Goal: Task Accomplishment & Management: Manage account settings

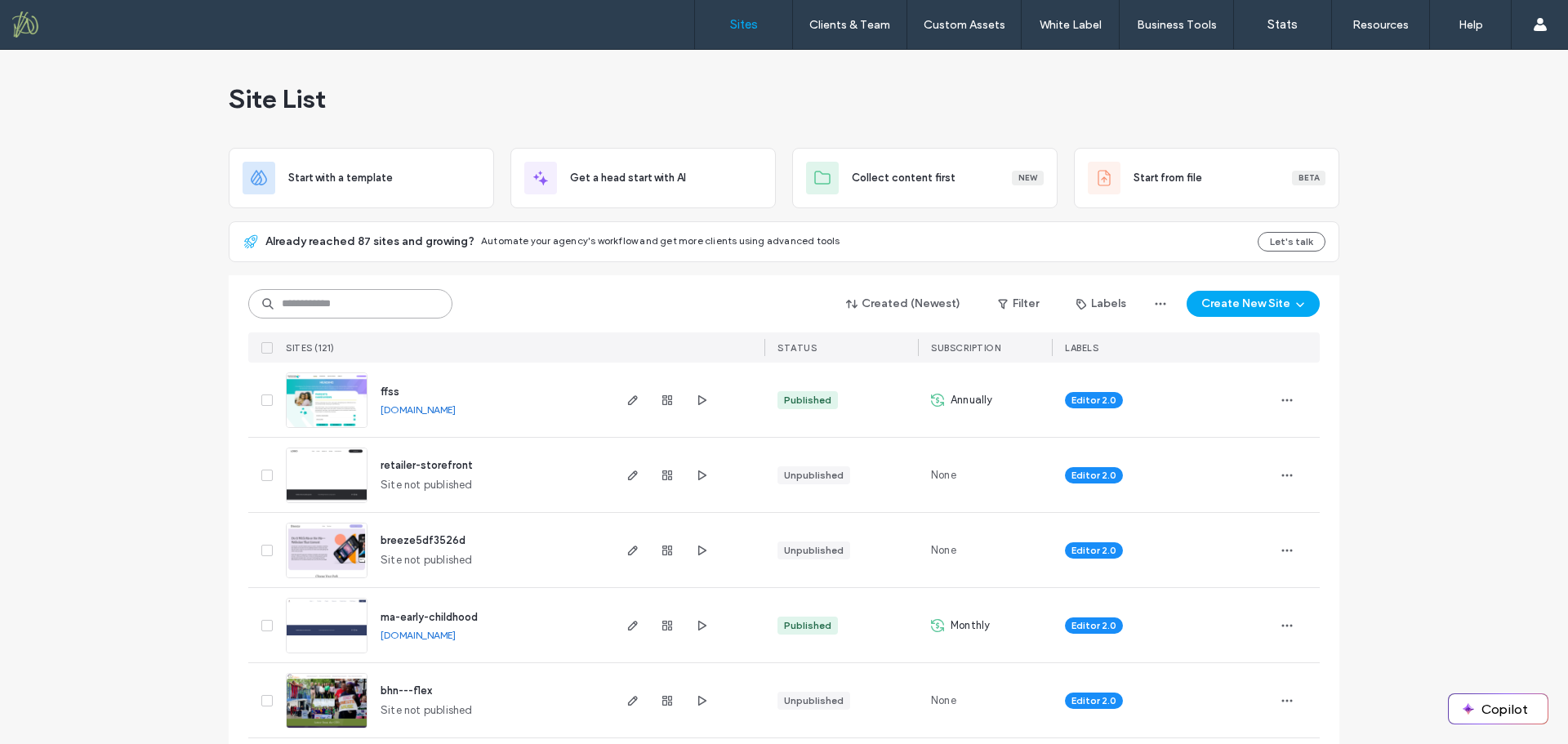
click at [388, 305] on input at bounding box center [350, 303] width 204 height 29
type input "***"
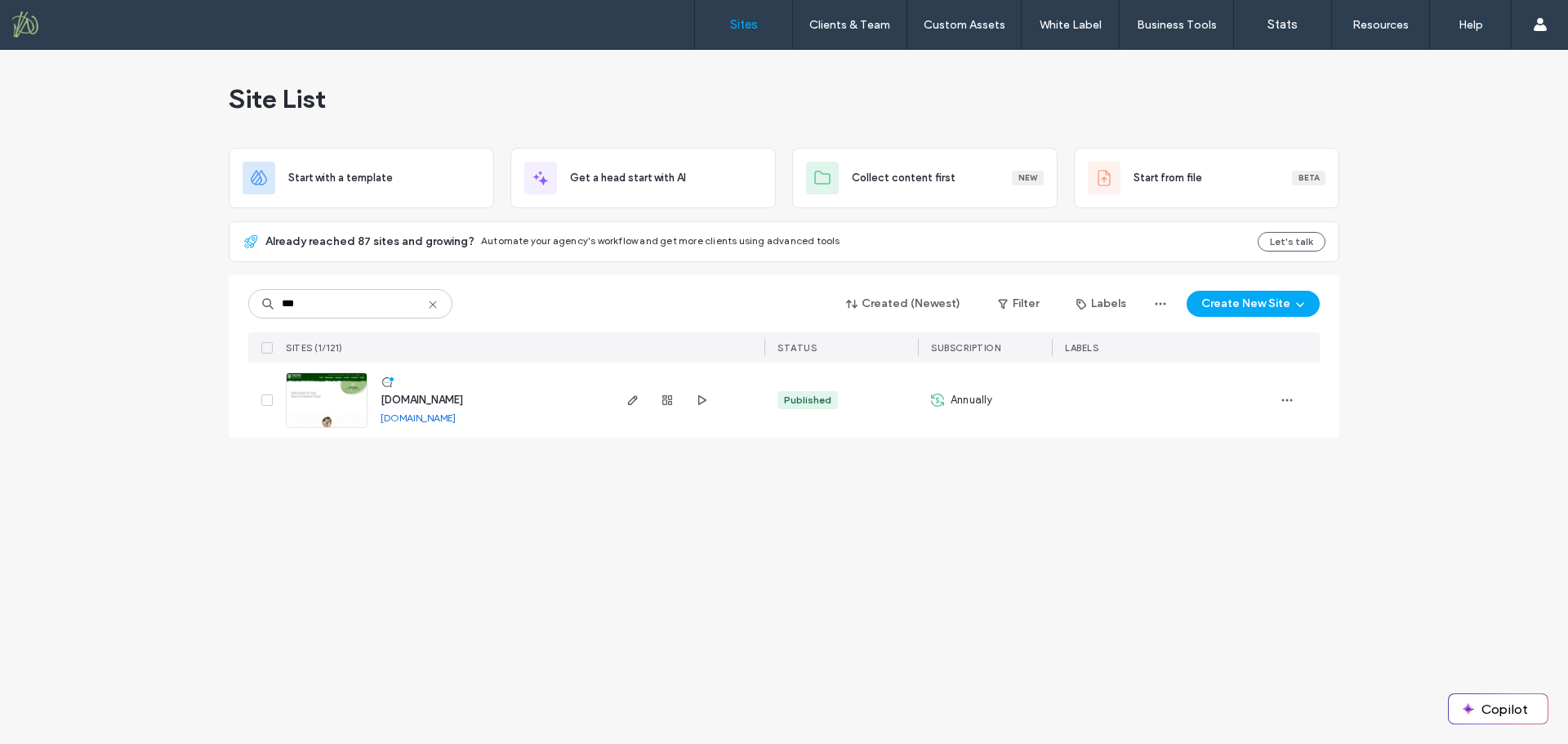
click at [428, 400] on span "www.forestparkzoo.org" at bounding box center [421, 399] width 82 height 13
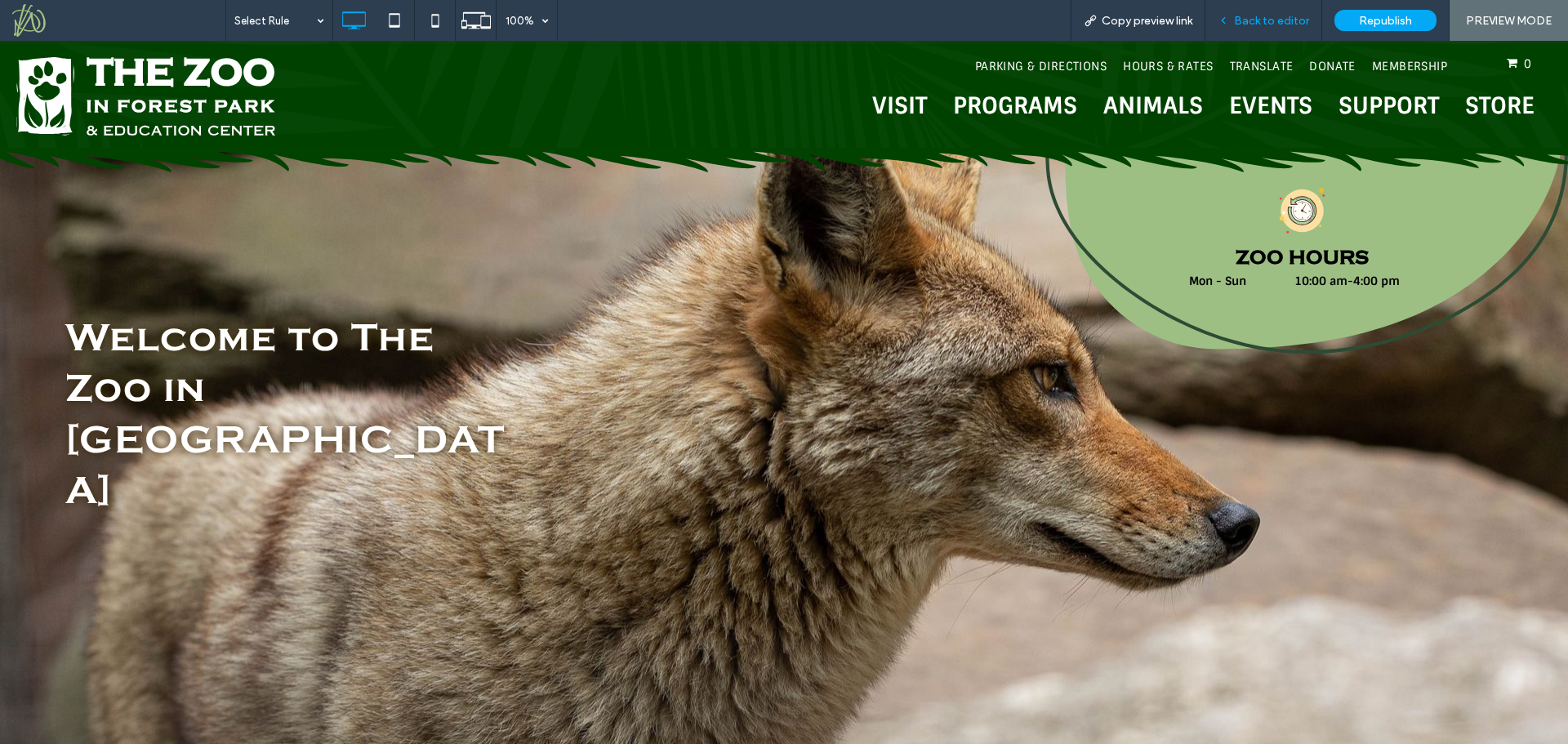
click at [1270, 19] on span "Back to editor" at bounding box center [1271, 20] width 75 height 14
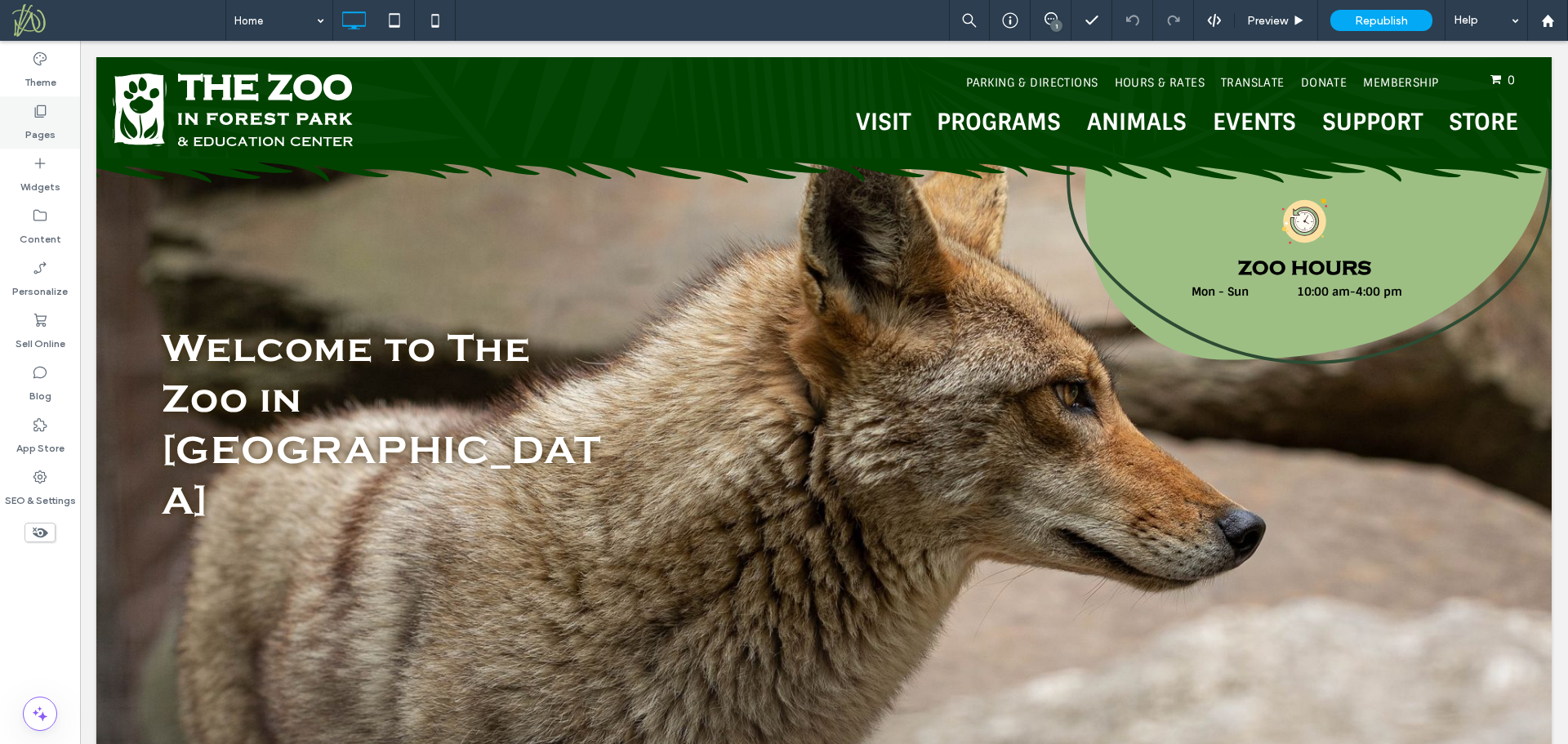
click at [35, 128] on label "Pages" at bounding box center [40, 130] width 30 height 23
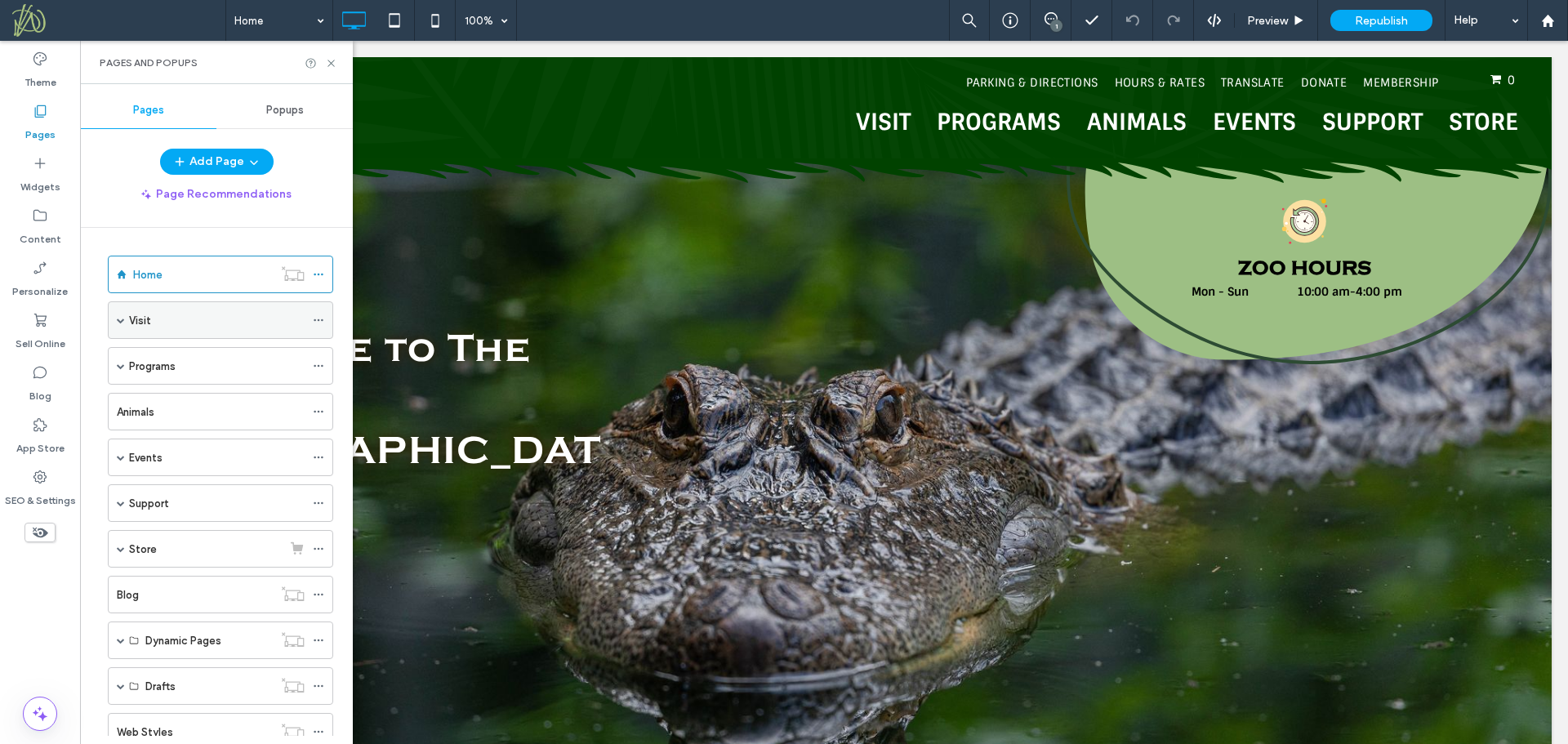
click at [121, 321] on span at bounding box center [121, 320] width 8 height 8
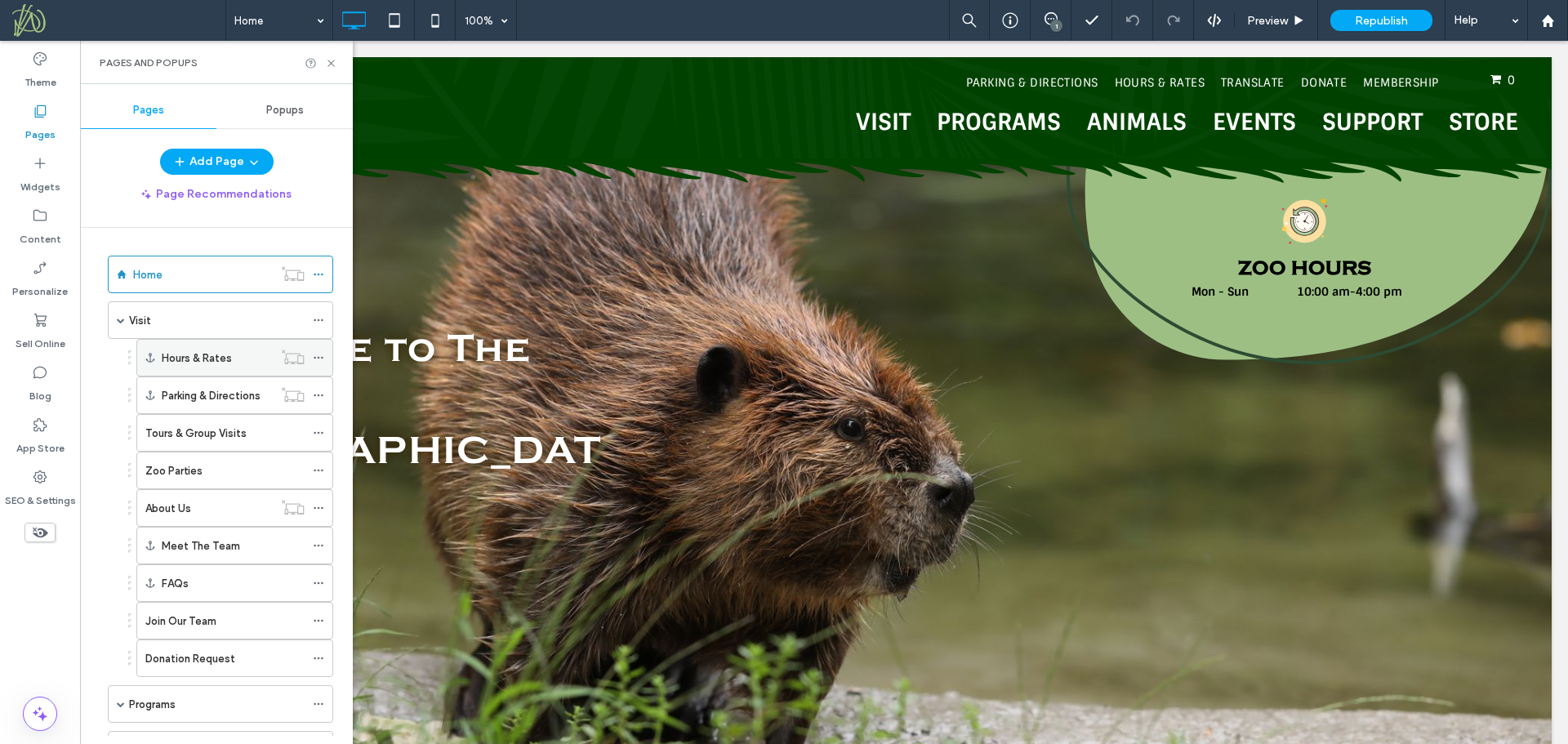
click at [317, 361] on icon at bounding box center [319, 358] width 12 height 12
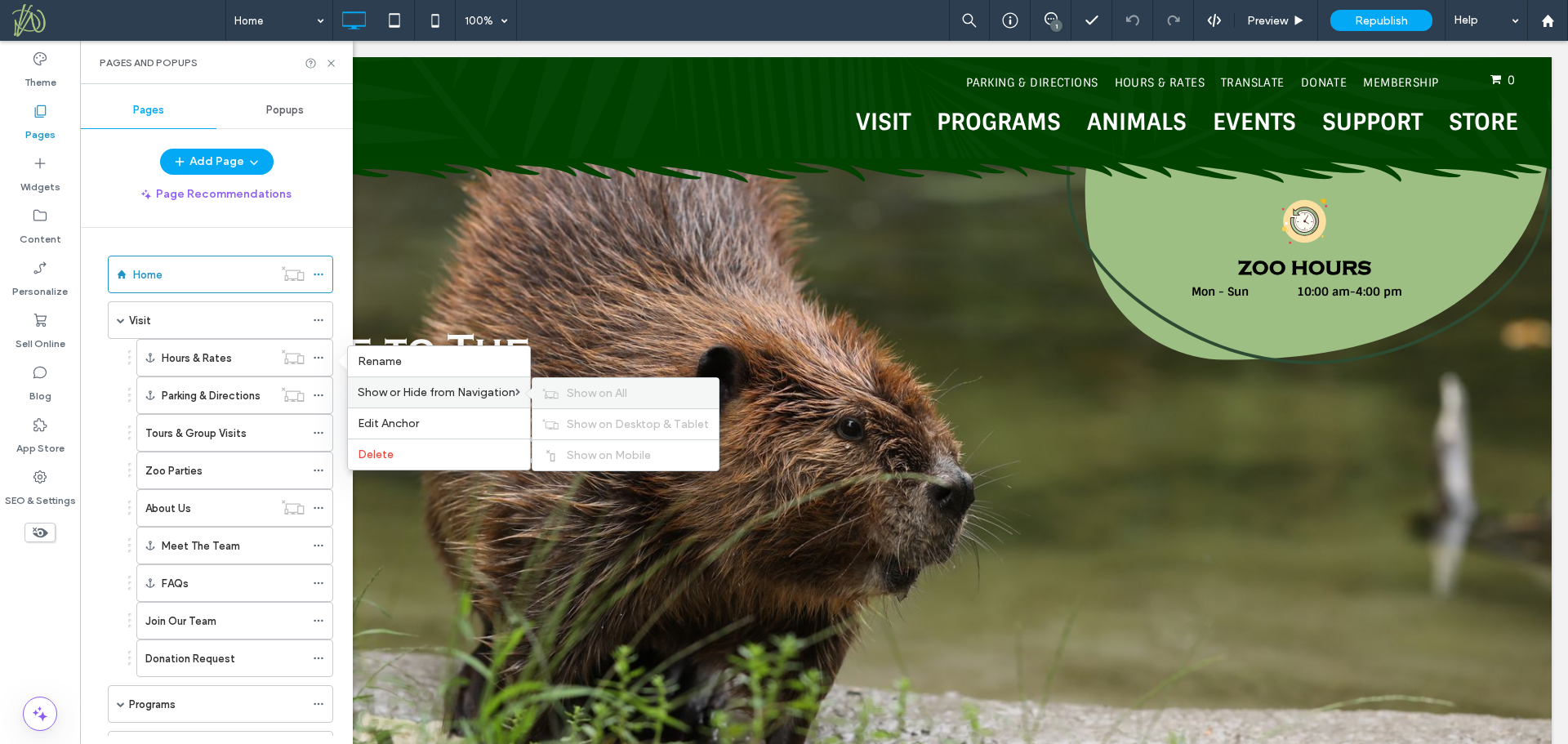
click at [588, 393] on span "Show on All" at bounding box center [597, 393] width 61 height 14
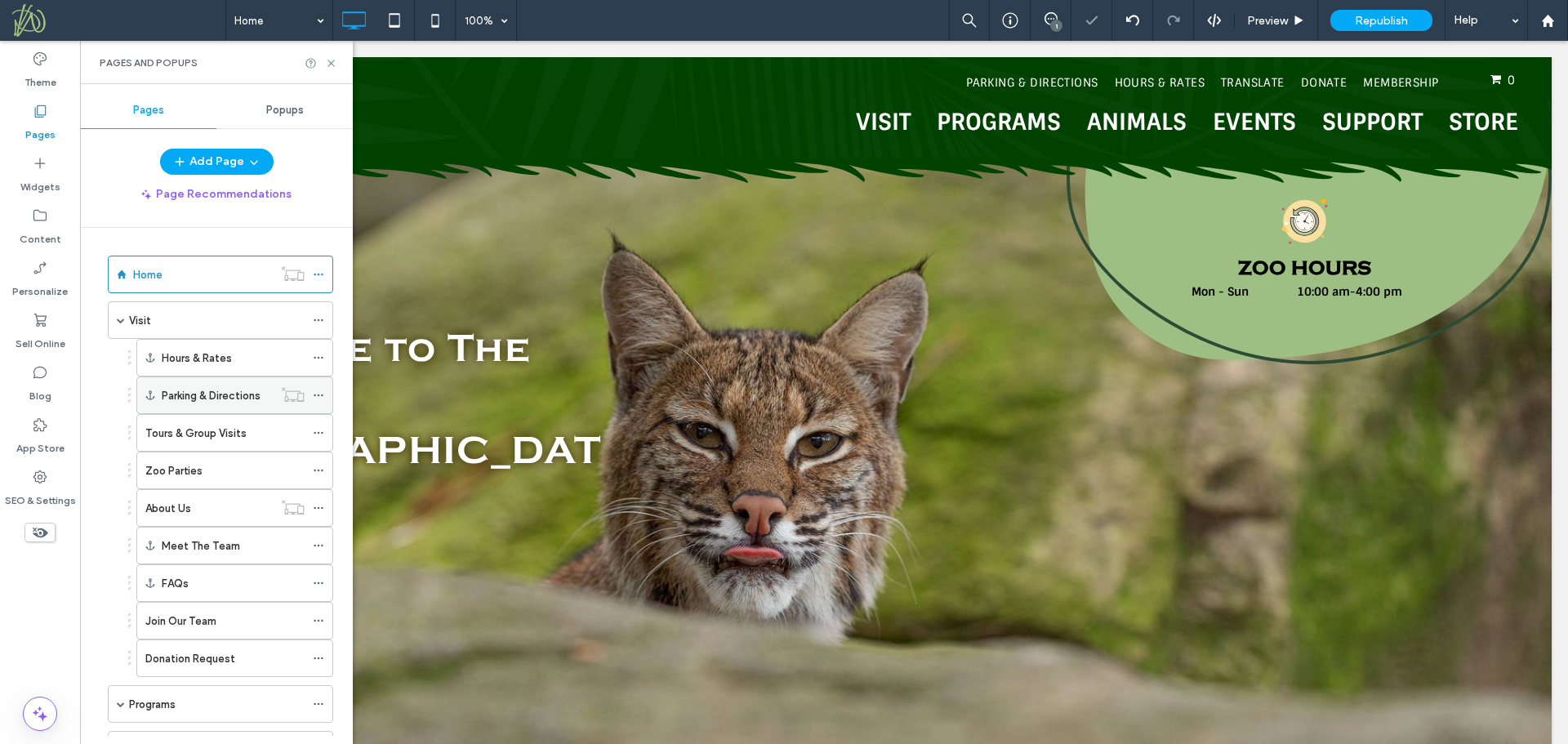
click at [320, 393] on icon at bounding box center [319, 395] width 12 height 12
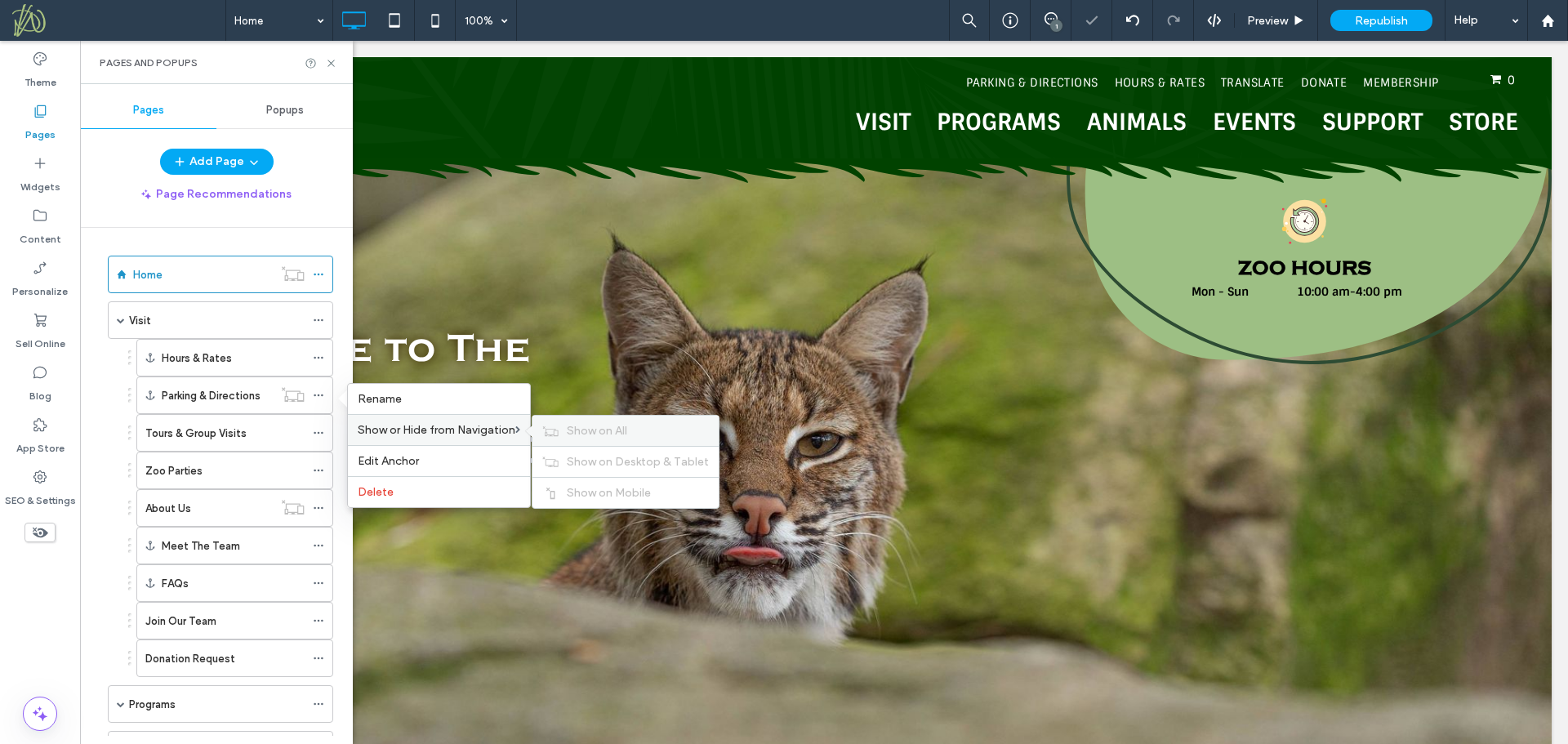
click at [575, 429] on span "Show on All" at bounding box center [597, 431] width 61 height 14
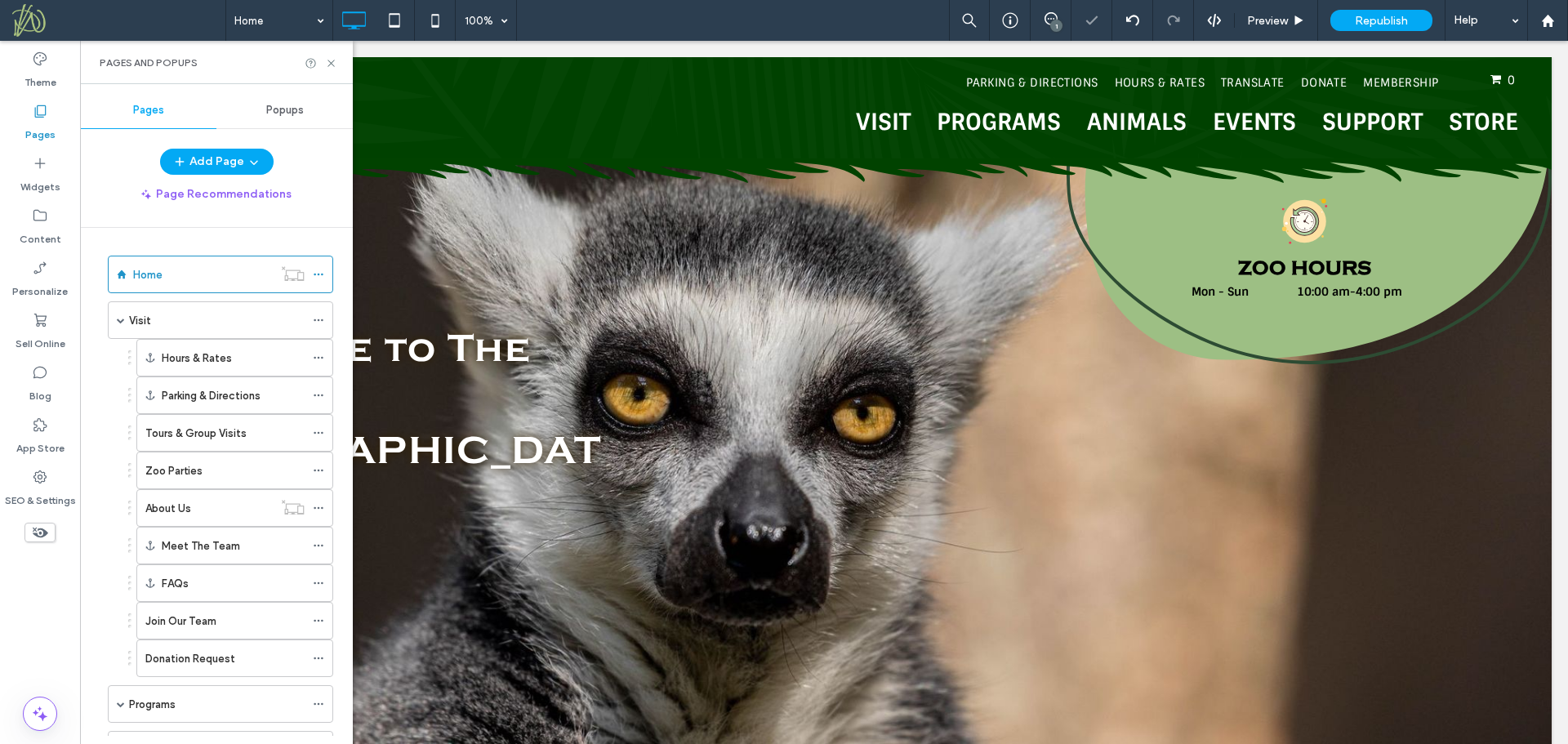
drag, startPoint x: 801, startPoint y: 22, endPoint x: 736, endPoint y: 61, distance: 75.8
click at [801, 22] on div "Home 100% 1 Preview Republish Help" at bounding box center [897, 20] width 1343 height 41
click at [1264, 14] on span "Preview" at bounding box center [1268, 20] width 41 height 14
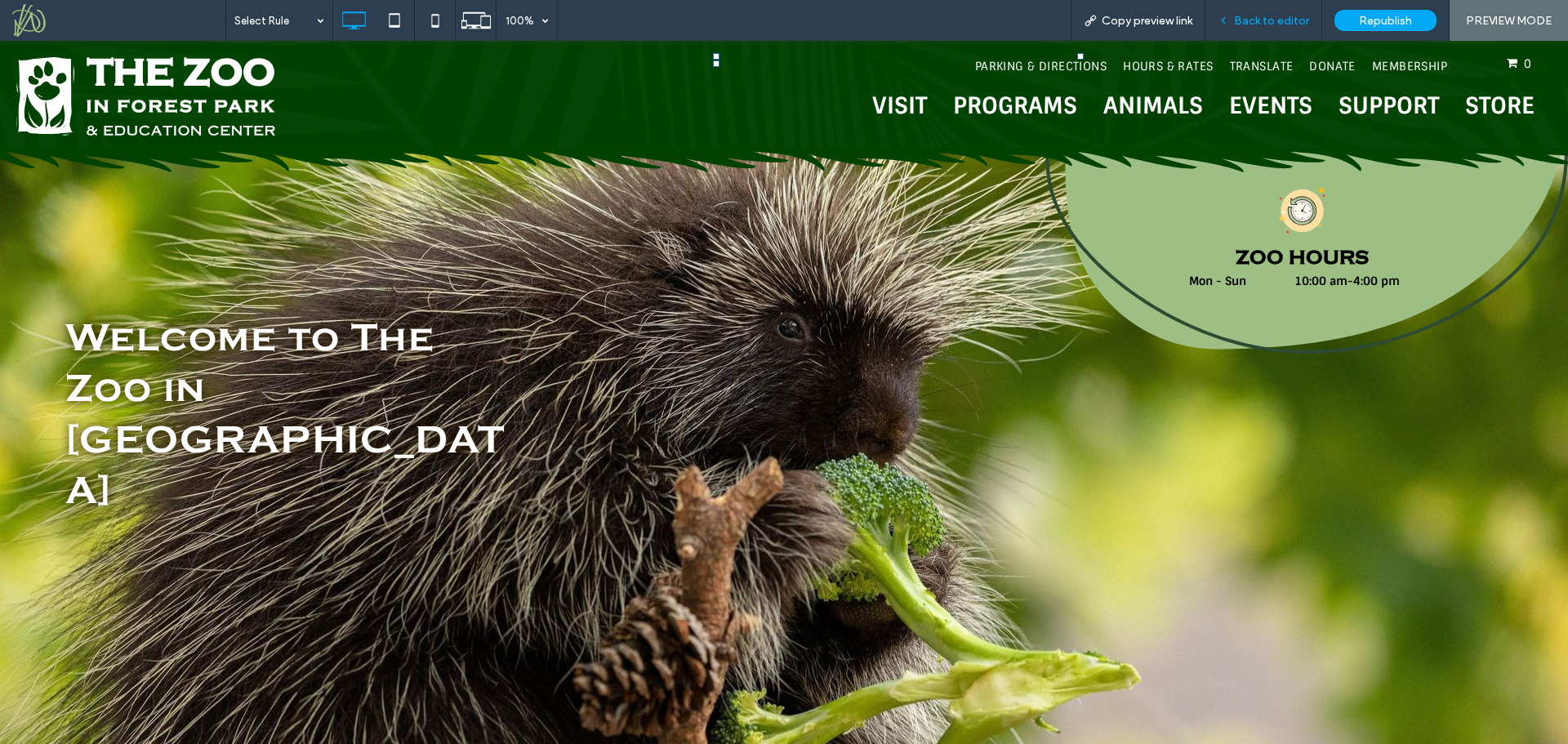
click at [1280, 20] on span "Back to editor" at bounding box center [1271, 20] width 75 height 14
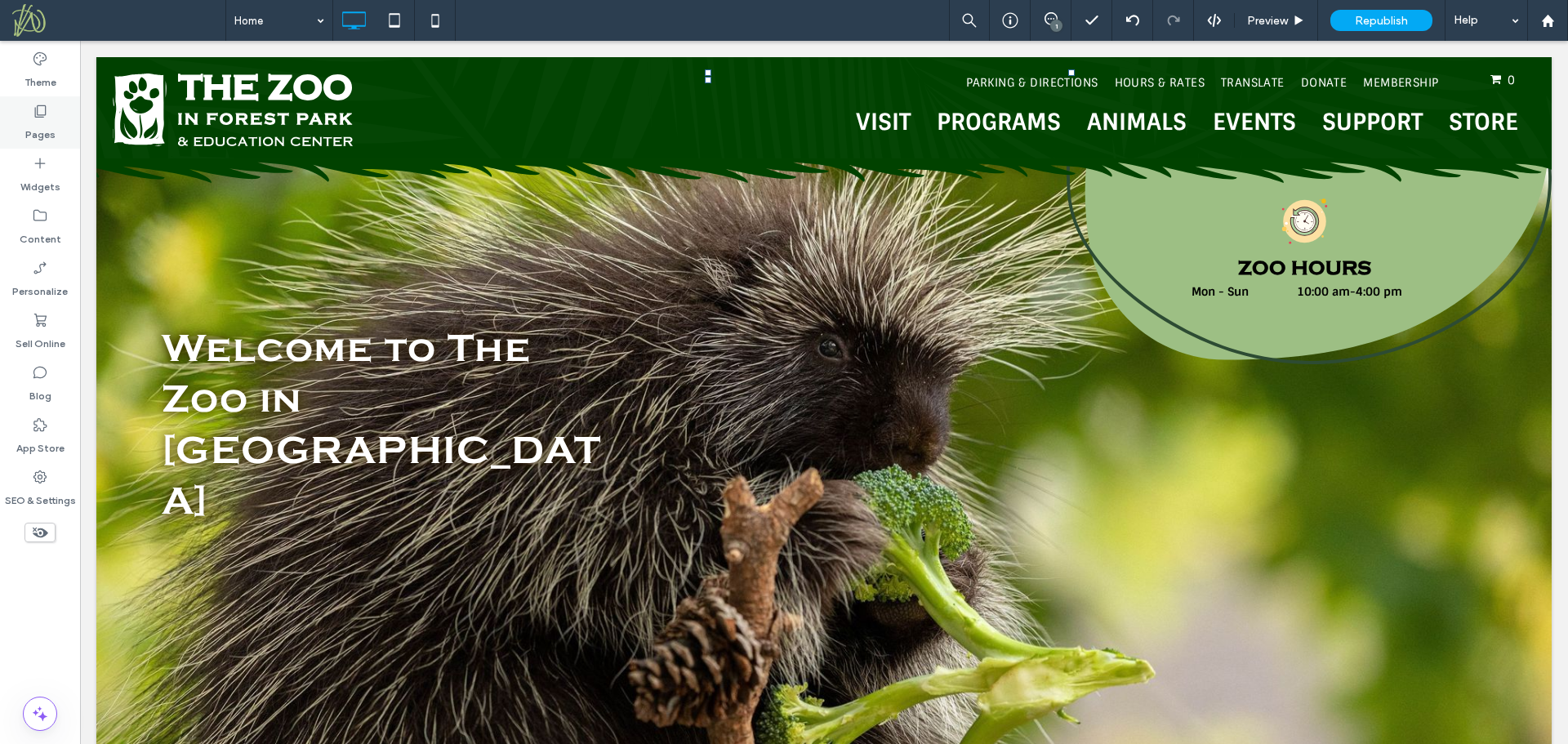
click at [58, 127] on div "Pages" at bounding box center [40, 123] width 80 height 52
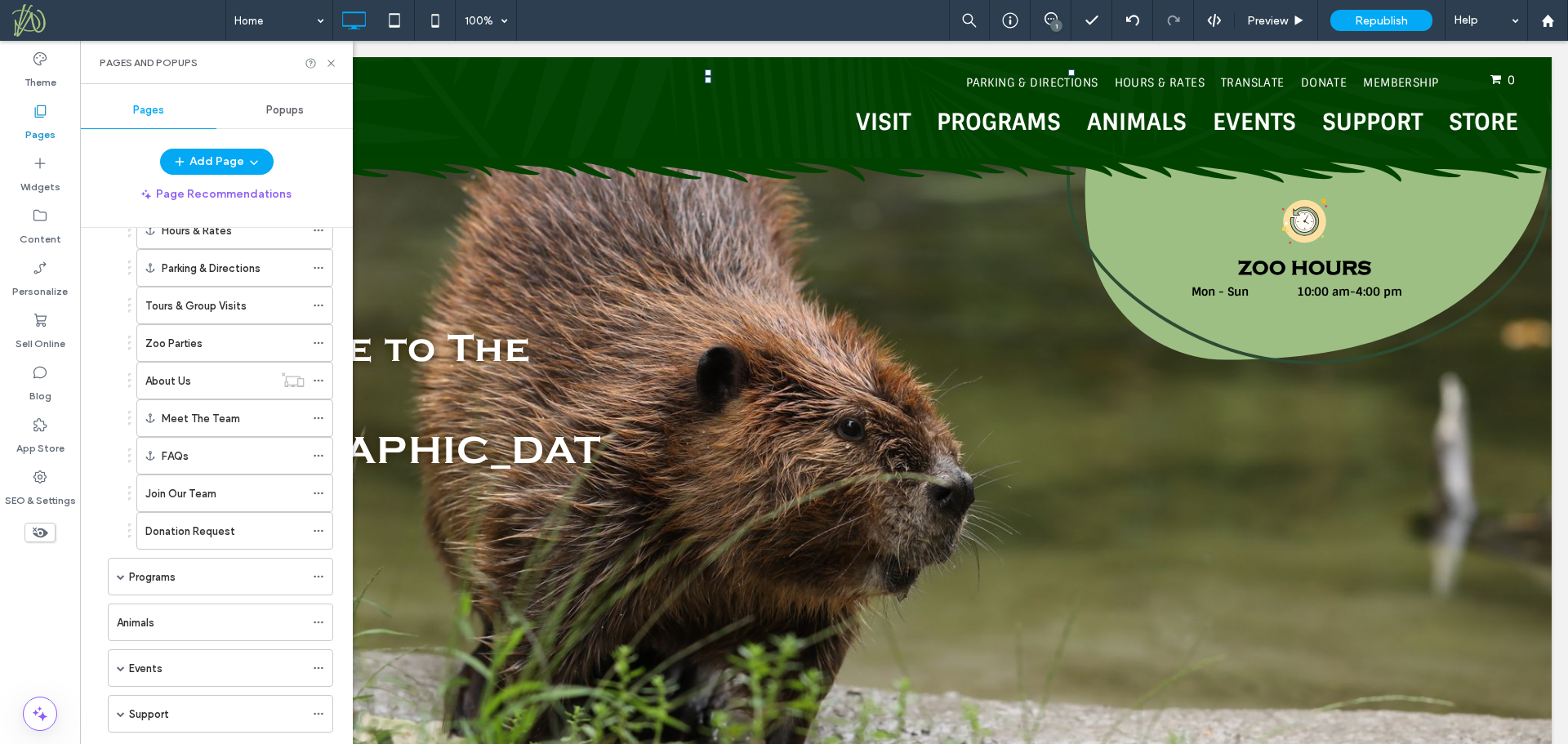
scroll to position [163, 0]
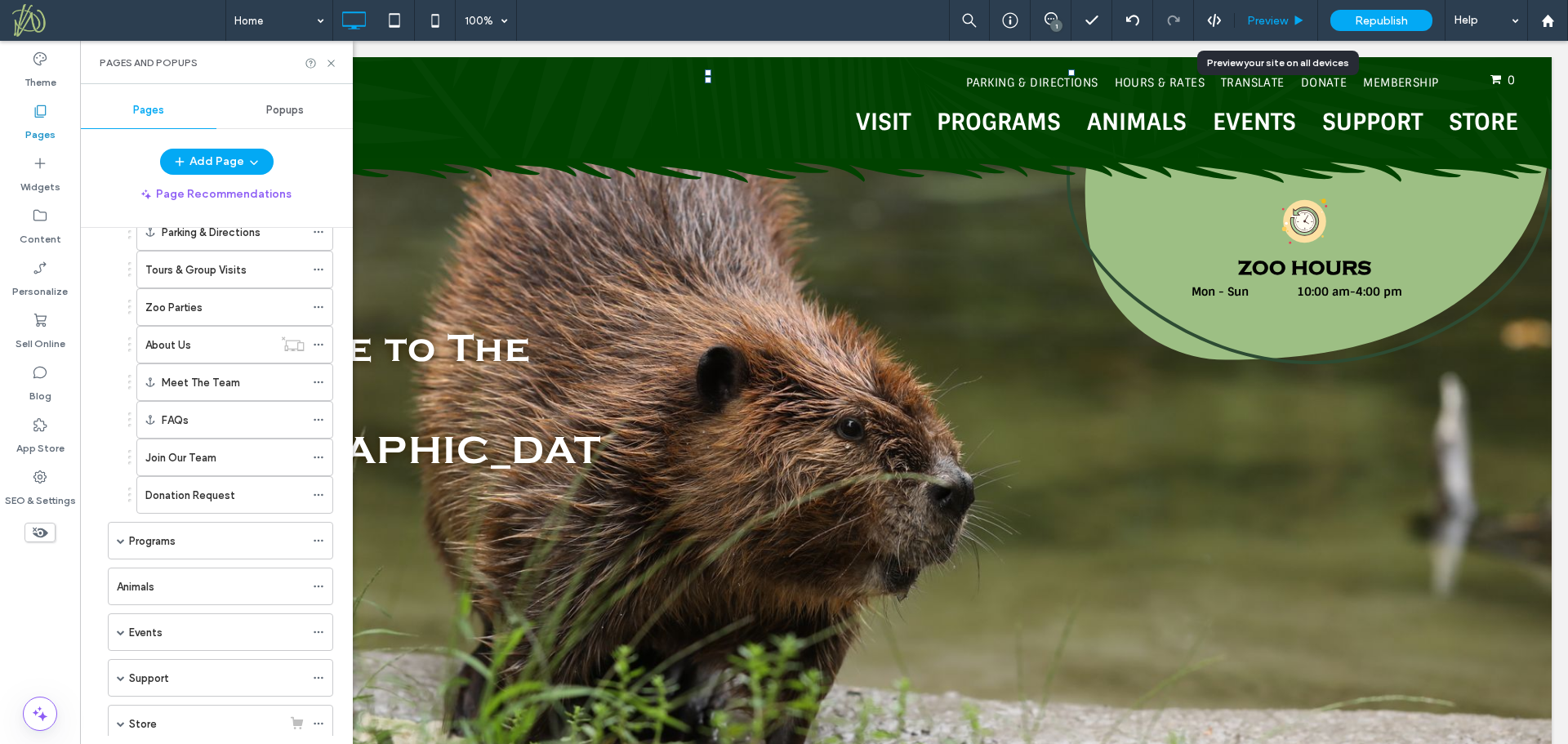
drag, startPoint x: 1269, startPoint y: 14, endPoint x: 971, endPoint y: 69, distance: 303.0
click at [1269, 14] on span "Preview" at bounding box center [1268, 20] width 41 height 14
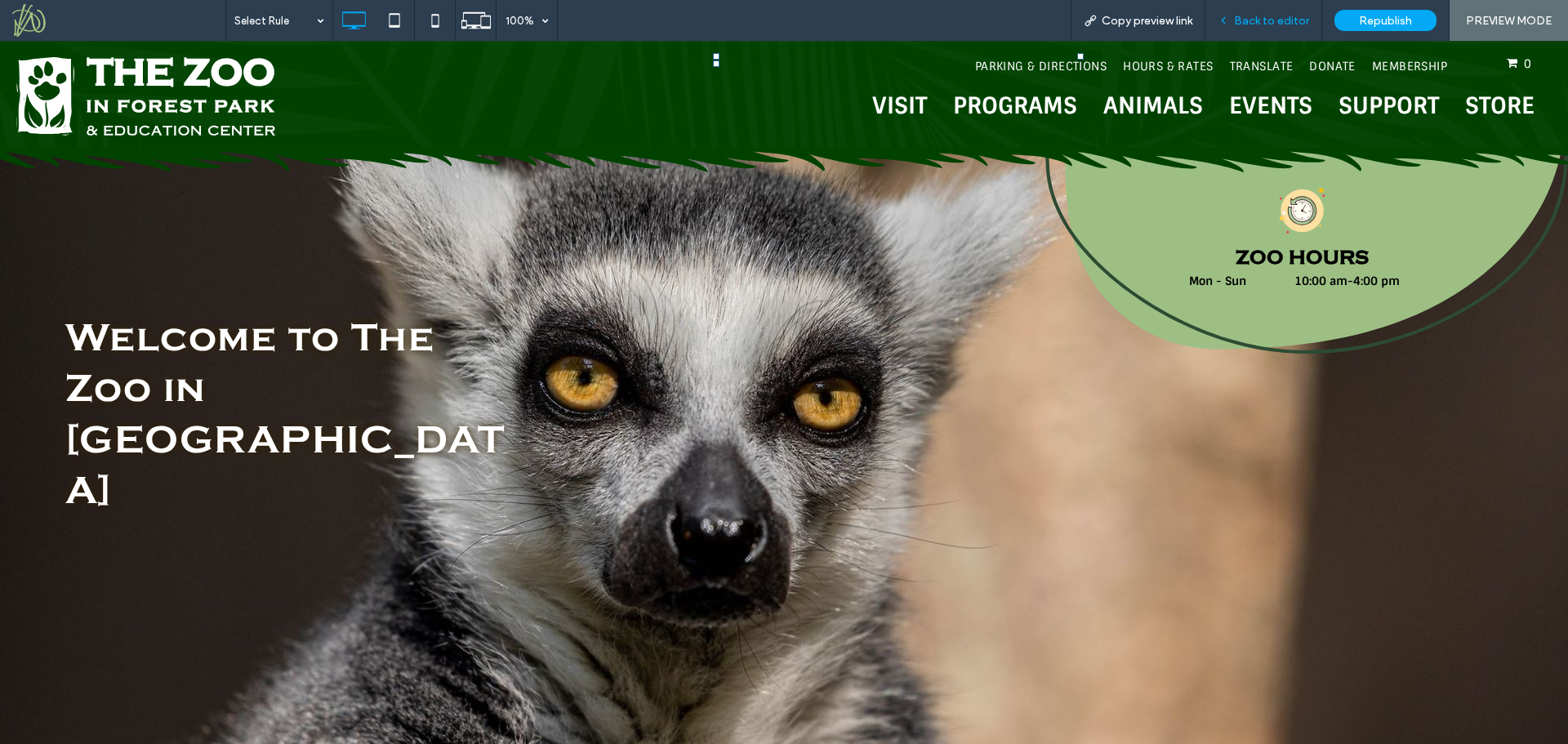
drag, startPoint x: 1270, startPoint y: 16, endPoint x: 594, endPoint y: 95, distance: 680.6
click at [1270, 16] on span "Back to editor" at bounding box center [1271, 20] width 75 height 14
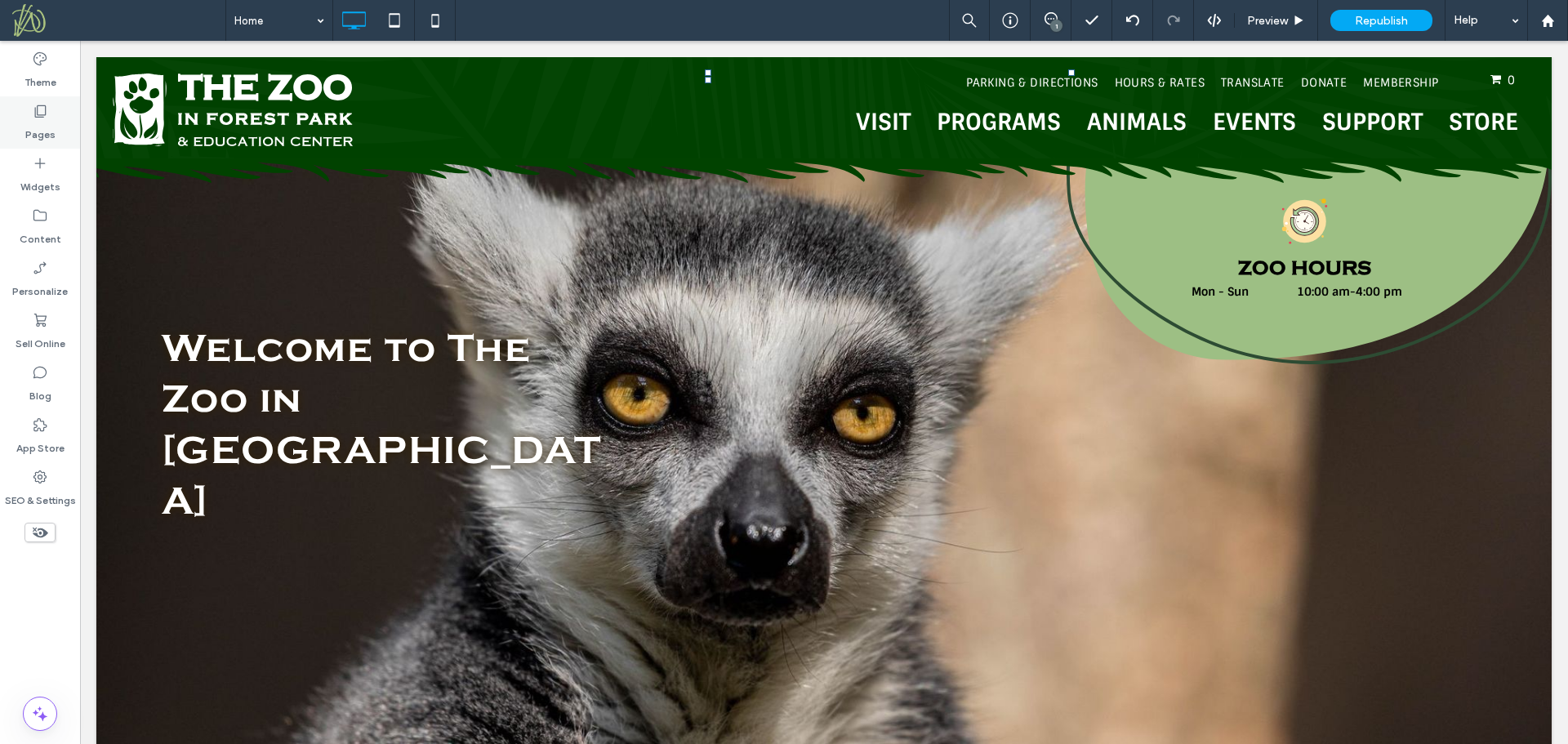
click at [37, 129] on label "Pages" at bounding box center [40, 130] width 30 height 23
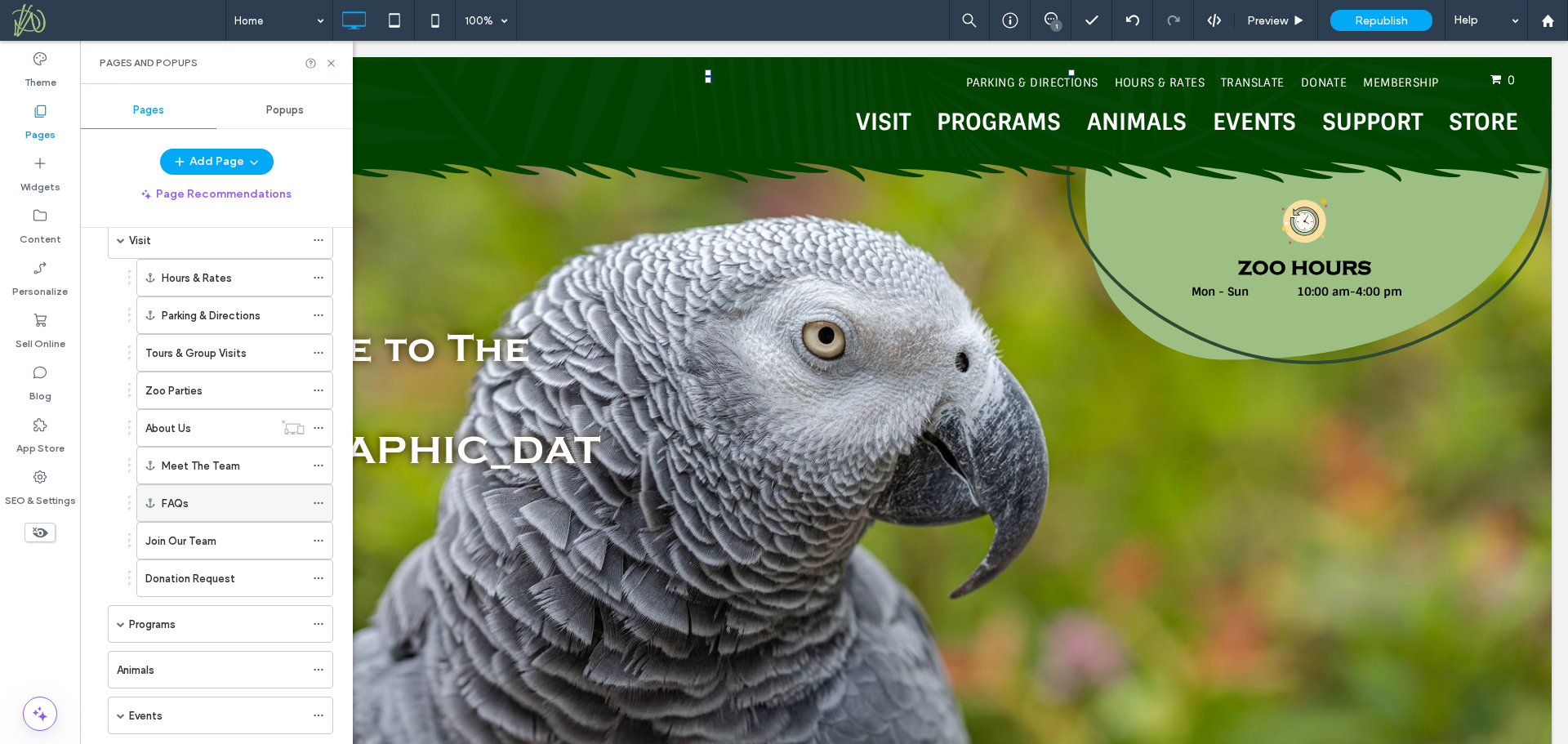
scroll to position [81, 0]
click at [319, 425] on icon at bounding box center [319, 427] width 12 height 12
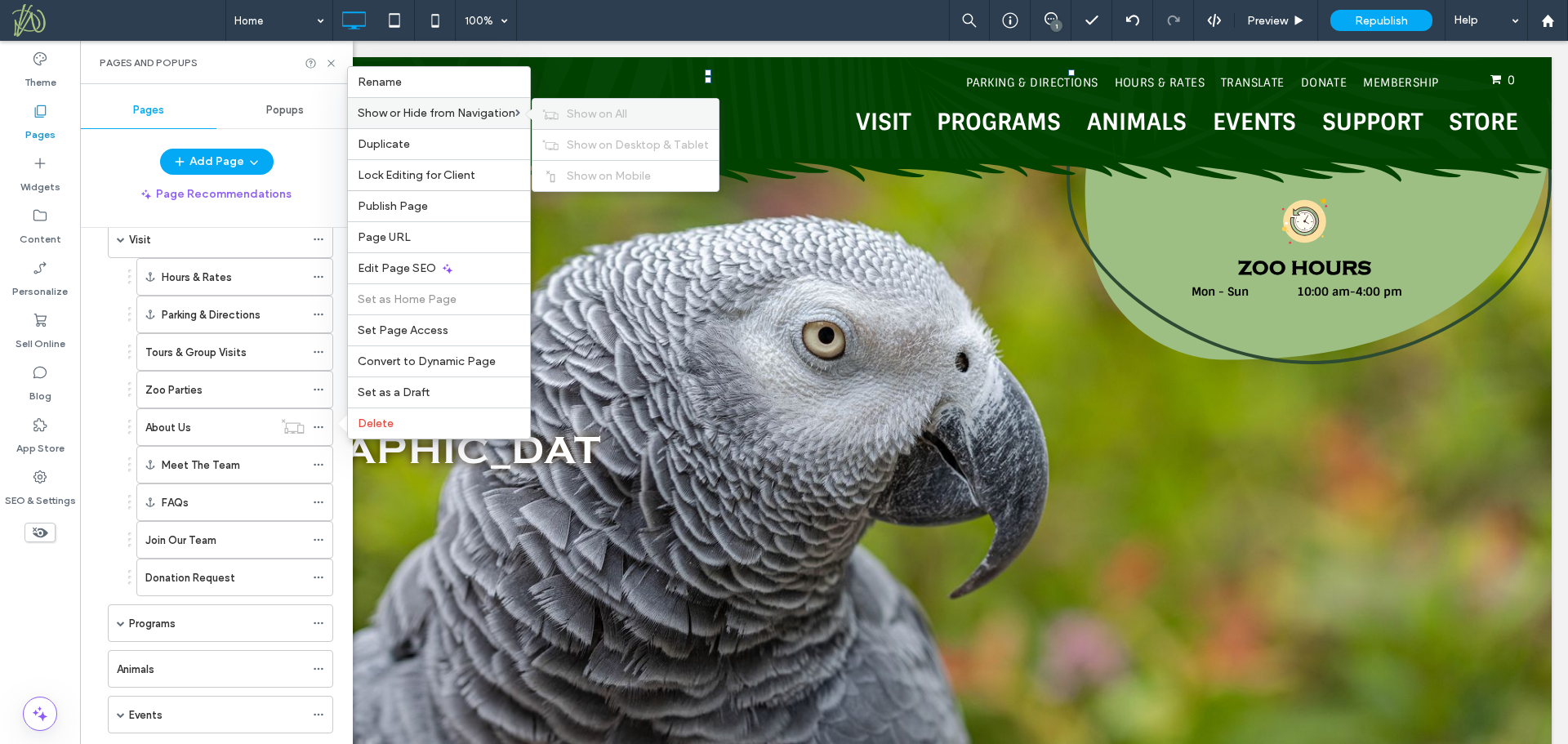
click at [596, 121] on div "Show on All" at bounding box center [625, 113] width 186 height 30
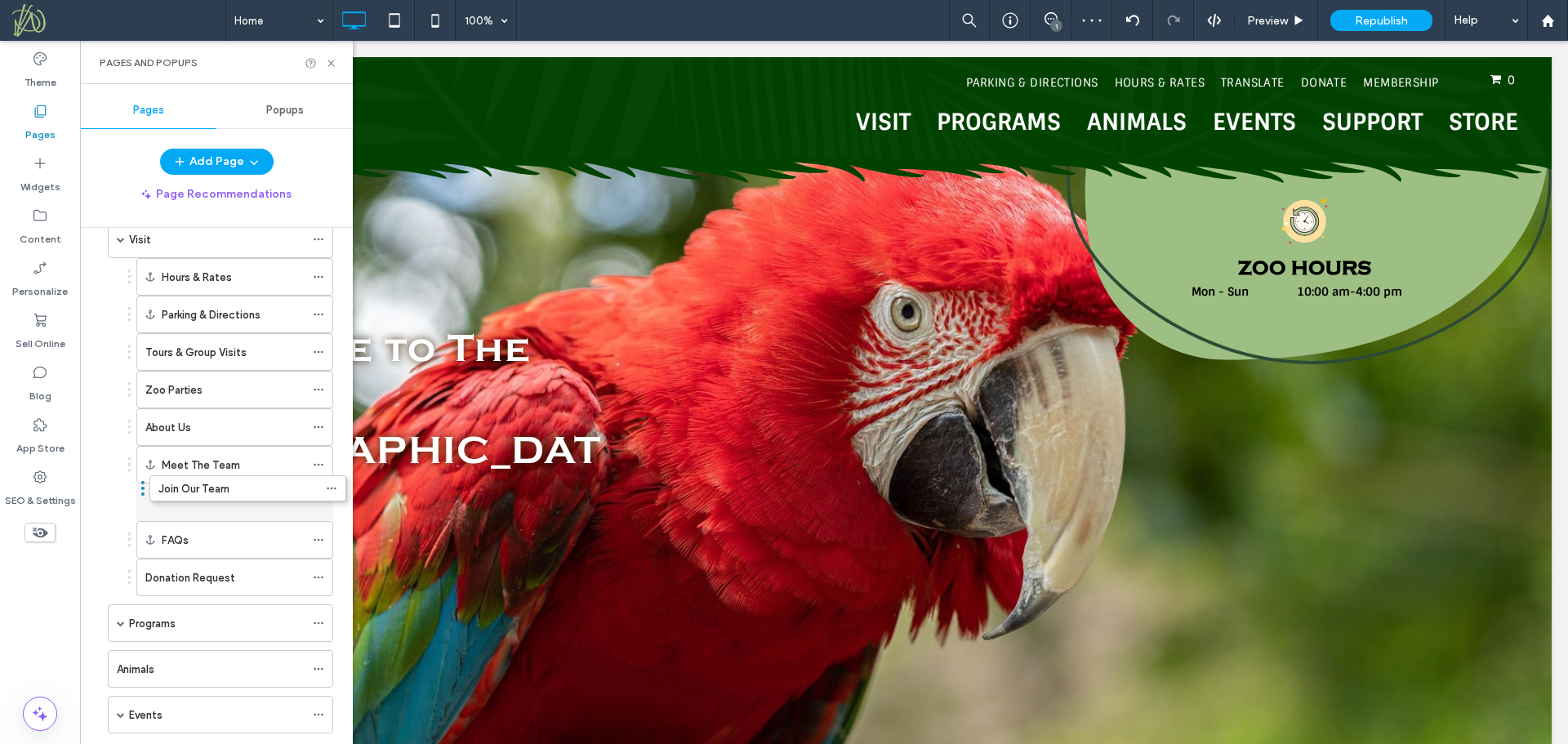
drag, startPoint x: 129, startPoint y: 539, endPoint x: 142, endPoint y: 485, distance: 55.5
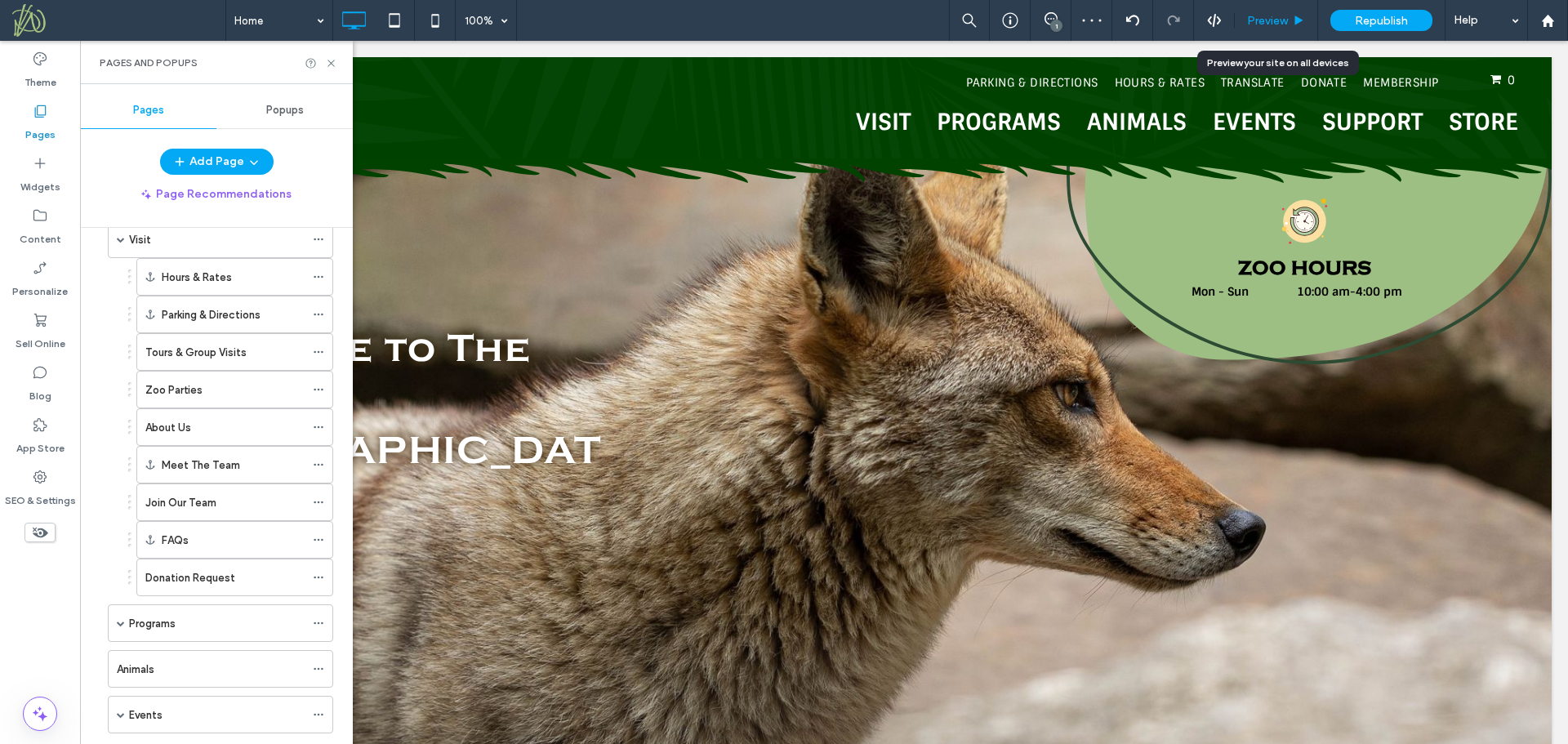
drag, startPoint x: 1272, startPoint y: 15, endPoint x: 930, endPoint y: 22, distance: 342.1
click at [1272, 15] on span "Preview" at bounding box center [1268, 20] width 41 height 14
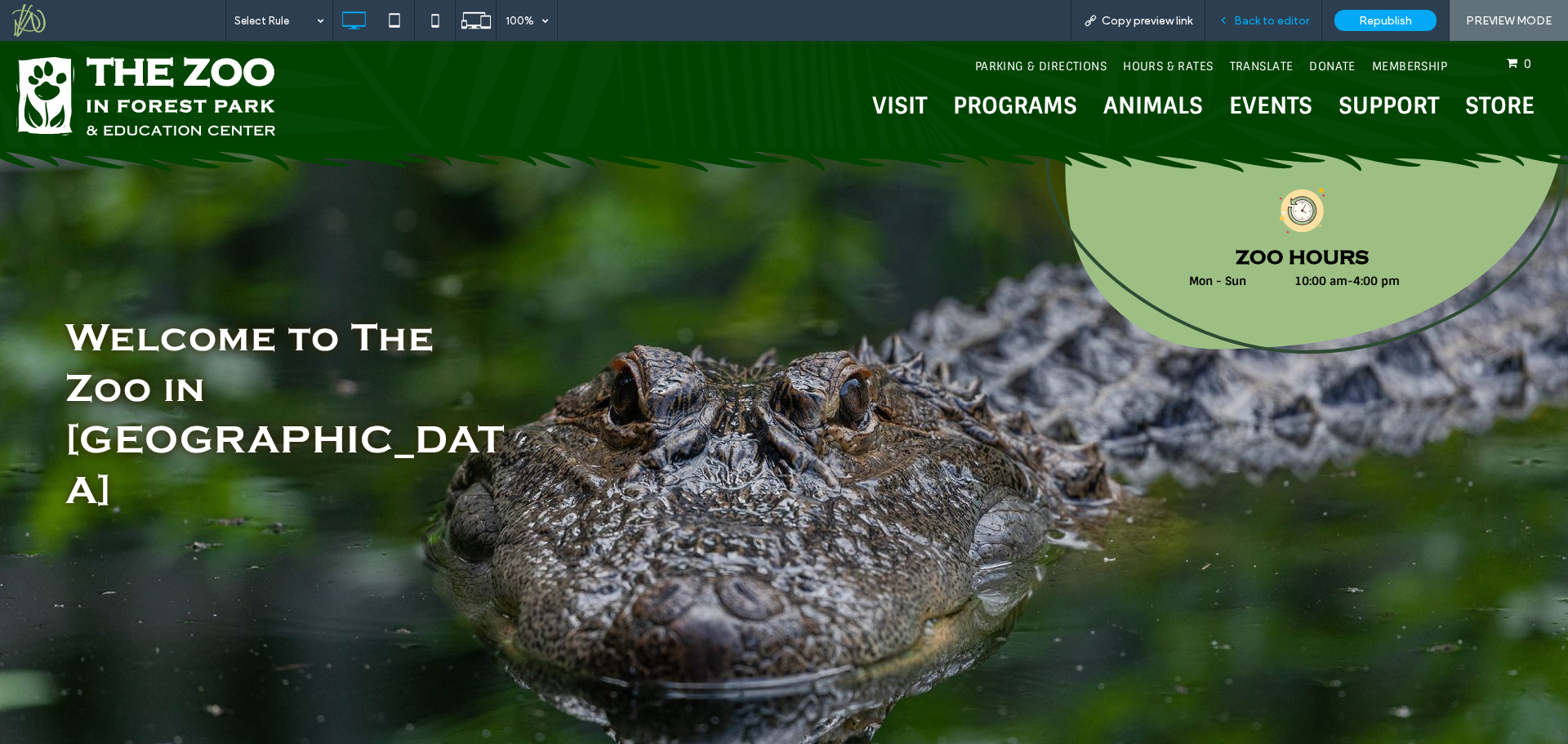
click at [1259, 17] on span "Back to editor" at bounding box center [1271, 20] width 75 height 14
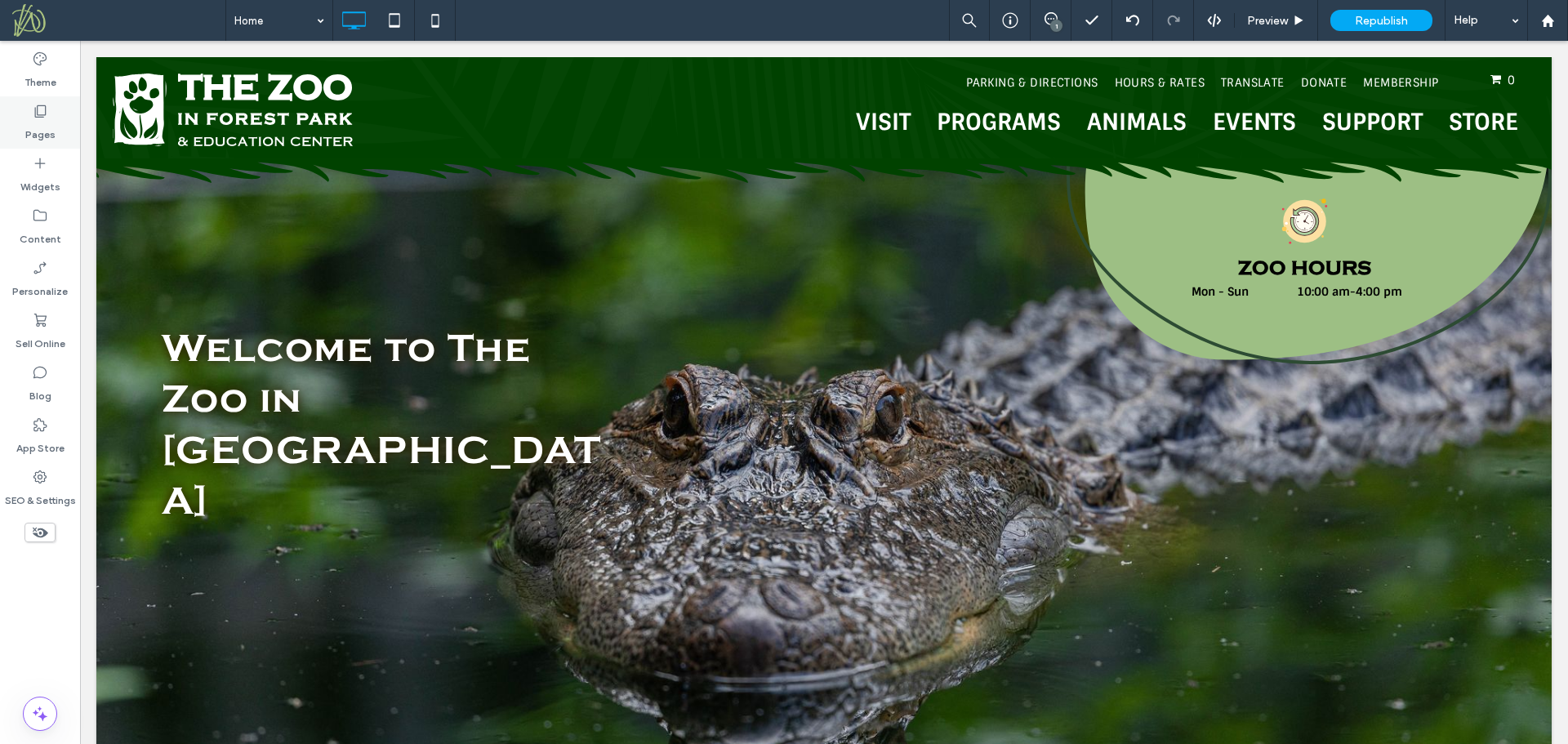
click at [43, 119] on label "Pages" at bounding box center [40, 130] width 30 height 23
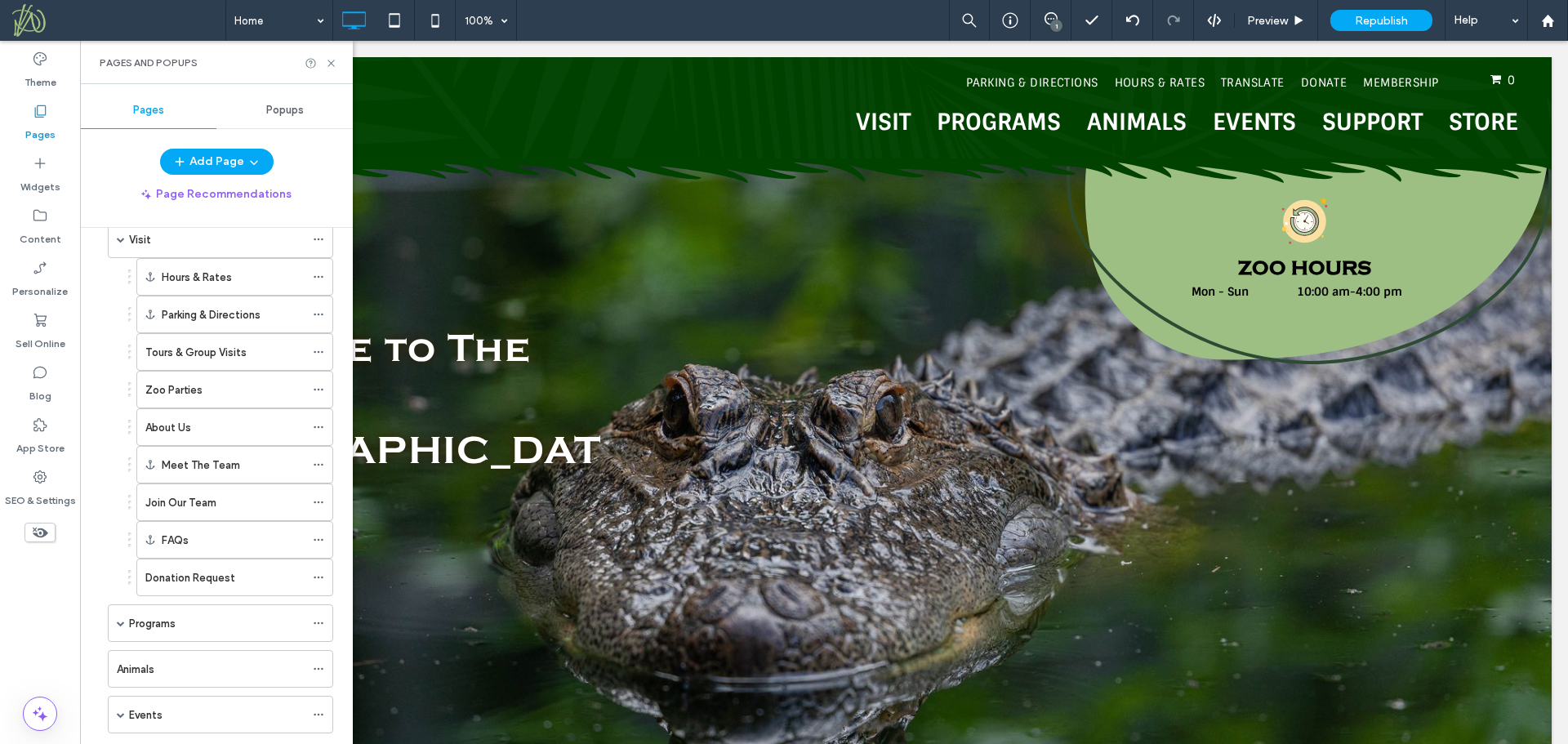
scroll to position [82, 0]
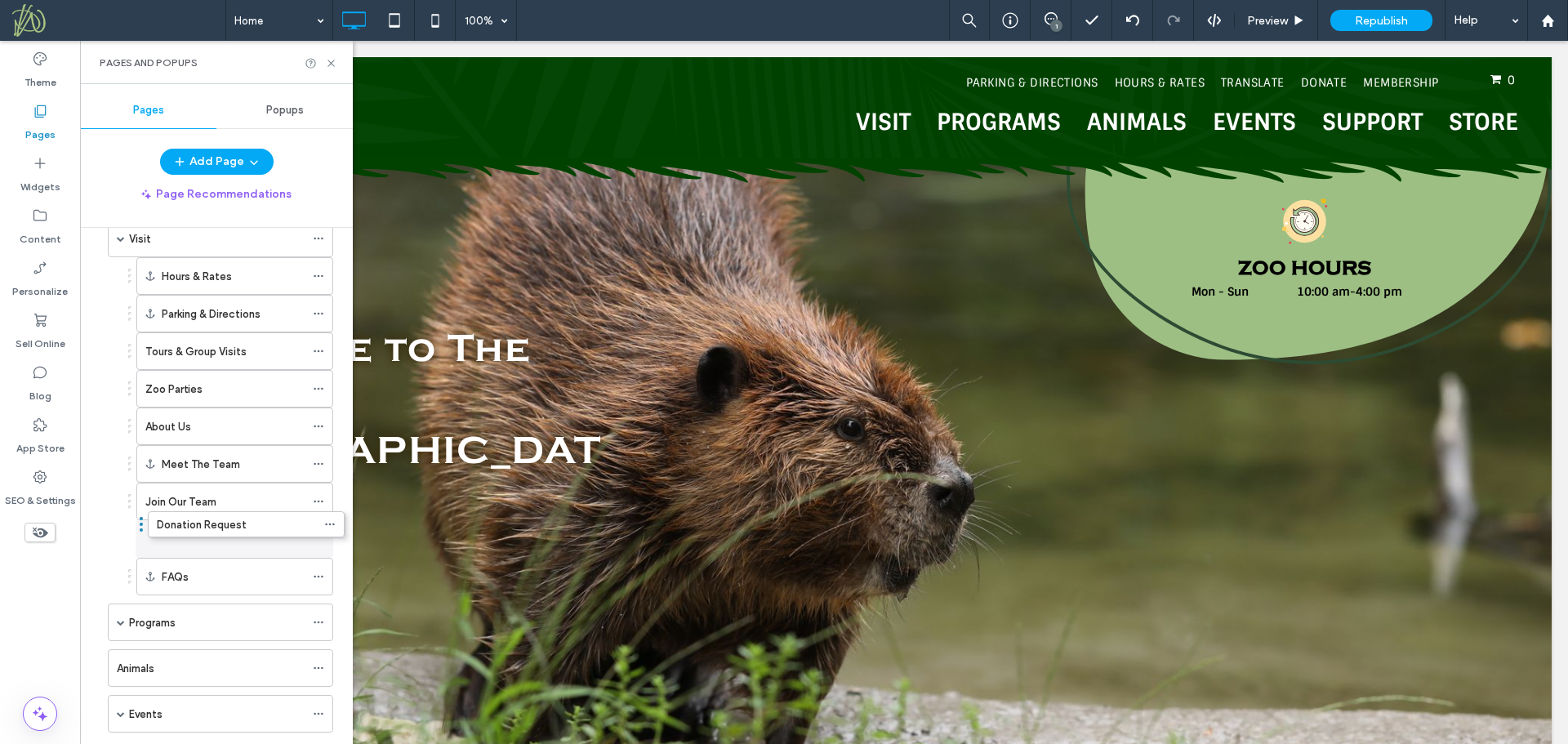
drag, startPoint x: 129, startPoint y: 575, endPoint x: 141, endPoint y: 520, distance: 56.3
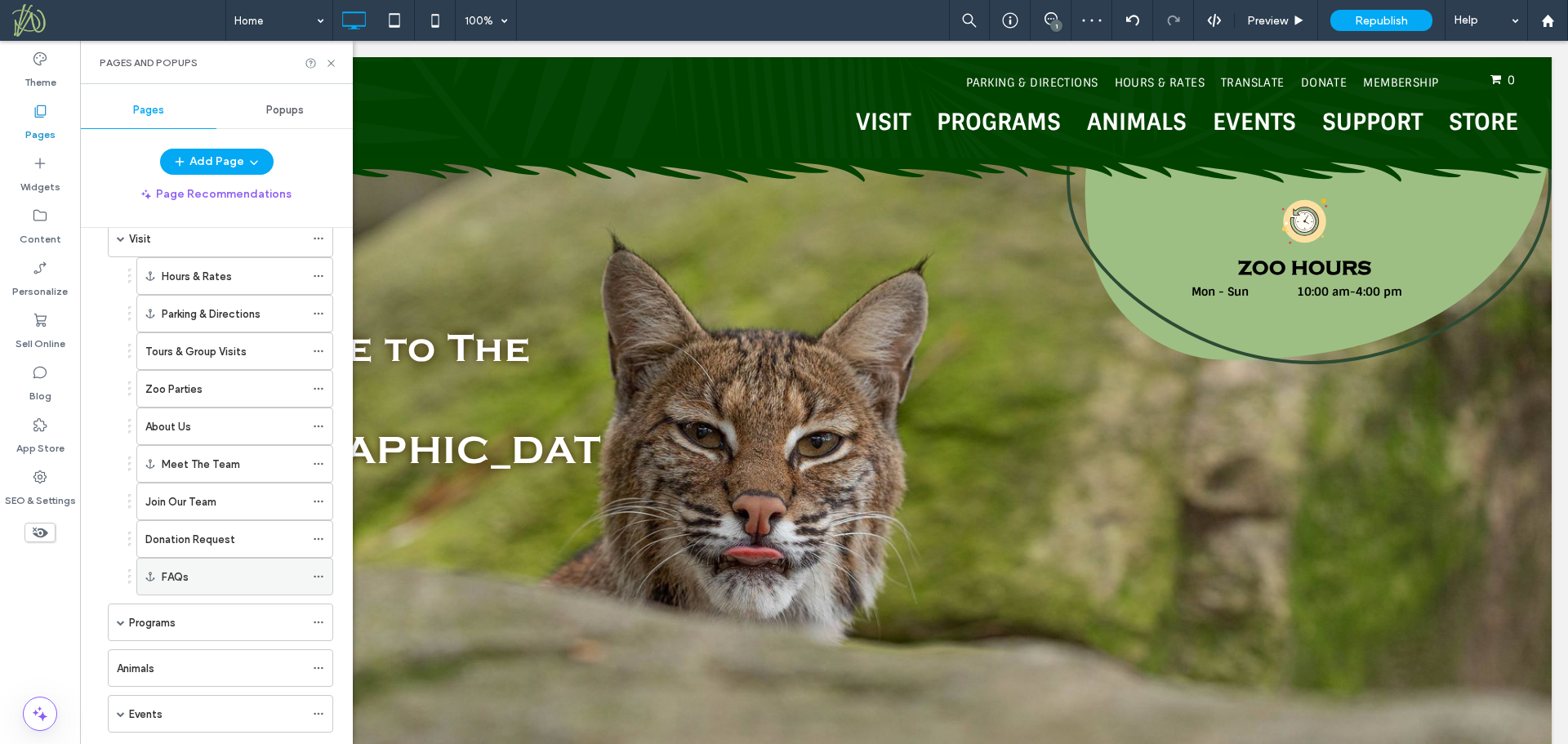
click at [270, 578] on div "FAQs" at bounding box center [233, 577] width 143 height 17
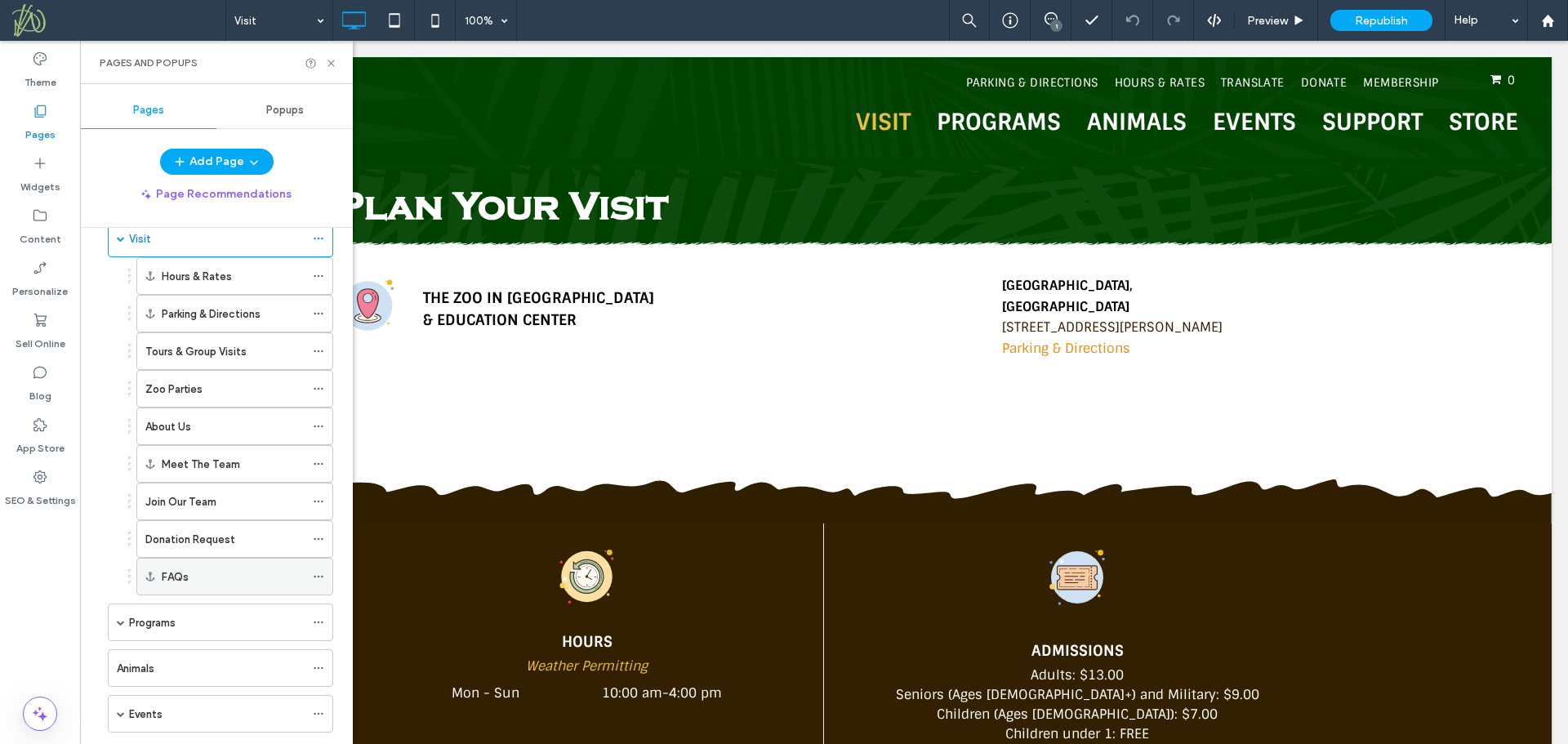
click at [320, 577] on icon at bounding box center [319, 577] width 12 height 12
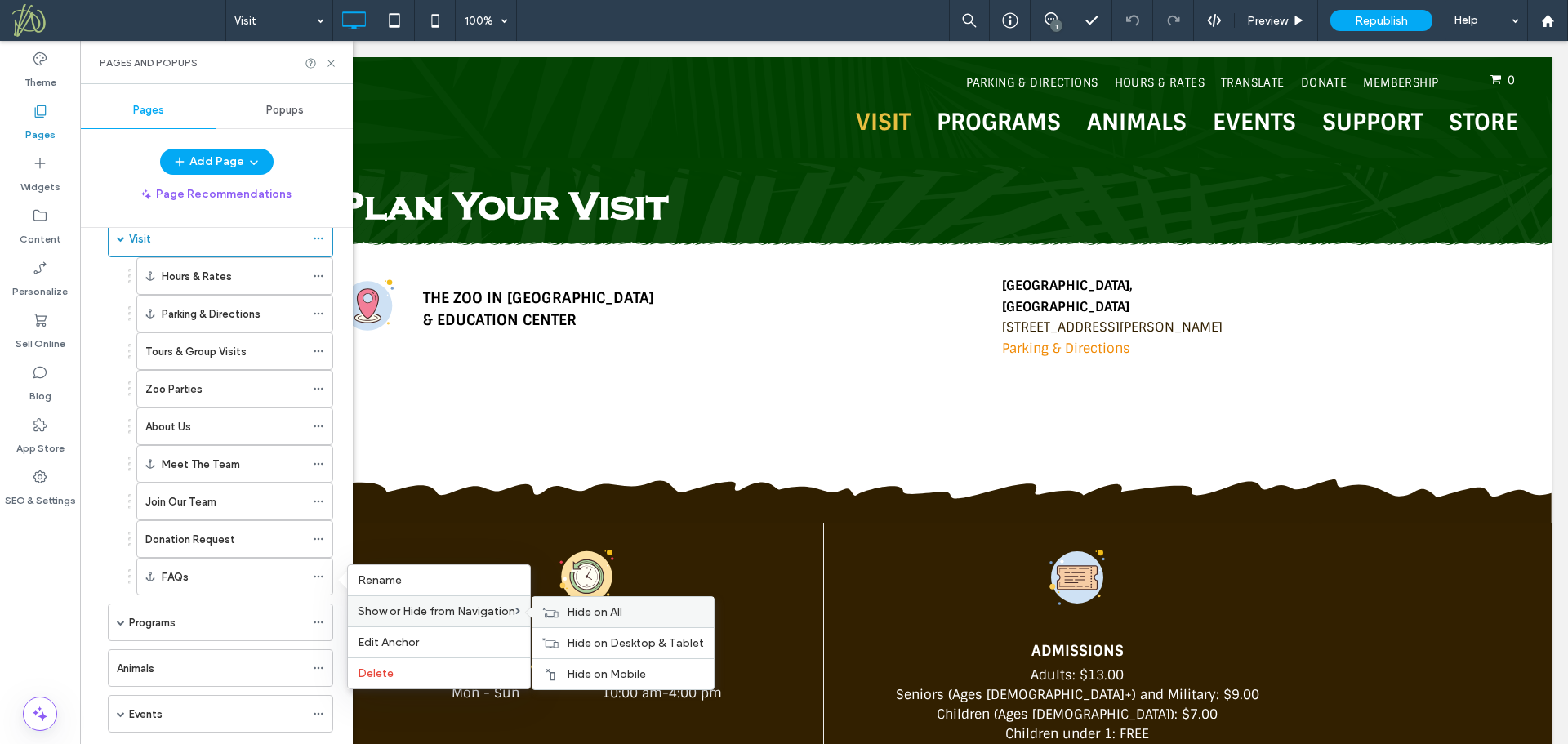
click at [585, 611] on span "Hide on All" at bounding box center [594, 612] width 55 height 14
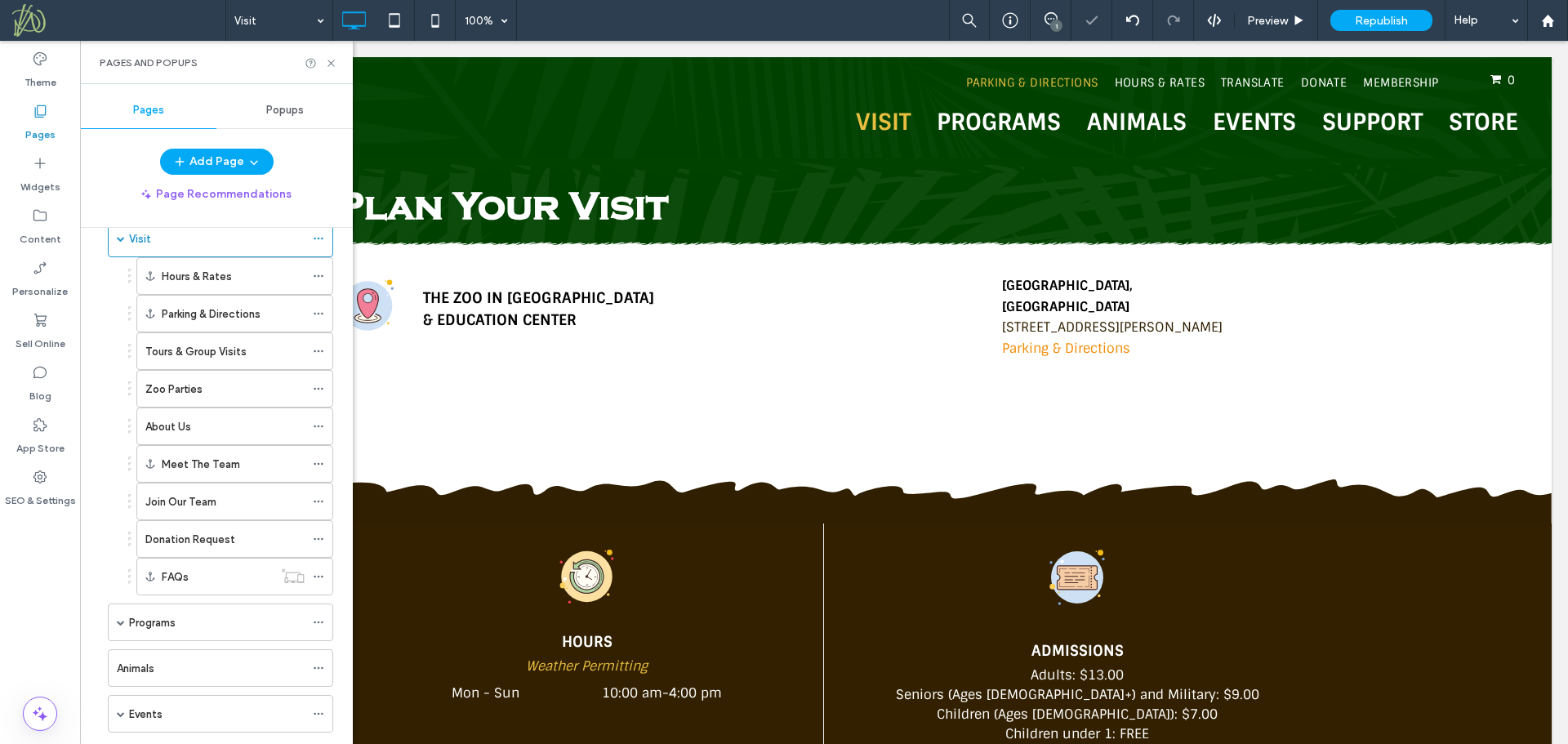
click at [39, 585] on div "Theme Pages Widgets Content Personalize Sell Online Blog App Store SEO & Settin…" at bounding box center [40, 392] width 80 height 703
drag, startPoint x: 1280, startPoint y: 14, endPoint x: 1080, endPoint y: 14, distance: 200.0
click at [1280, 14] on span "Preview" at bounding box center [1268, 20] width 41 height 14
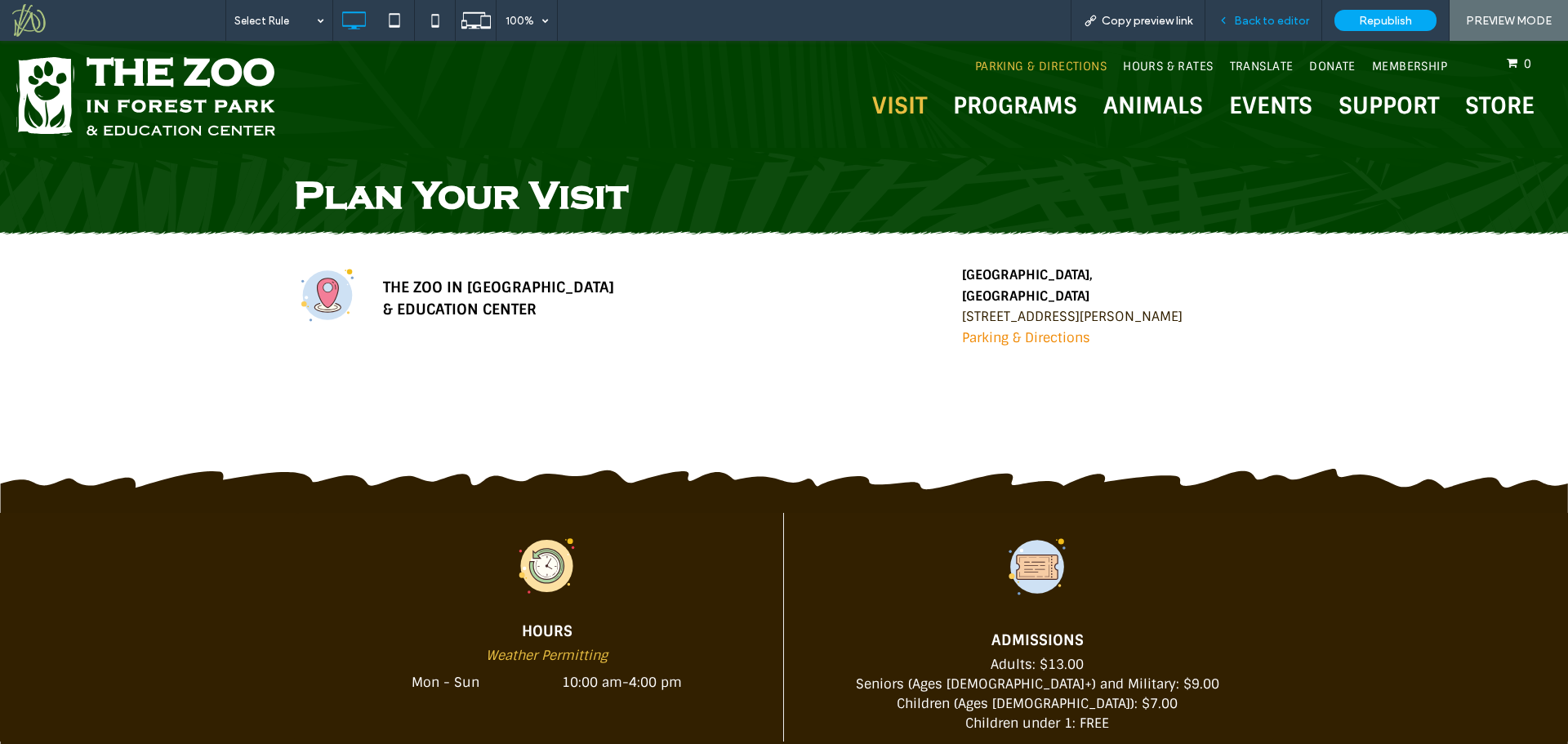
click at [1254, 19] on span "Back to editor" at bounding box center [1271, 20] width 75 height 14
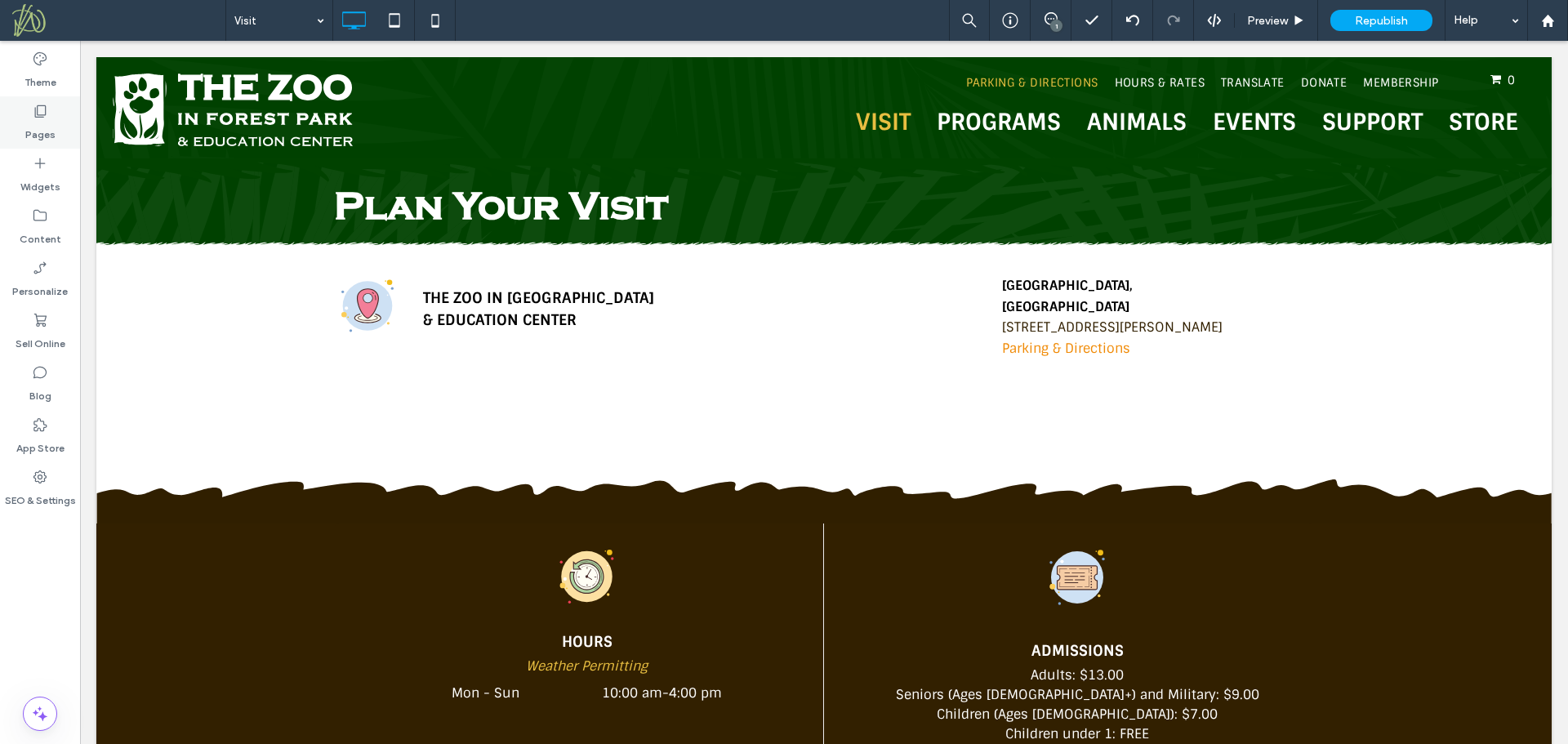
click at [54, 142] on div "Pages" at bounding box center [40, 123] width 80 height 52
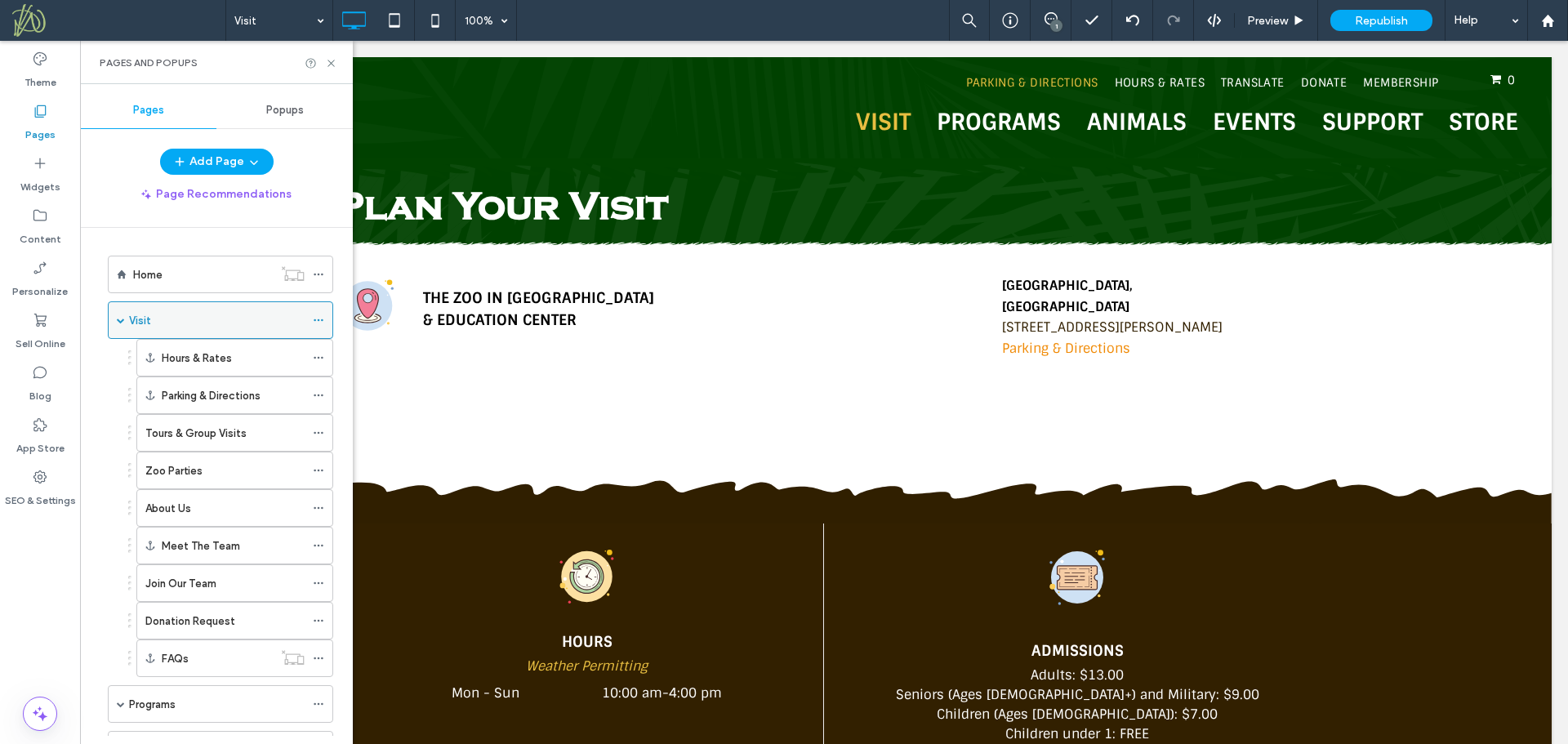
click at [119, 312] on span at bounding box center [121, 320] width 8 height 36
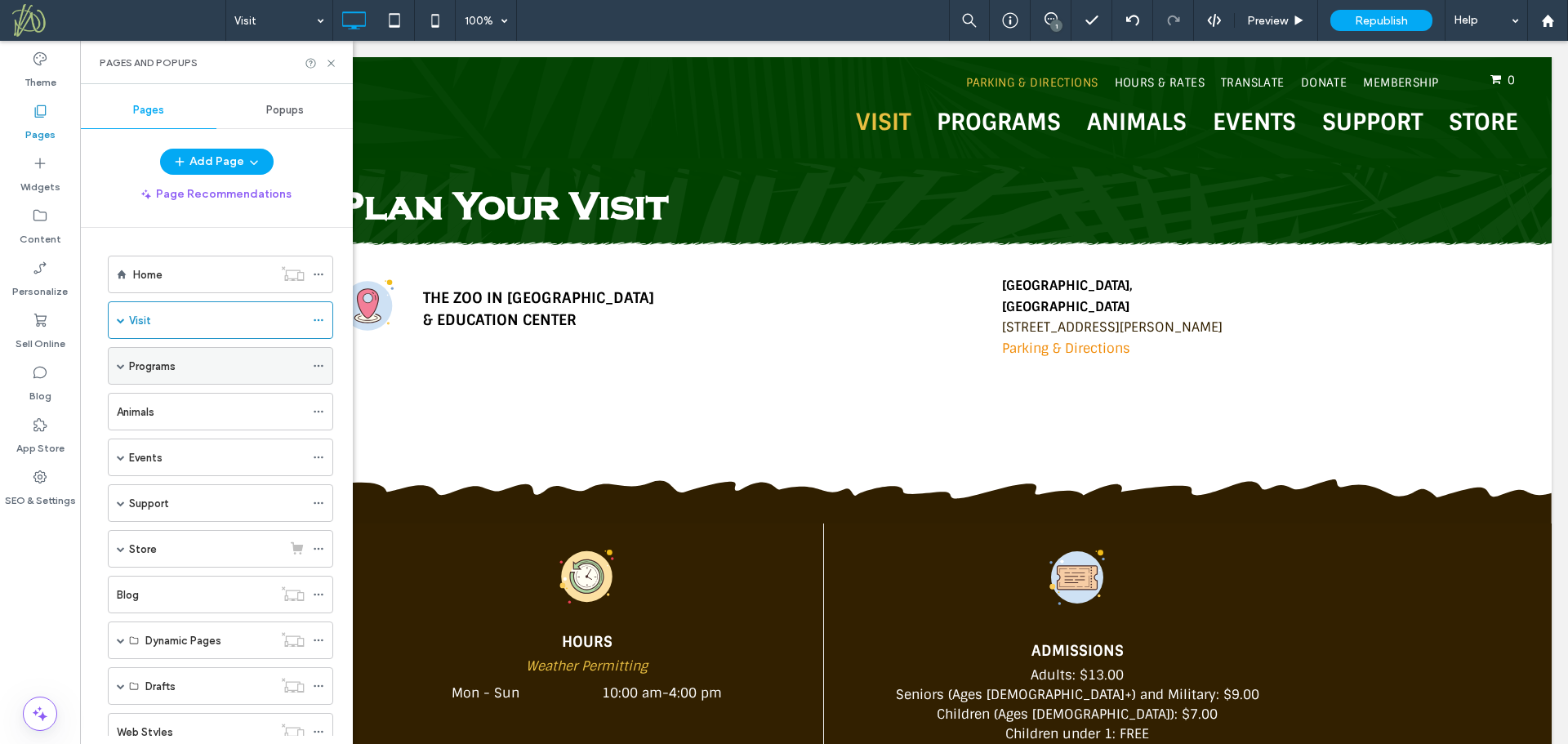
click at [125, 368] on div "Programs" at bounding box center [220, 365] width 225 height 38
click at [121, 362] on span at bounding box center [121, 365] width 8 height 8
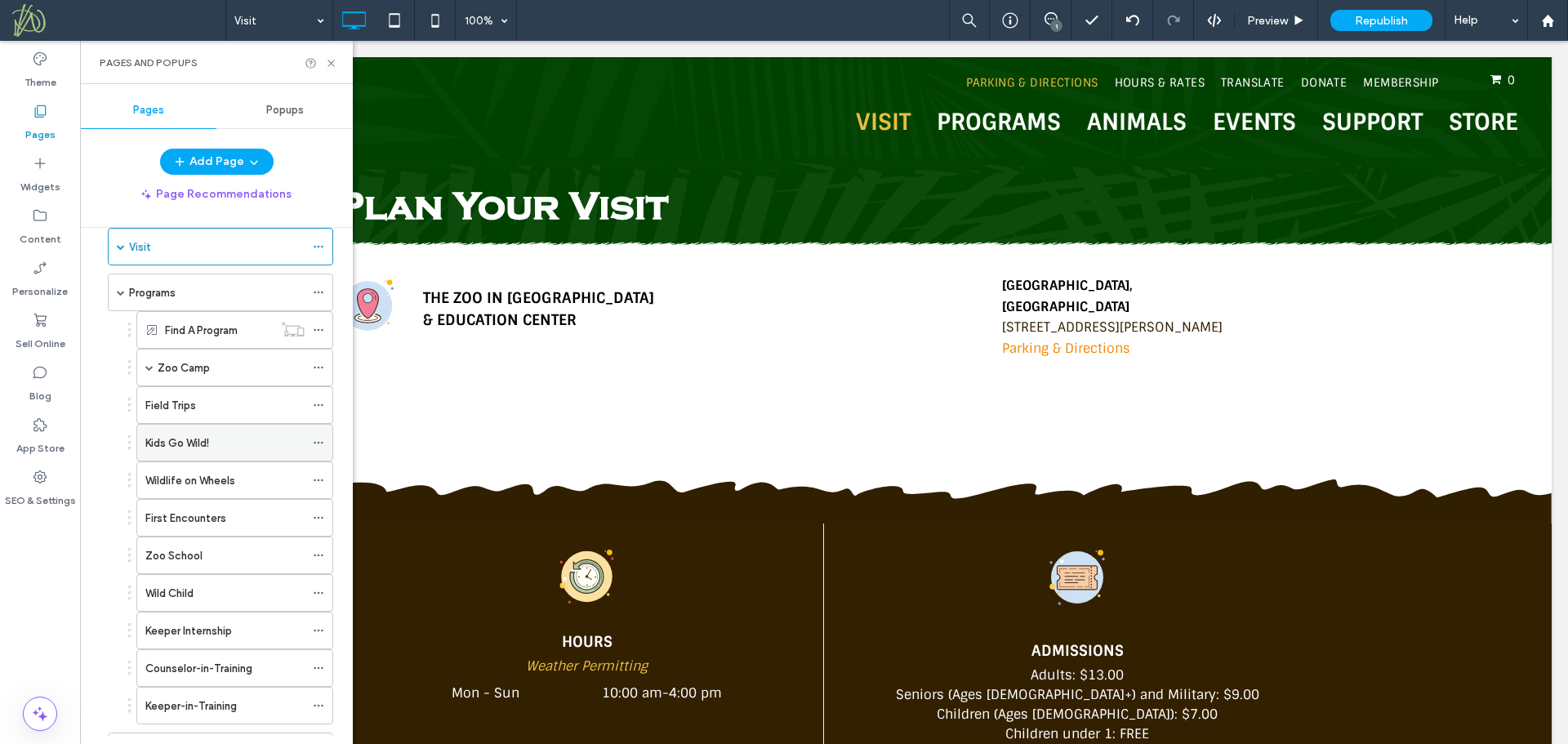
scroll to position [81, 0]
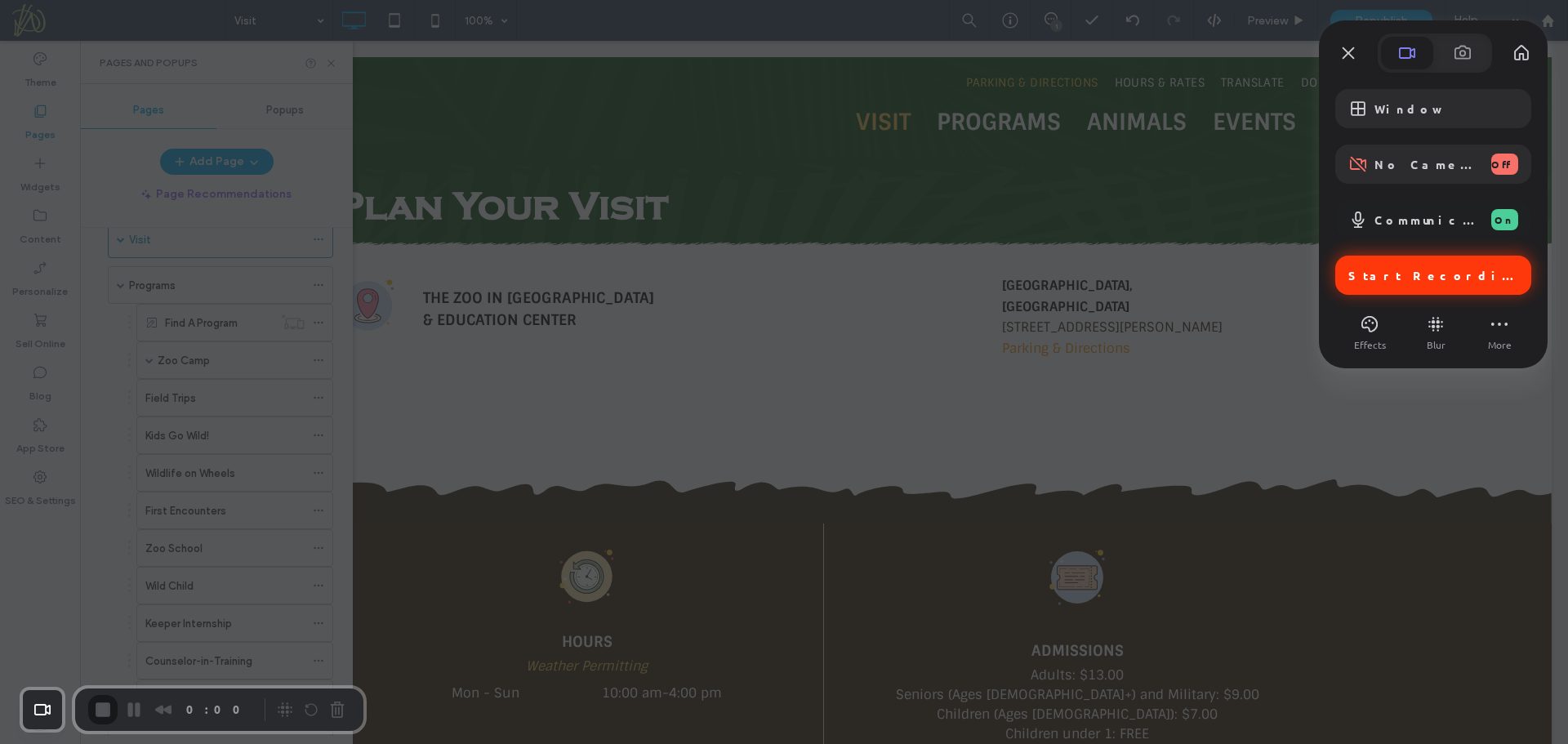
click at [1427, 277] on span "Start Recording" at bounding box center [1435, 274] width 173 height 14
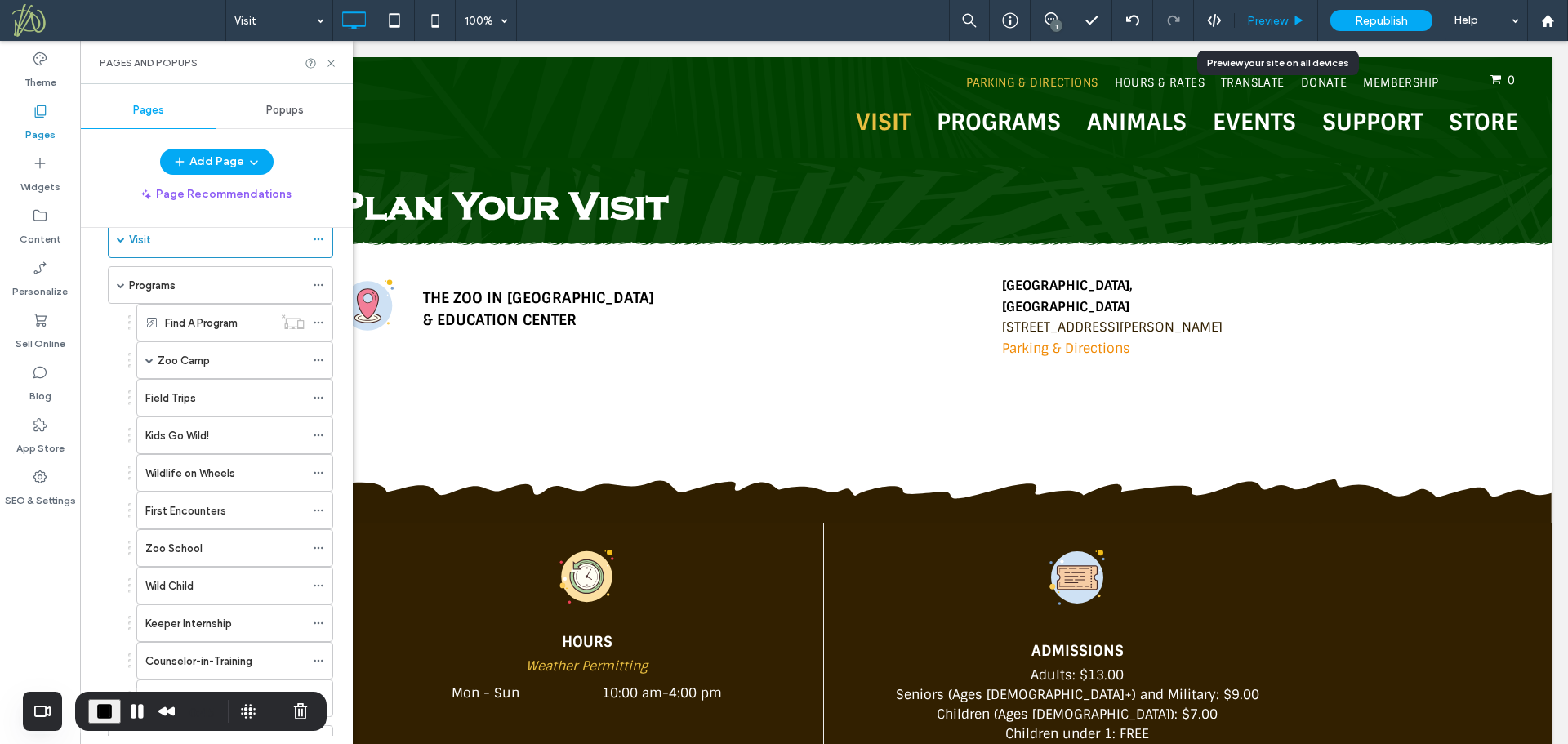
click at [1286, 14] on span "Preview" at bounding box center [1268, 20] width 41 height 14
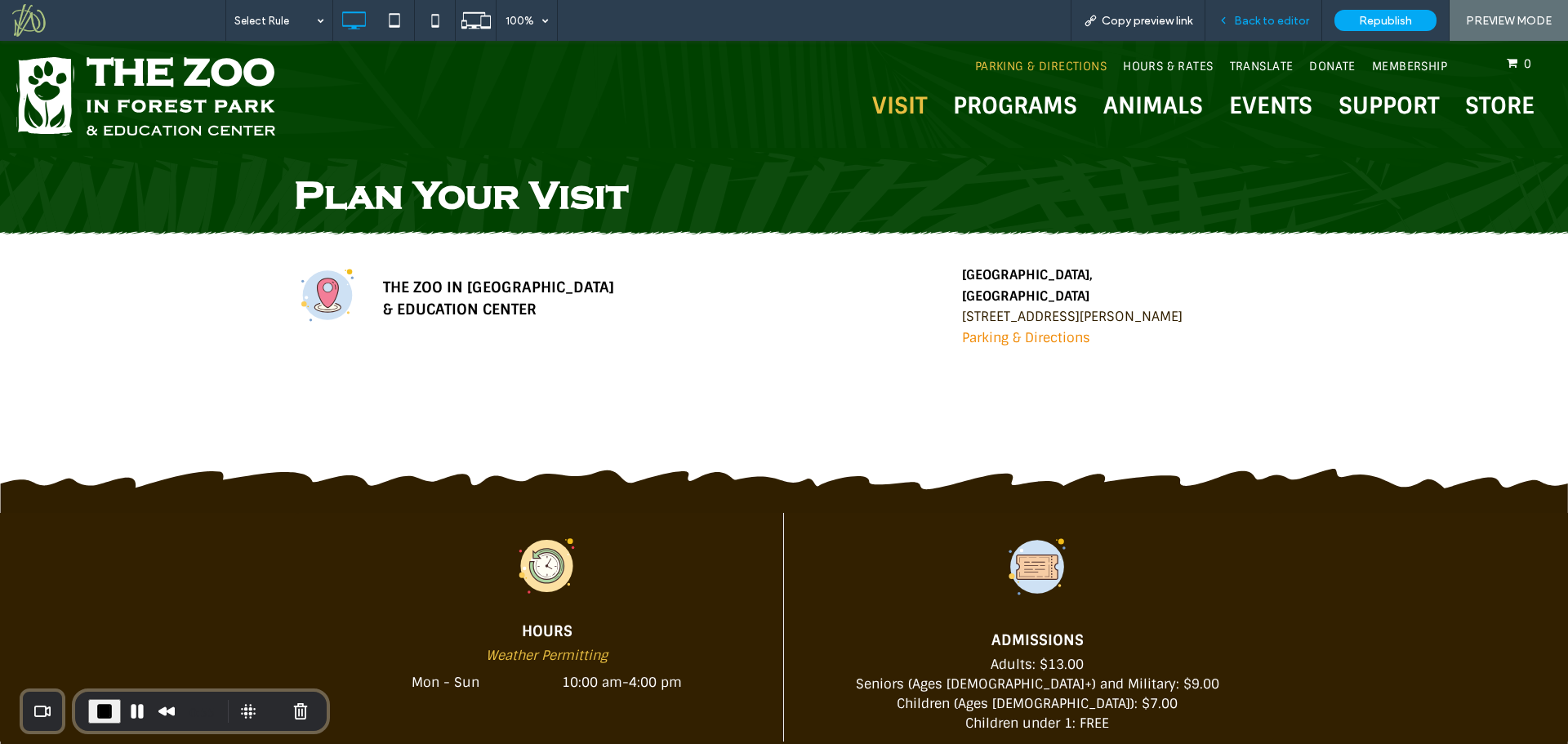
drag, startPoint x: 1274, startPoint y: 18, endPoint x: 1190, endPoint y: 3, distance: 85.3
click at [1274, 18] on span "Back to editor" at bounding box center [1271, 20] width 75 height 14
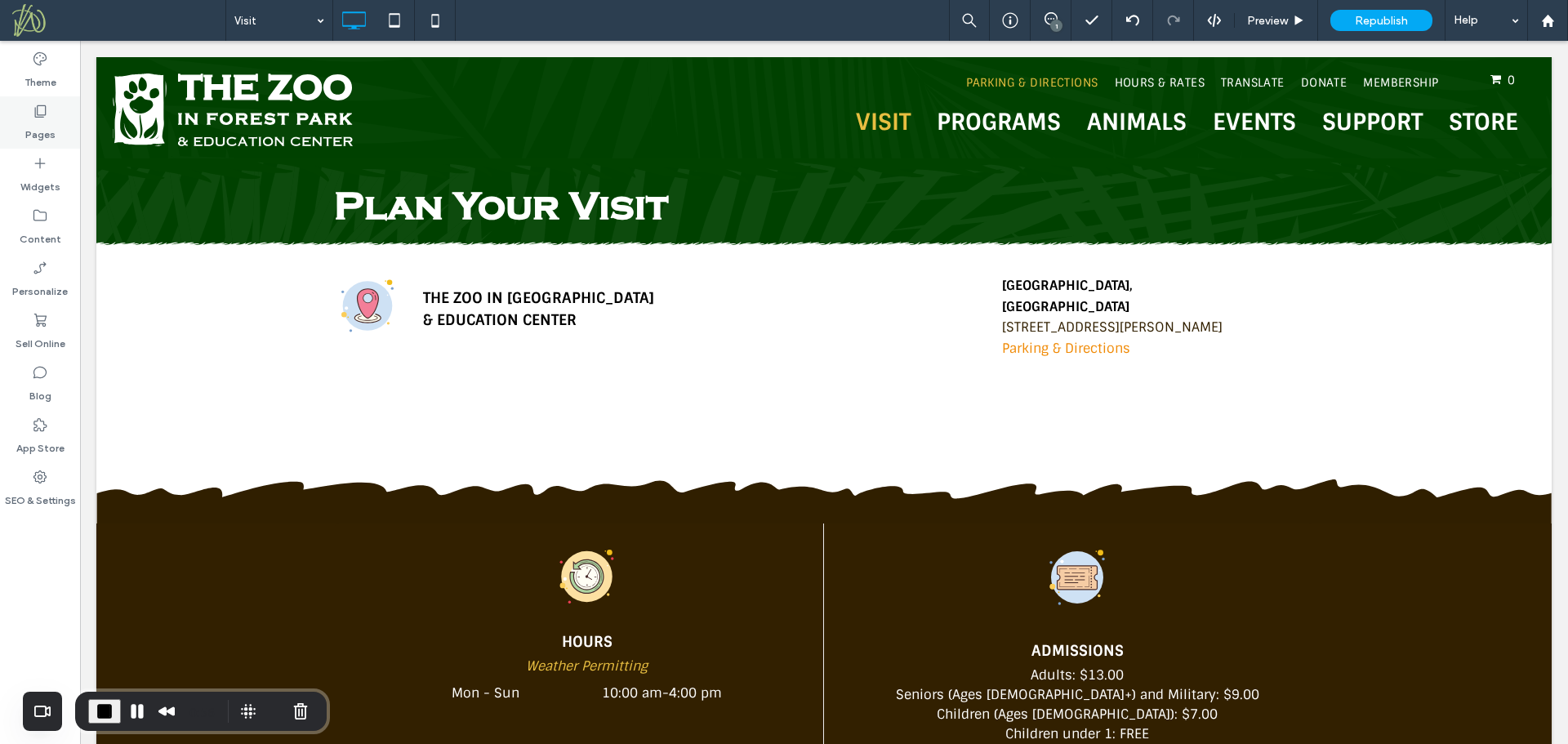
click at [27, 117] on div "Pages" at bounding box center [40, 123] width 80 height 52
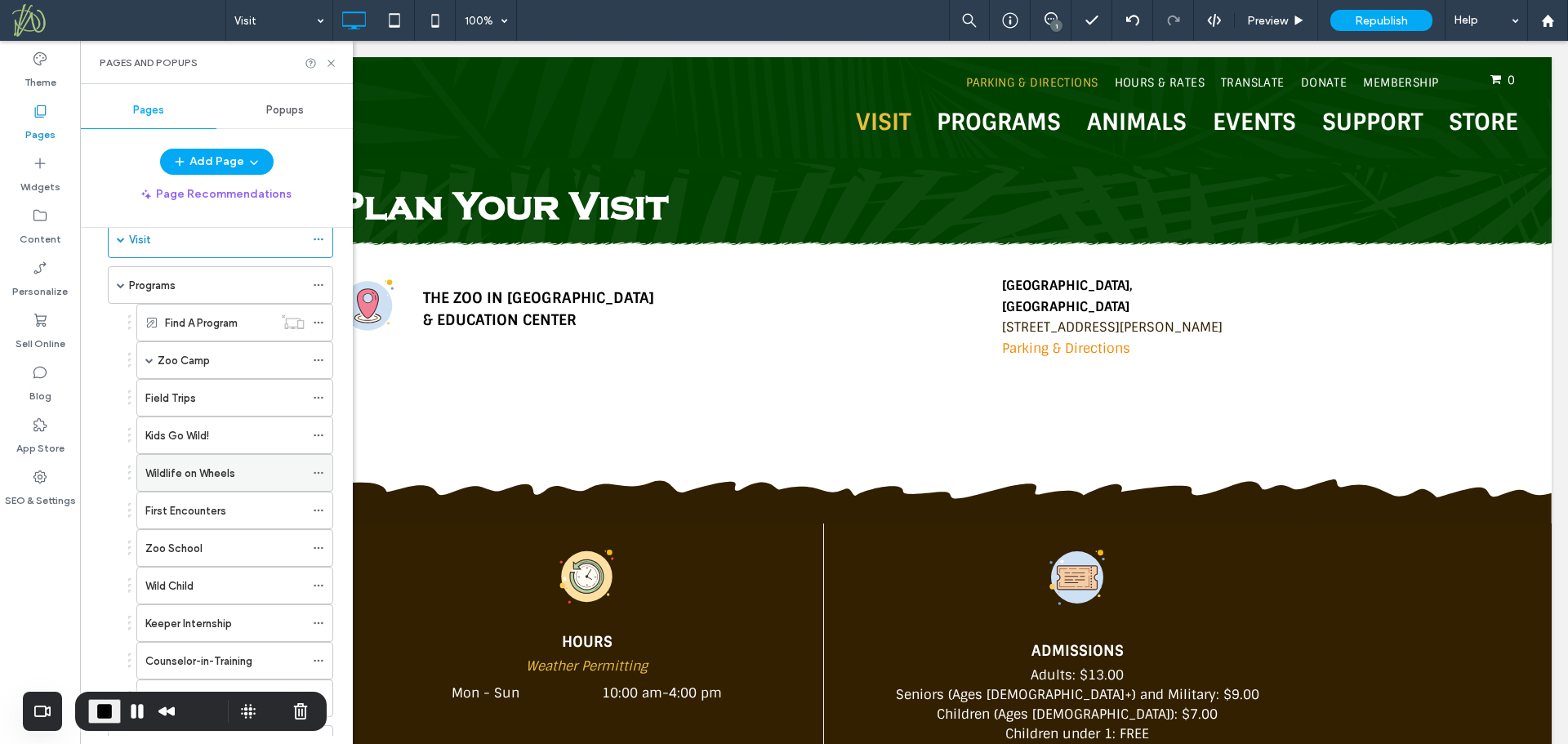
scroll to position [82, 0]
drag, startPoint x: 128, startPoint y: 395, endPoint x: 137, endPoint y: 301, distance: 94.4
click at [1280, 15] on span "Preview" at bounding box center [1268, 20] width 41 height 14
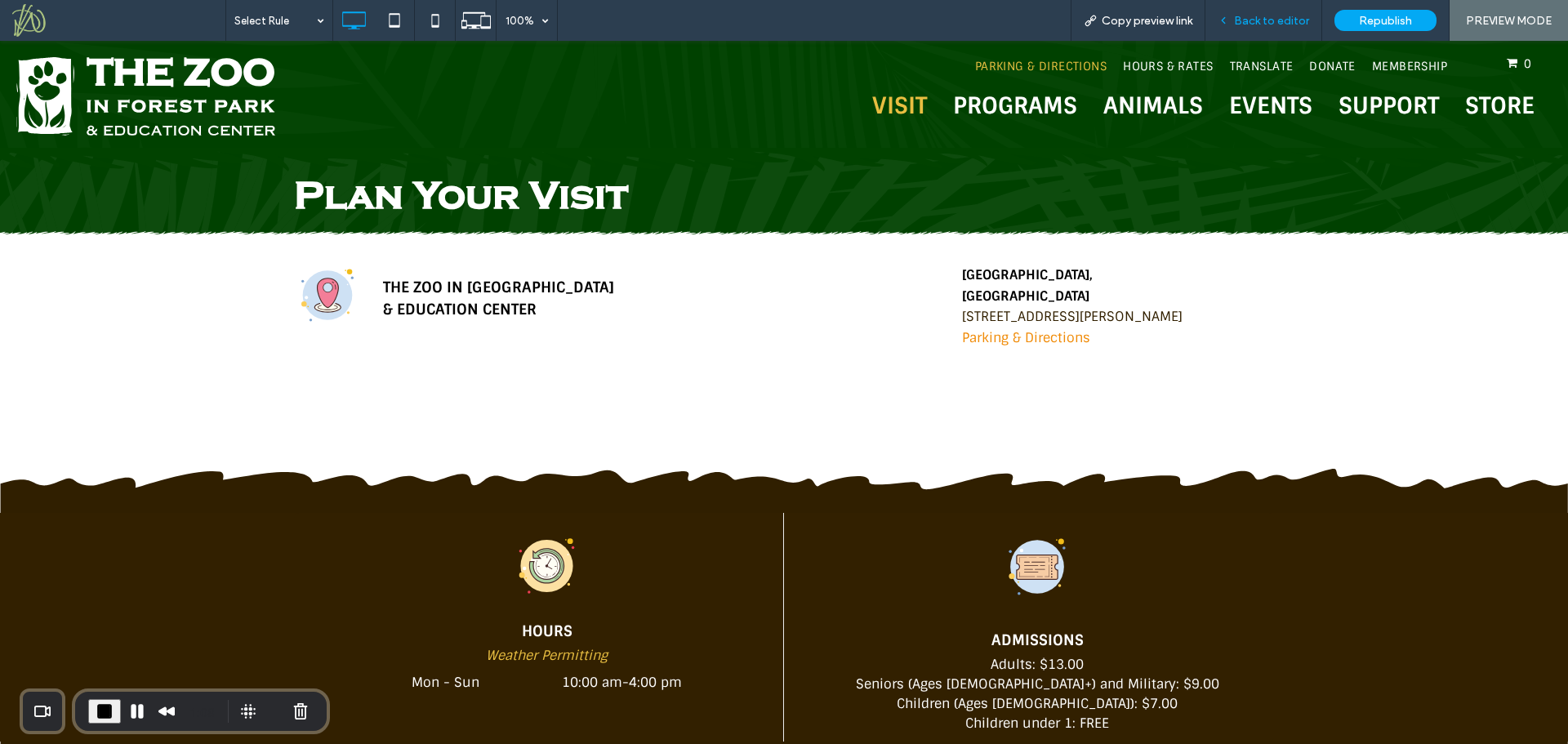
click at [1259, 26] on span "Back to editor" at bounding box center [1271, 20] width 75 height 14
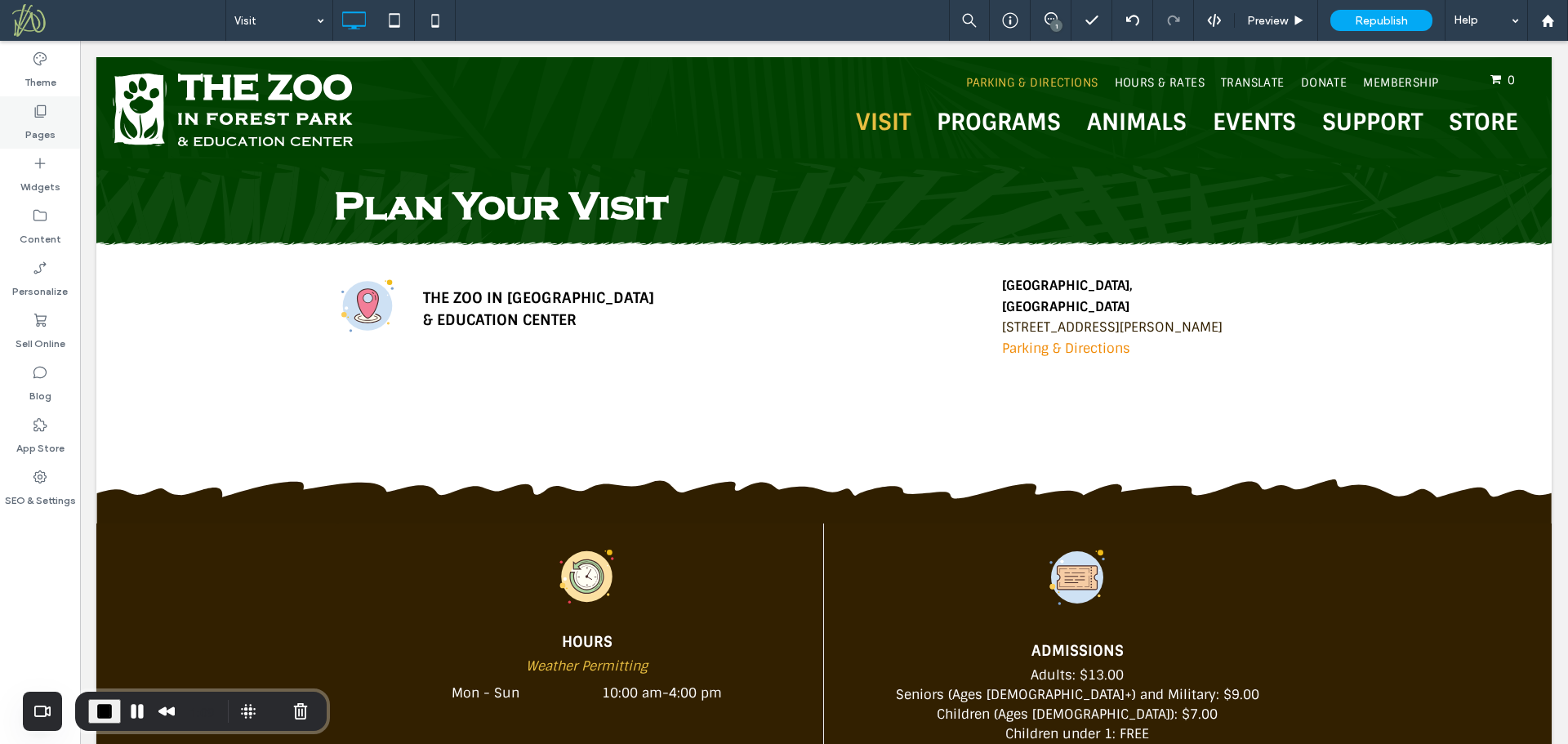
click at [41, 116] on icon at bounding box center [40, 111] width 16 height 16
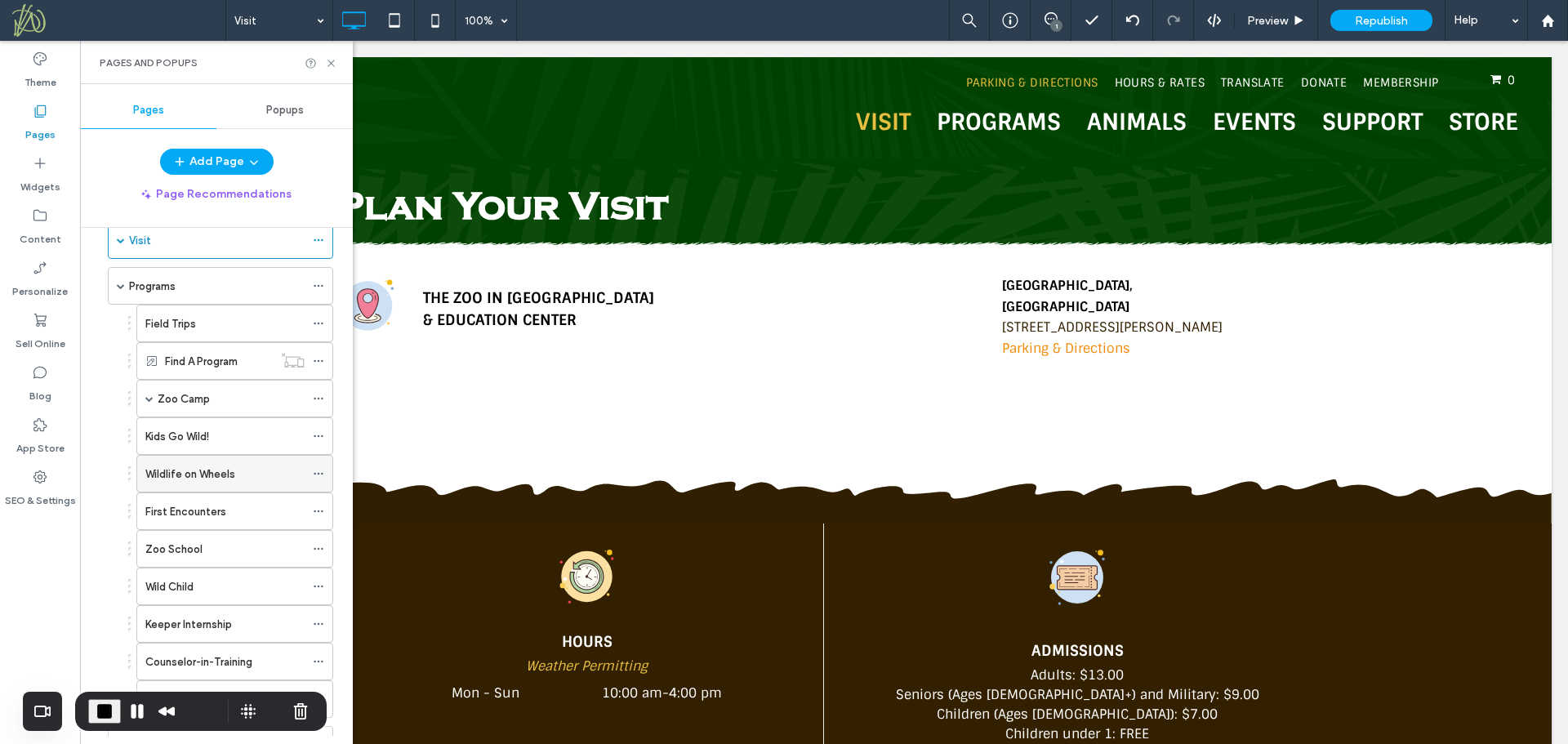
scroll to position [81, 0]
drag, startPoint x: 128, startPoint y: 398, endPoint x: 133, endPoint y: 340, distance: 58.2
click at [151, 357] on span at bounding box center [149, 360] width 8 height 8
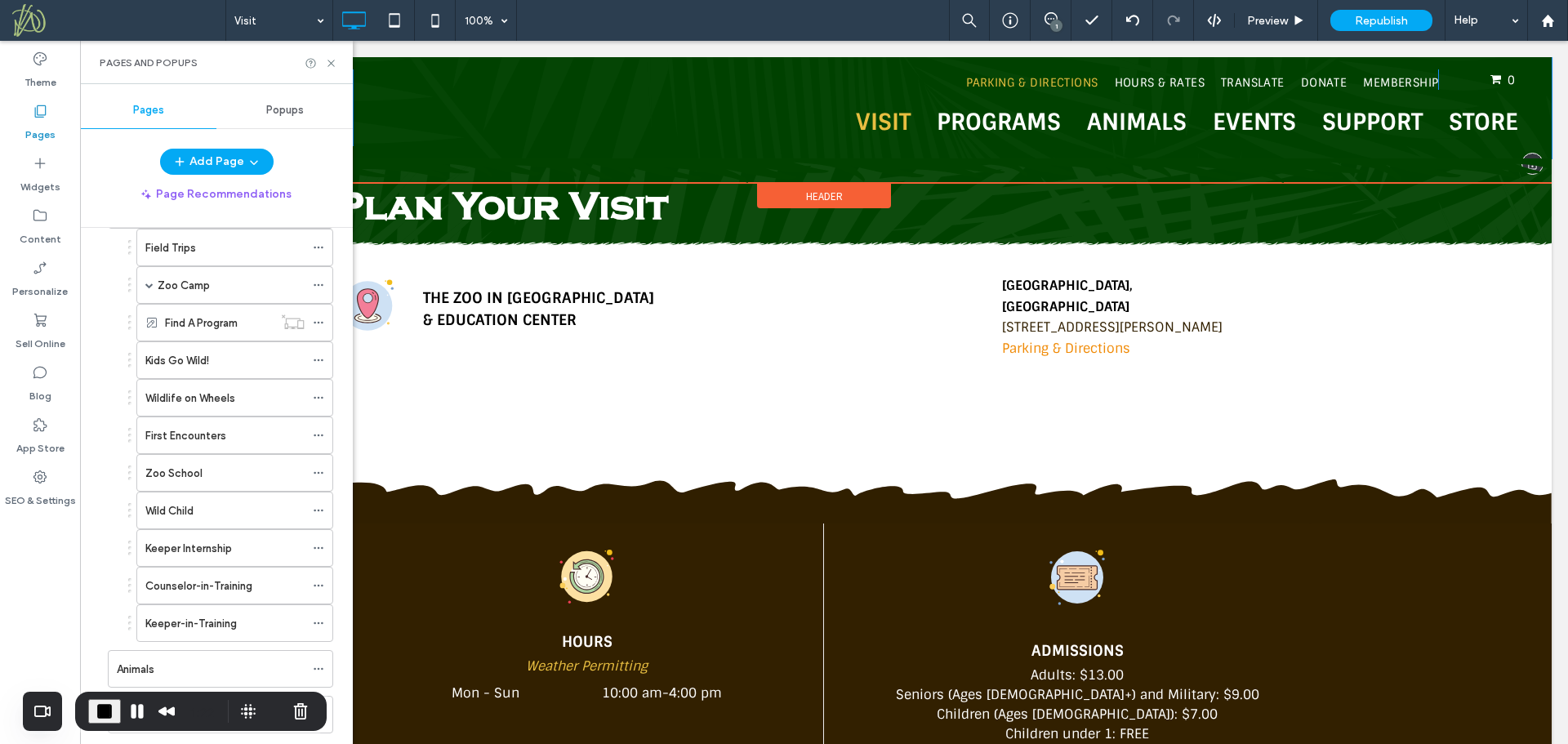
scroll to position [161, 0]
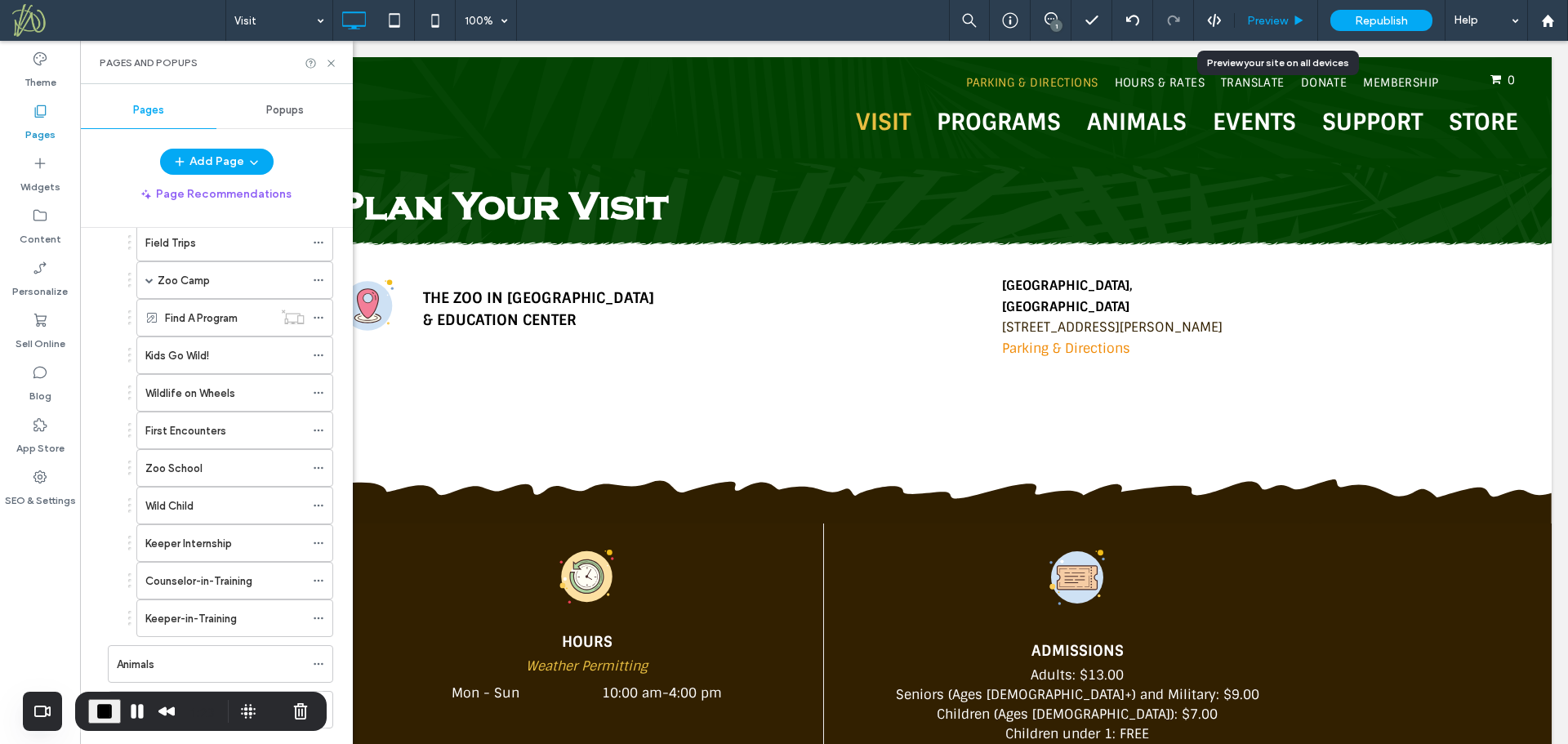
click at [1264, 20] on span "Preview" at bounding box center [1268, 20] width 41 height 14
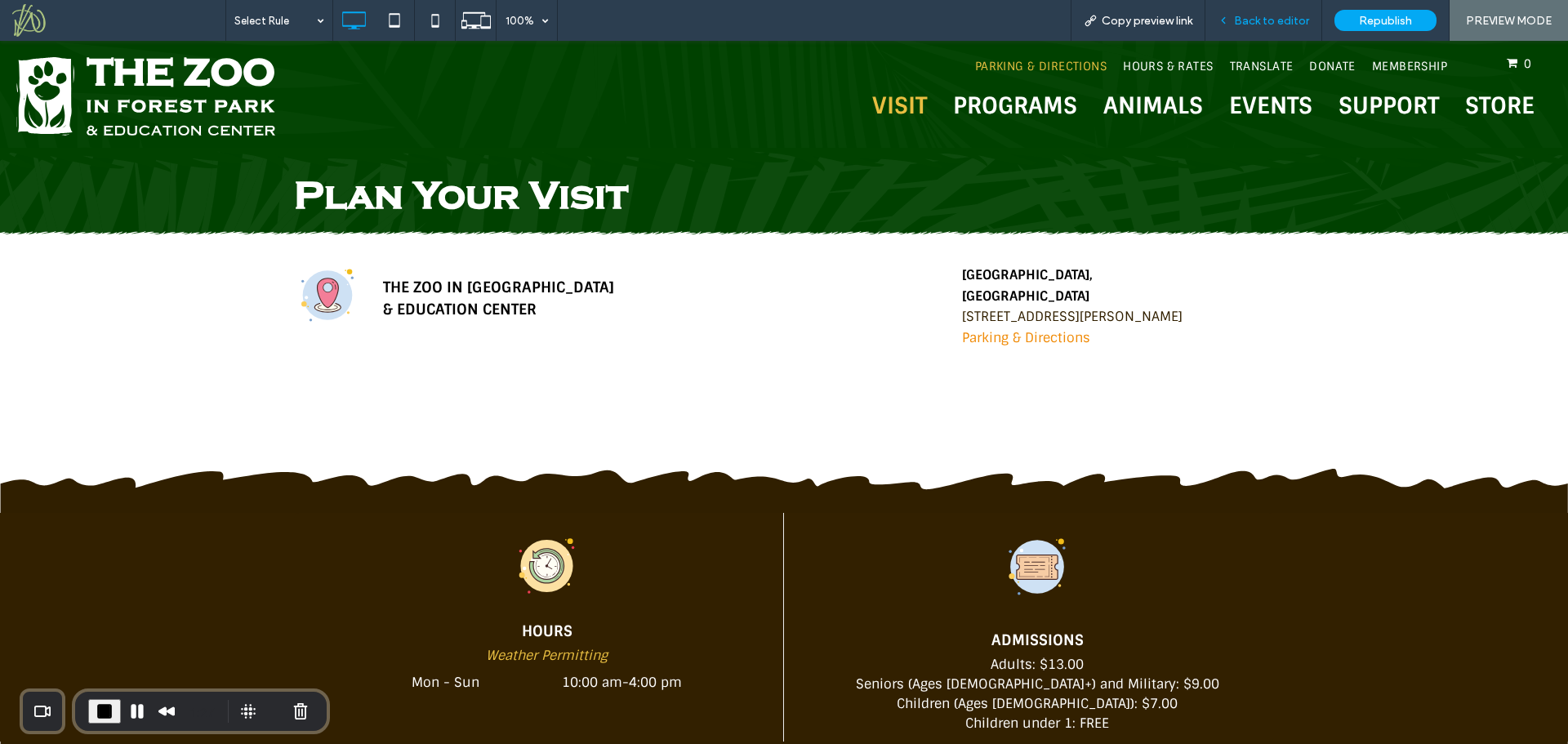
click at [1266, 18] on span "Back to editor" at bounding box center [1271, 20] width 75 height 14
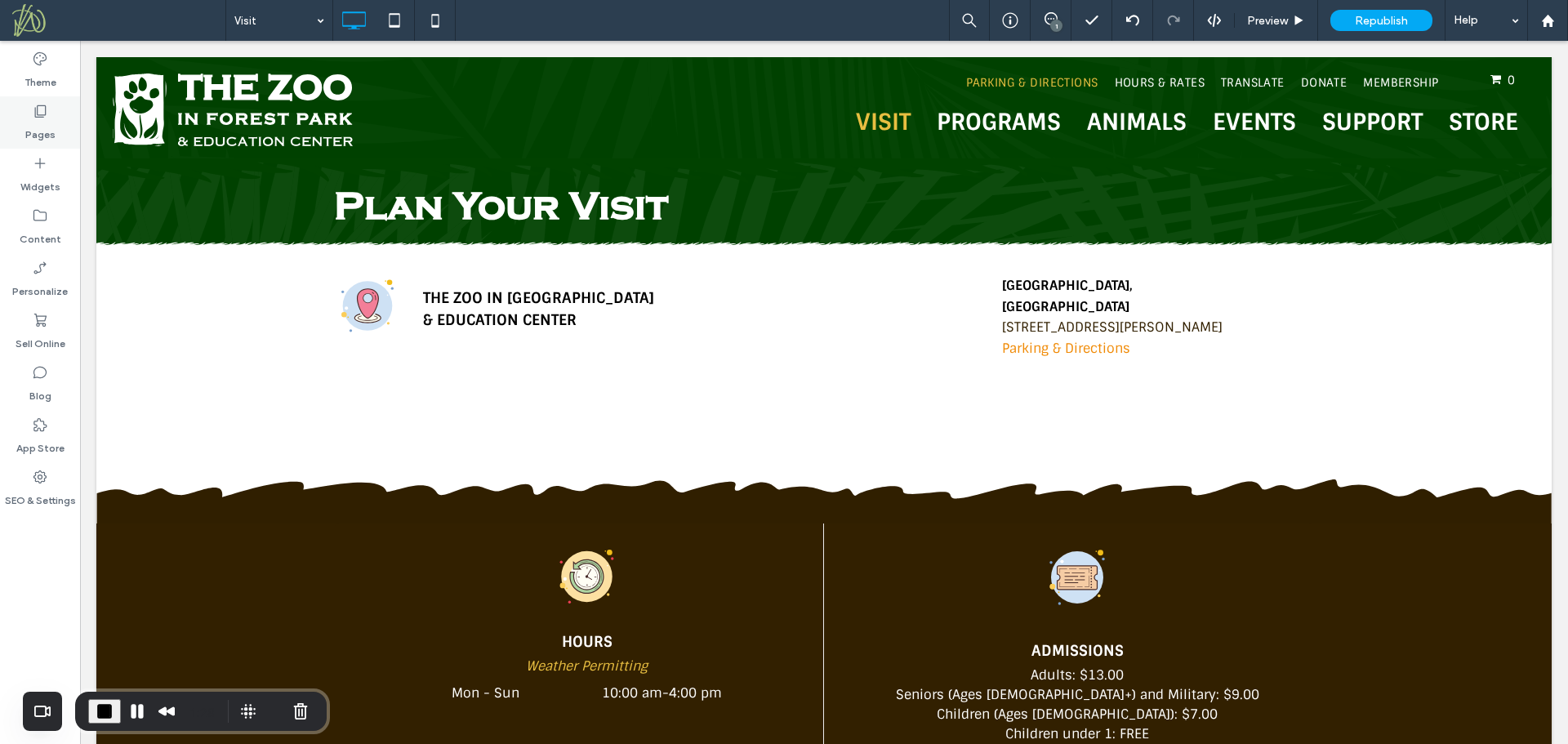
click at [50, 131] on label "Pages" at bounding box center [40, 130] width 30 height 23
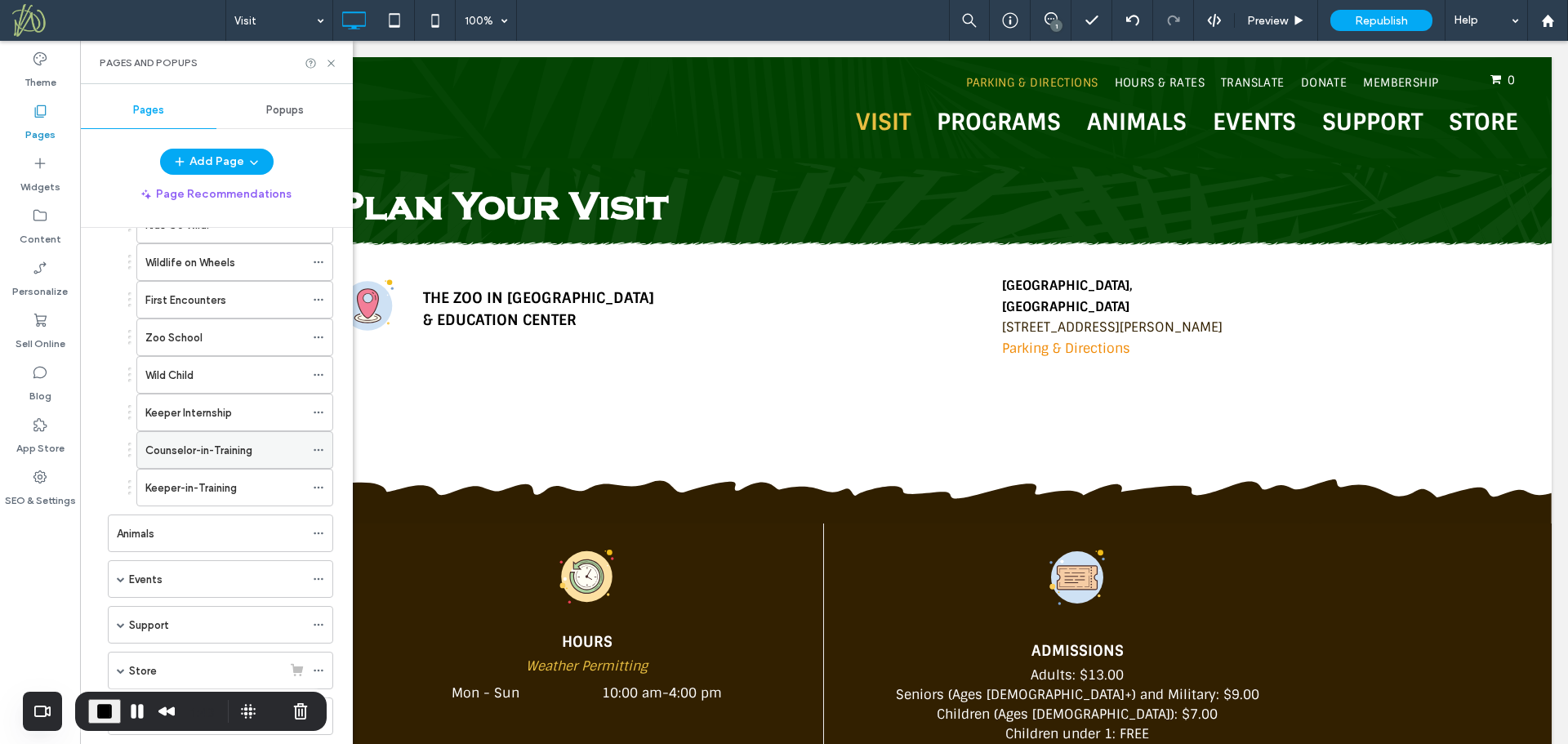
scroll to position [325, 0]
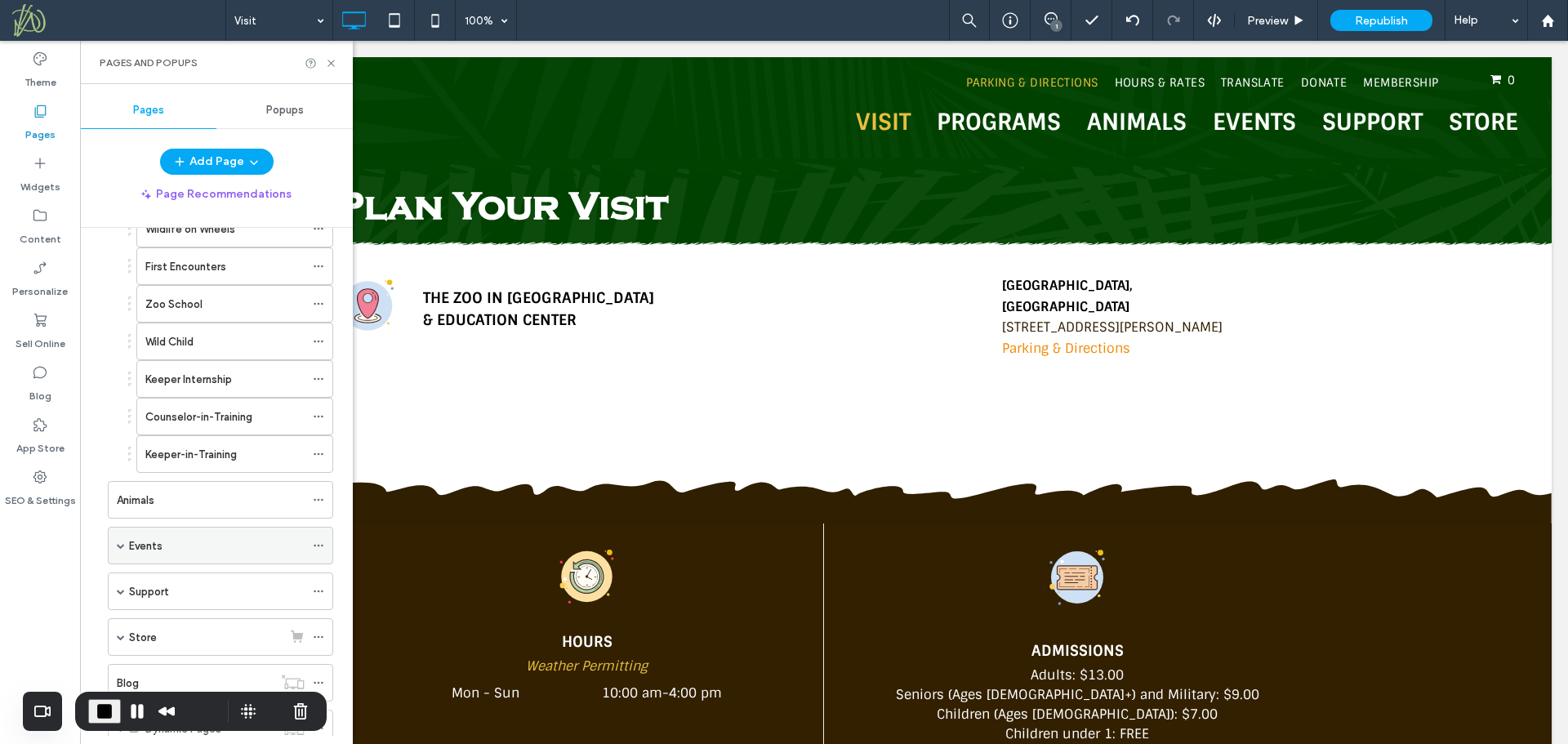
click at [126, 545] on div "Events" at bounding box center [220, 545] width 225 height 38
click at [122, 548] on span at bounding box center [121, 545] width 8 height 8
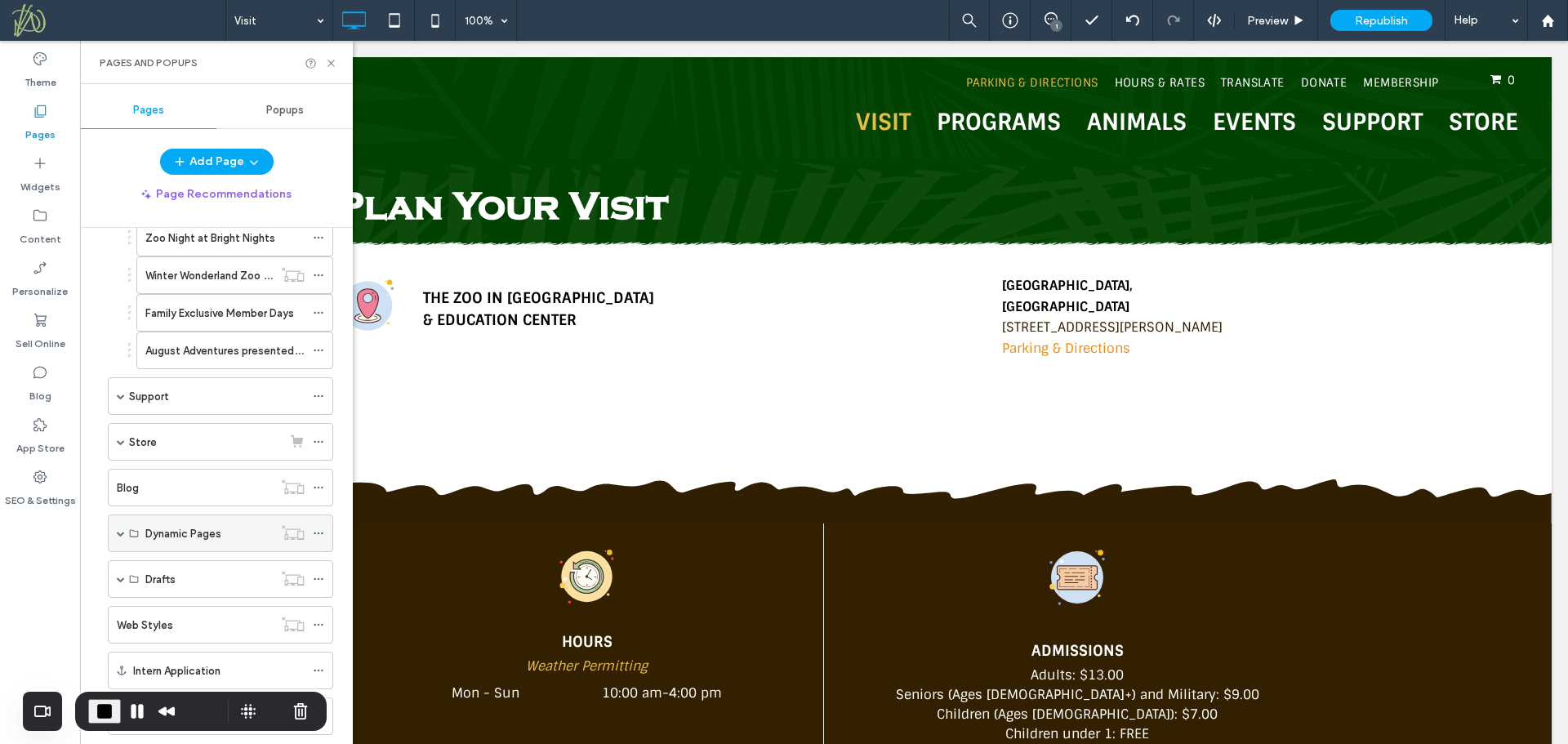
scroll to position [897, 0]
click at [298, 711] on button "Cancel Recording" at bounding box center [300, 711] width 26 height 26
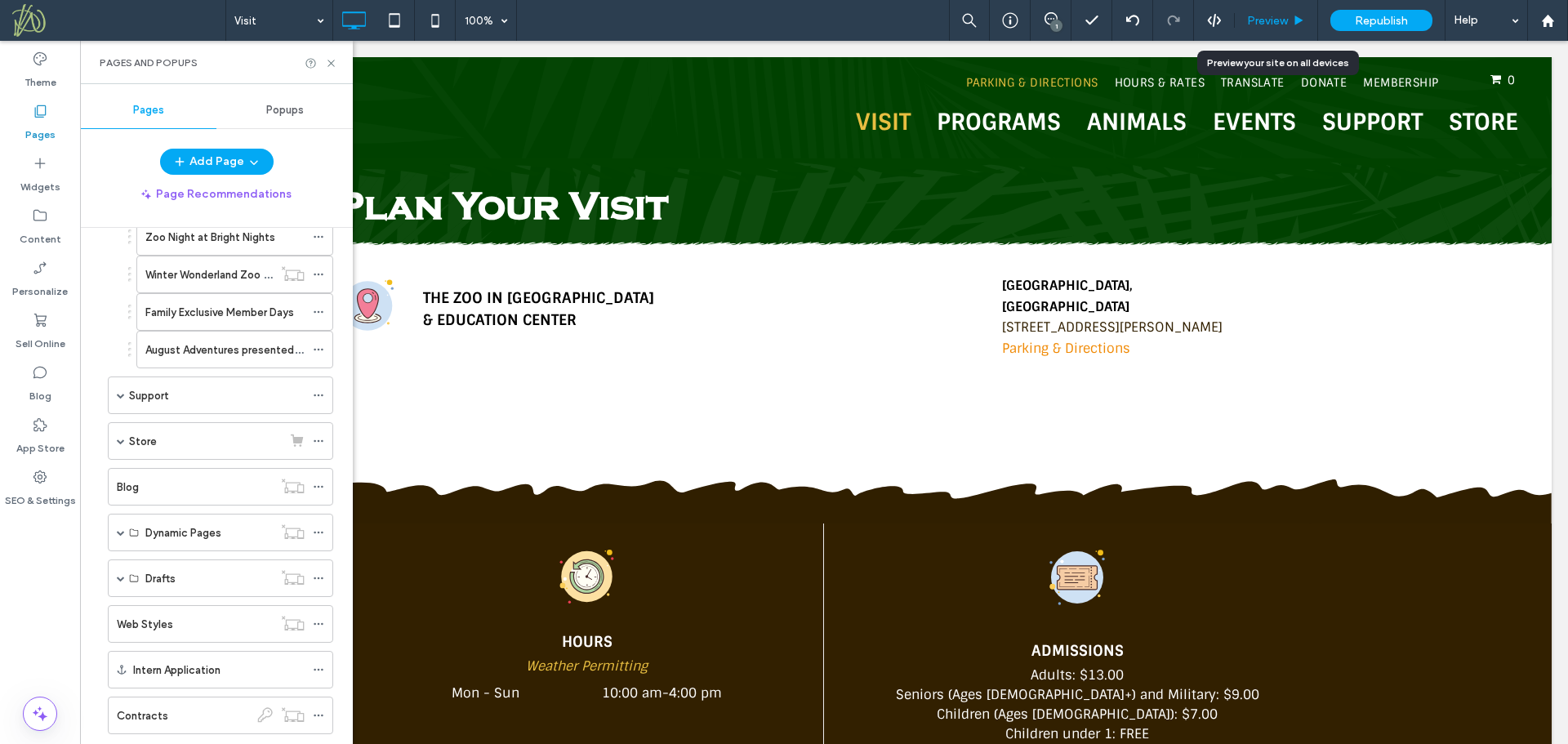
drag, startPoint x: 1280, startPoint y: 18, endPoint x: 1159, endPoint y: 6, distance: 121.6
click at [1280, 18] on span "Preview" at bounding box center [1268, 20] width 41 height 14
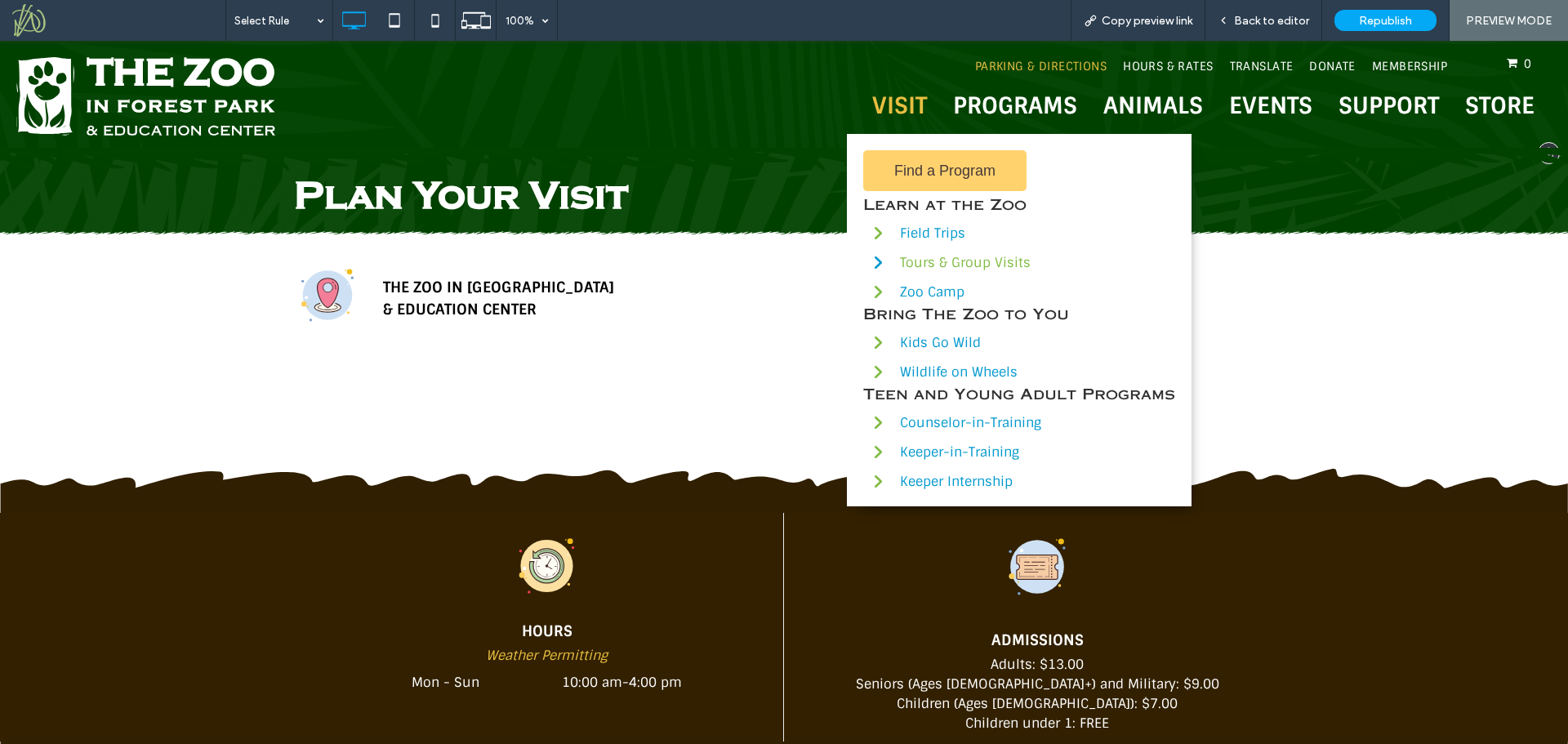
click at [943, 269] on div "Tours & Group Visits" at bounding box center [1038, 263] width 275 height 17
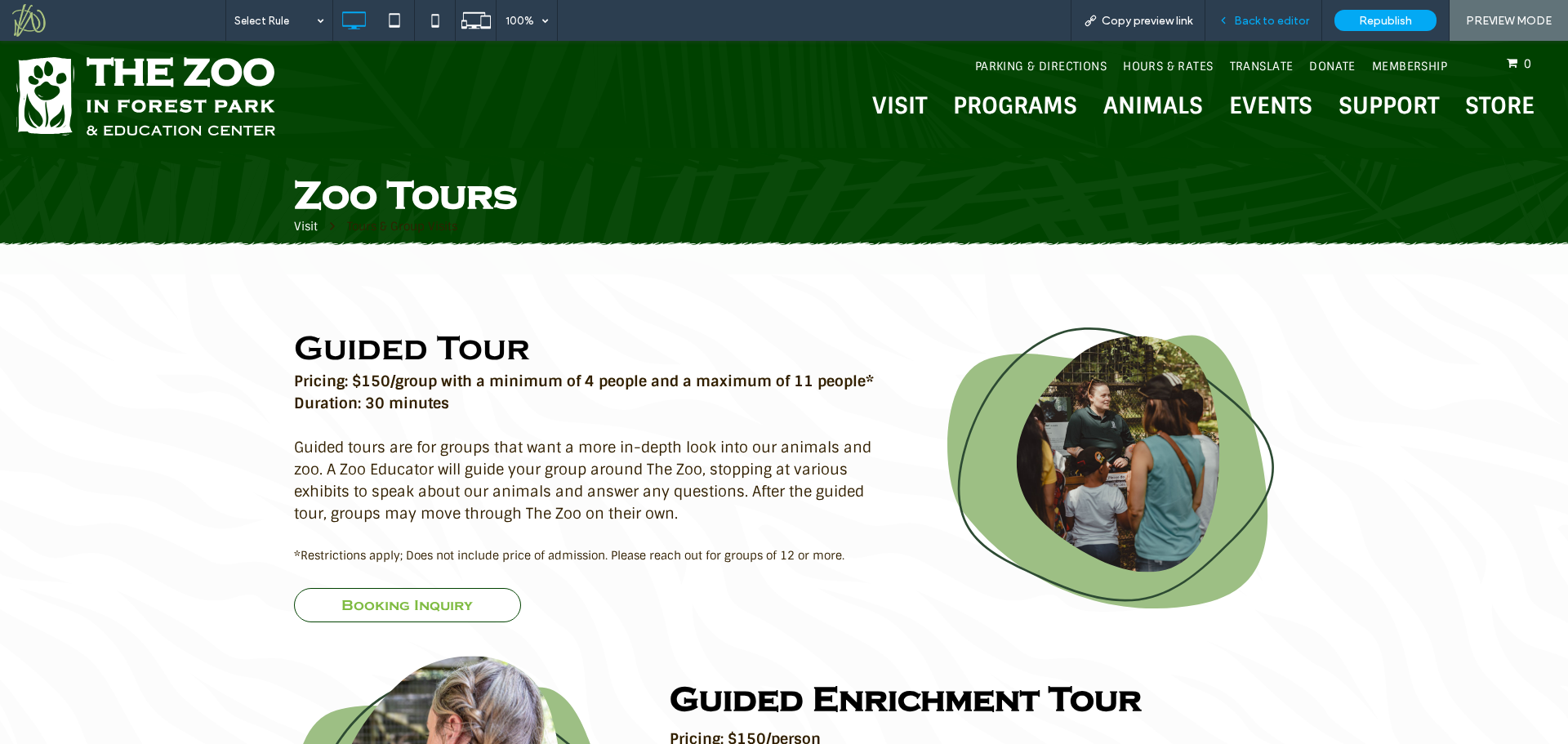
click at [1281, 18] on span "Back to editor" at bounding box center [1271, 20] width 75 height 14
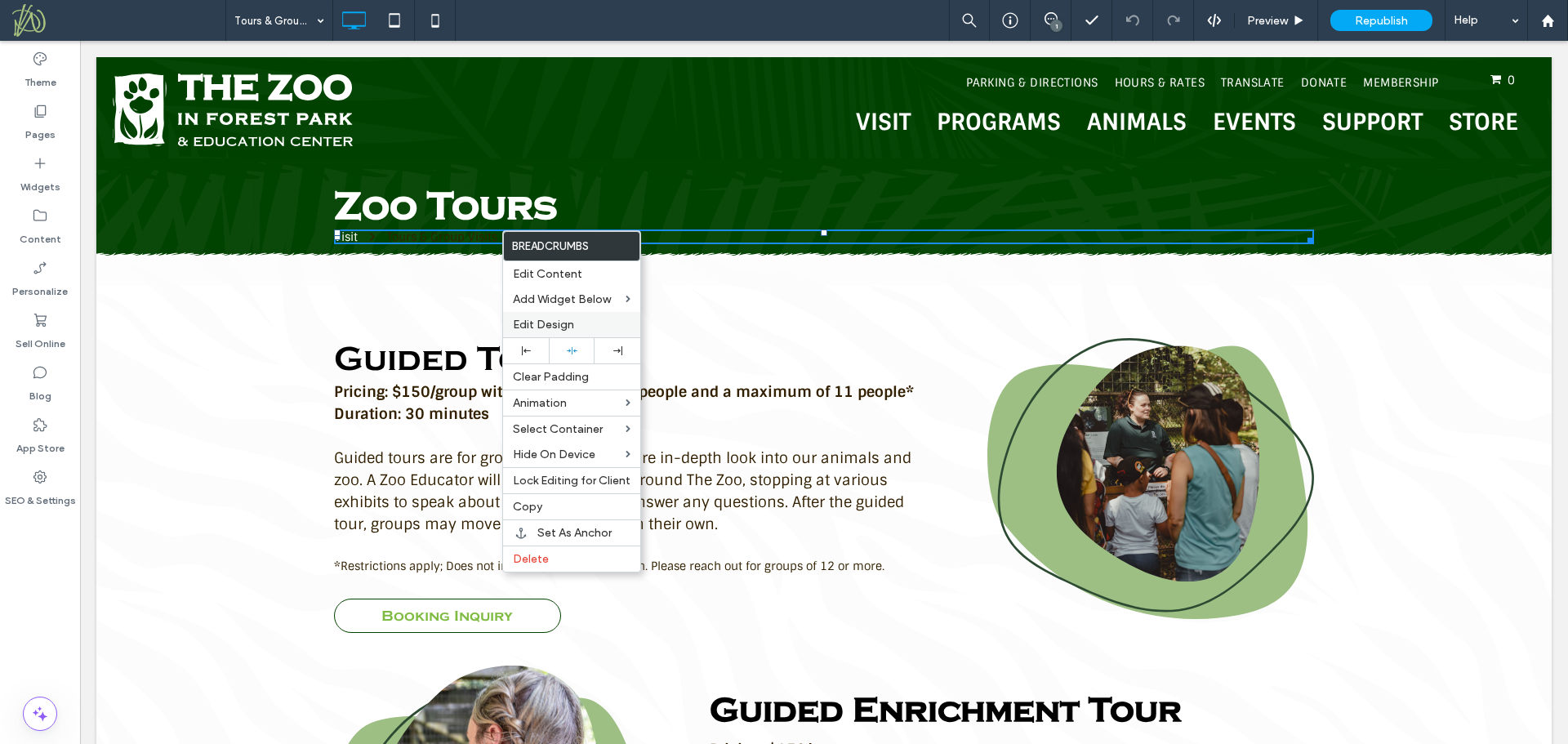
click at [538, 323] on span "Edit Design" at bounding box center [543, 325] width 61 height 14
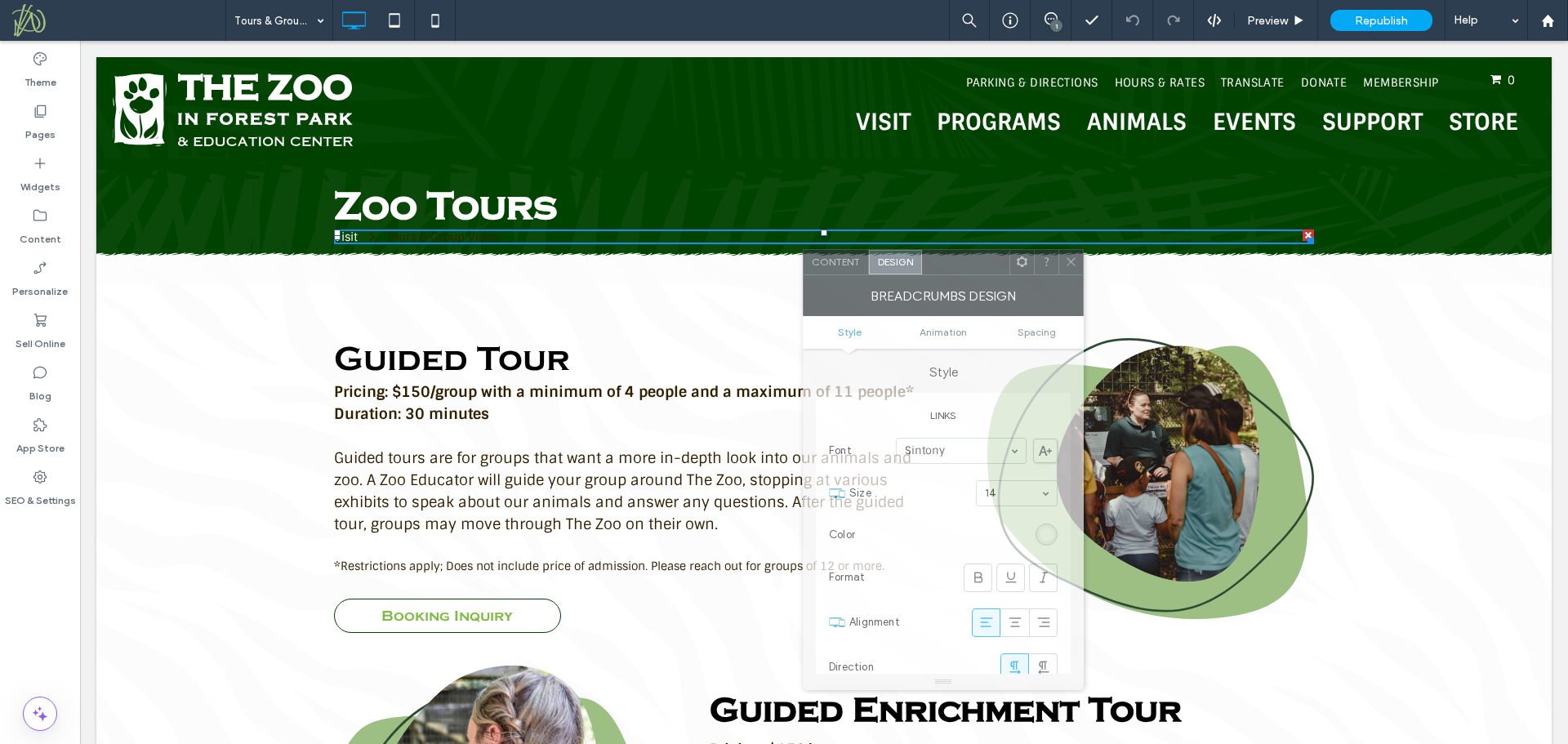
drag, startPoint x: 269, startPoint y: 174, endPoint x: 978, endPoint y: 272, distance: 715.7
click at [978, 272] on div at bounding box center [965, 262] width 87 height 24
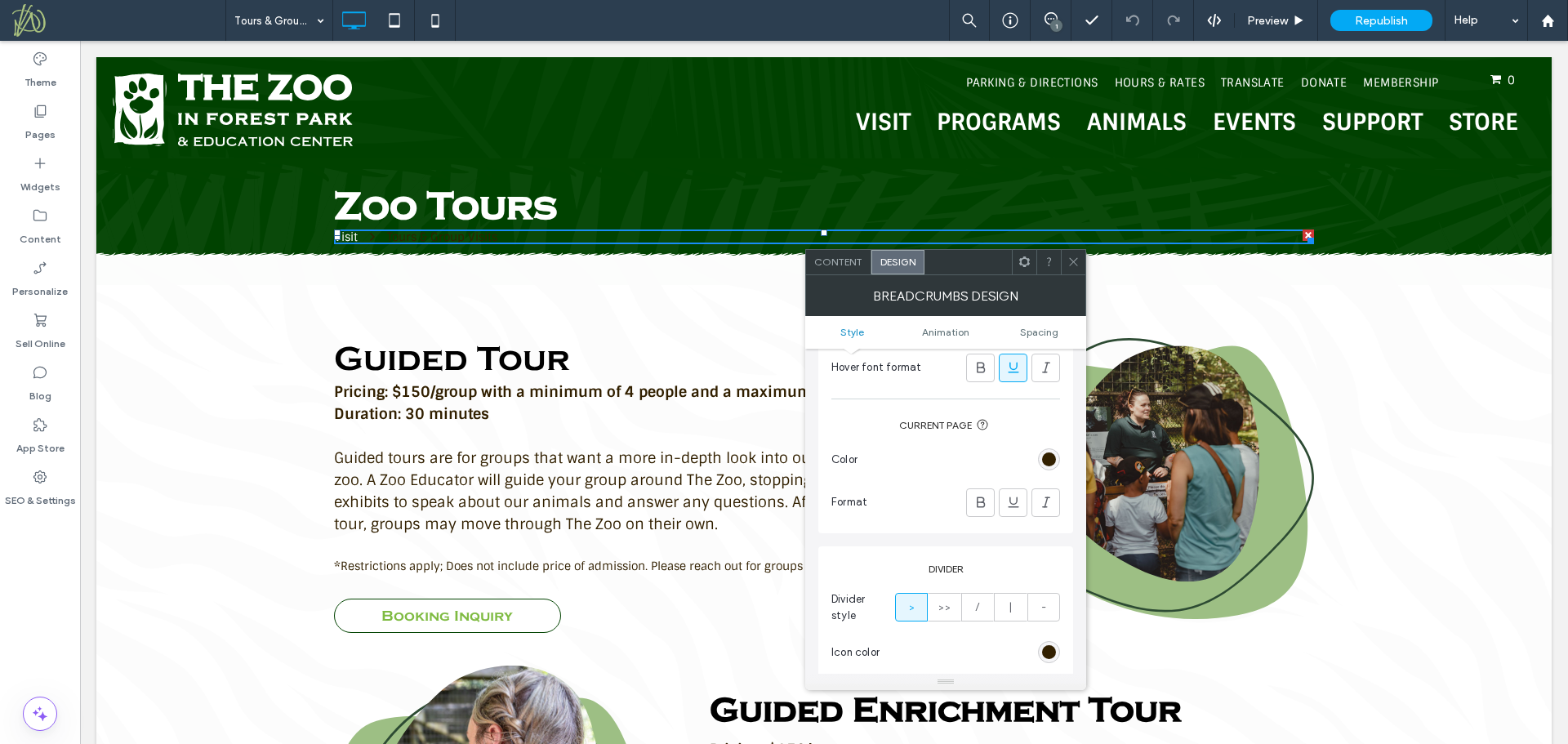
scroll to position [489, 0]
click at [1052, 459] on div "rgb(50, 32, 0)" at bounding box center [1049, 458] width 14 height 14
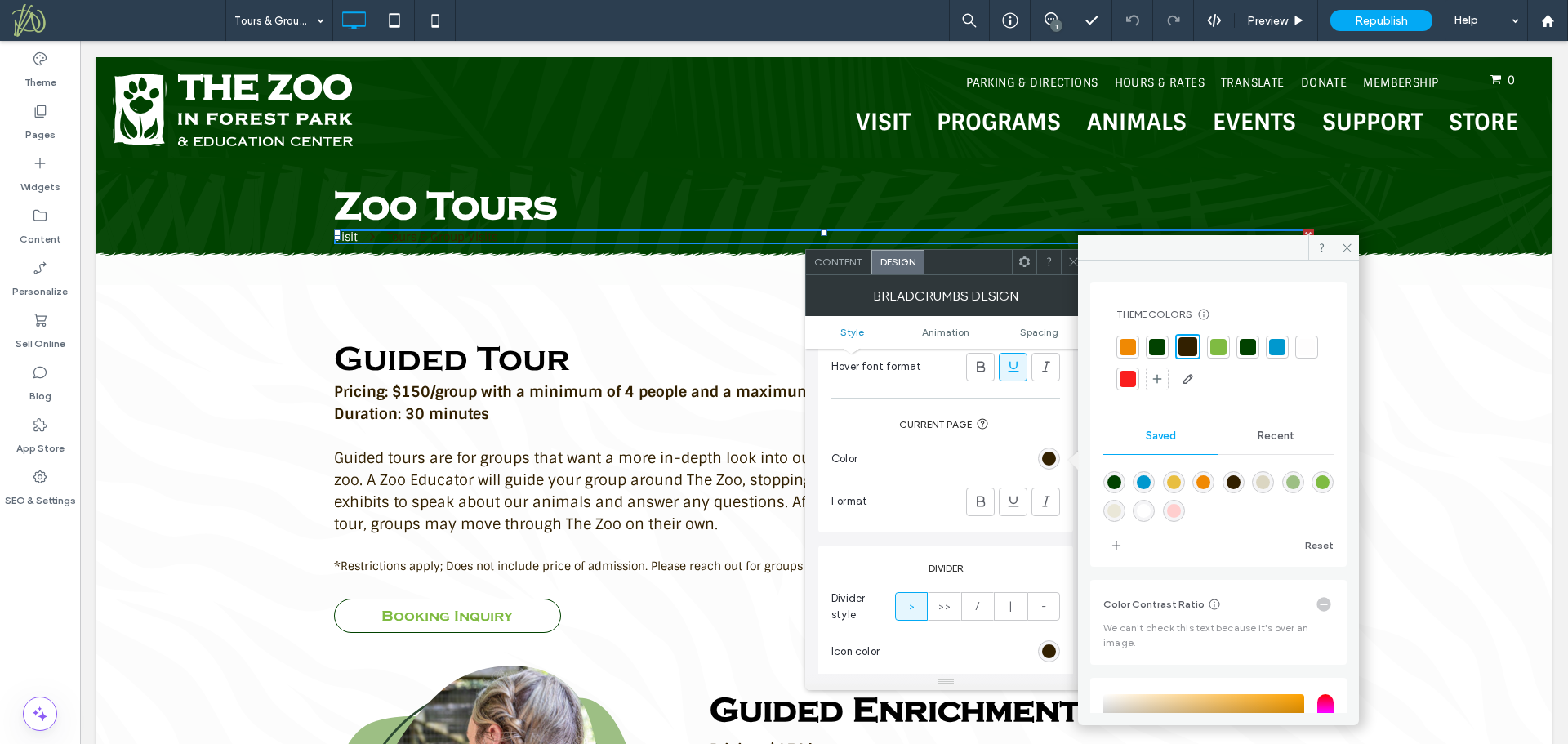
click at [1223, 346] on div at bounding box center [1218, 347] width 16 height 16
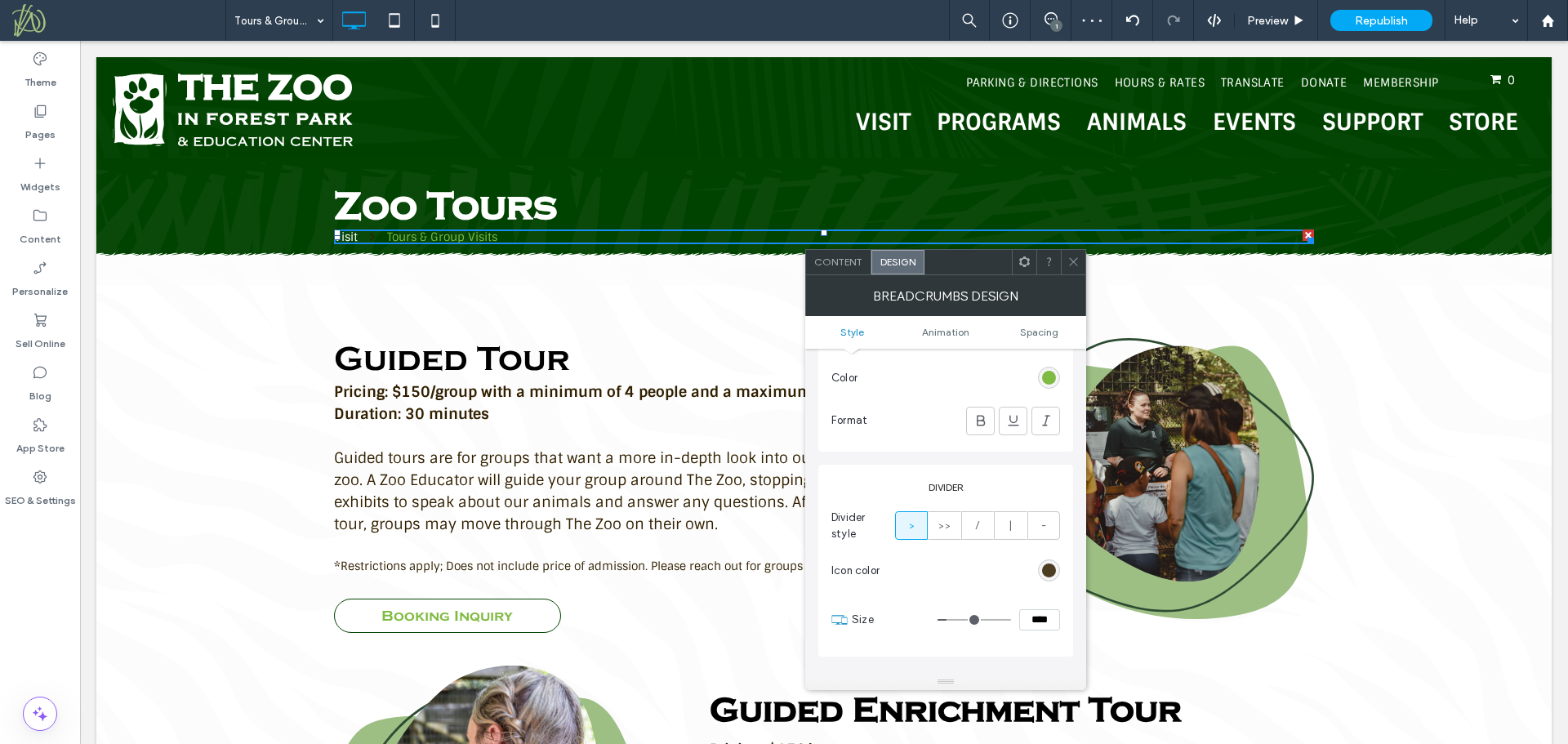
scroll to position [571, 0]
click at [1055, 567] on div "rgb(50, 32, 0)" at bounding box center [1049, 569] width 14 height 14
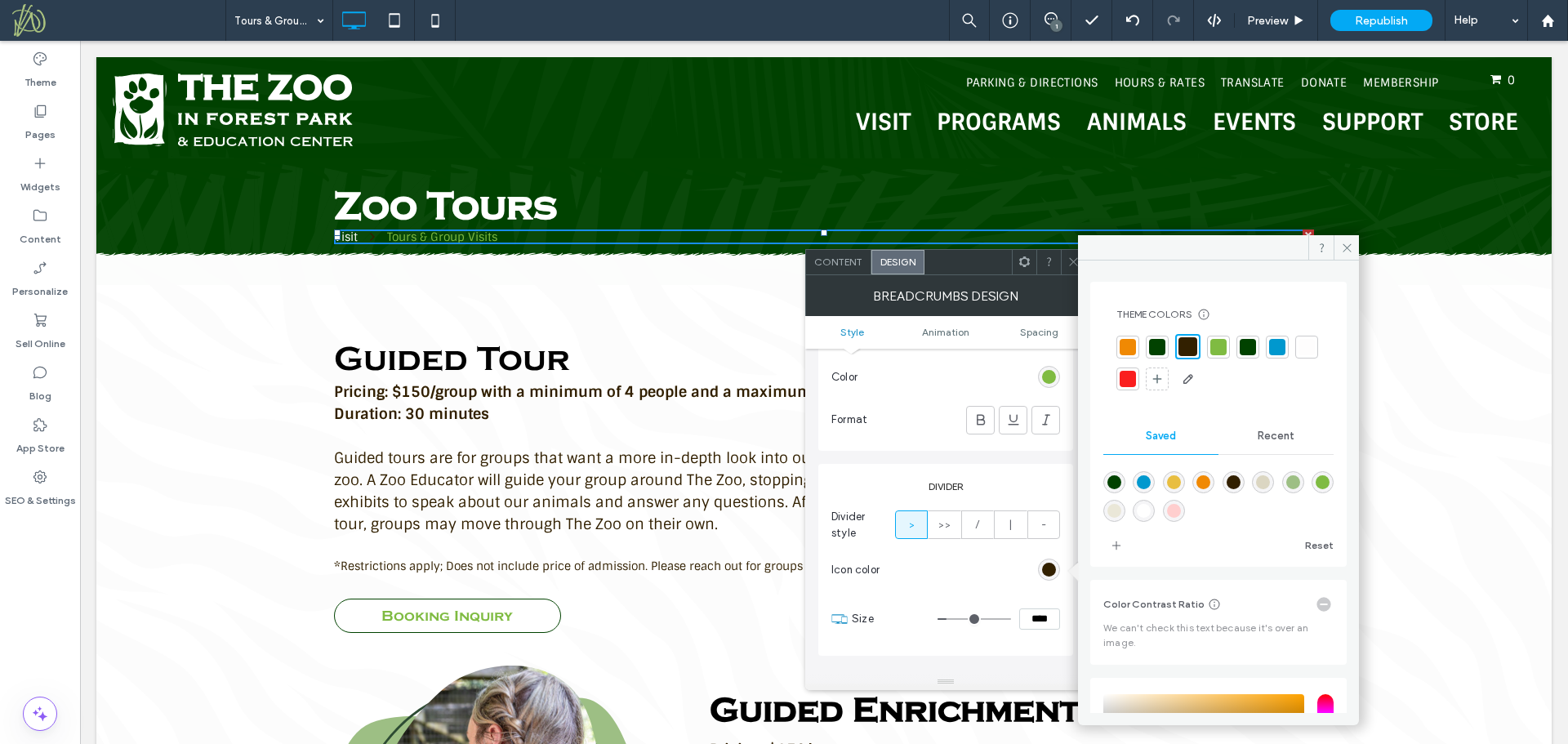
click at [1298, 356] on div at bounding box center [1306, 347] width 16 height 16
click at [1342, 244] on icon at bounding box center [1347, 247] width 13 height 13
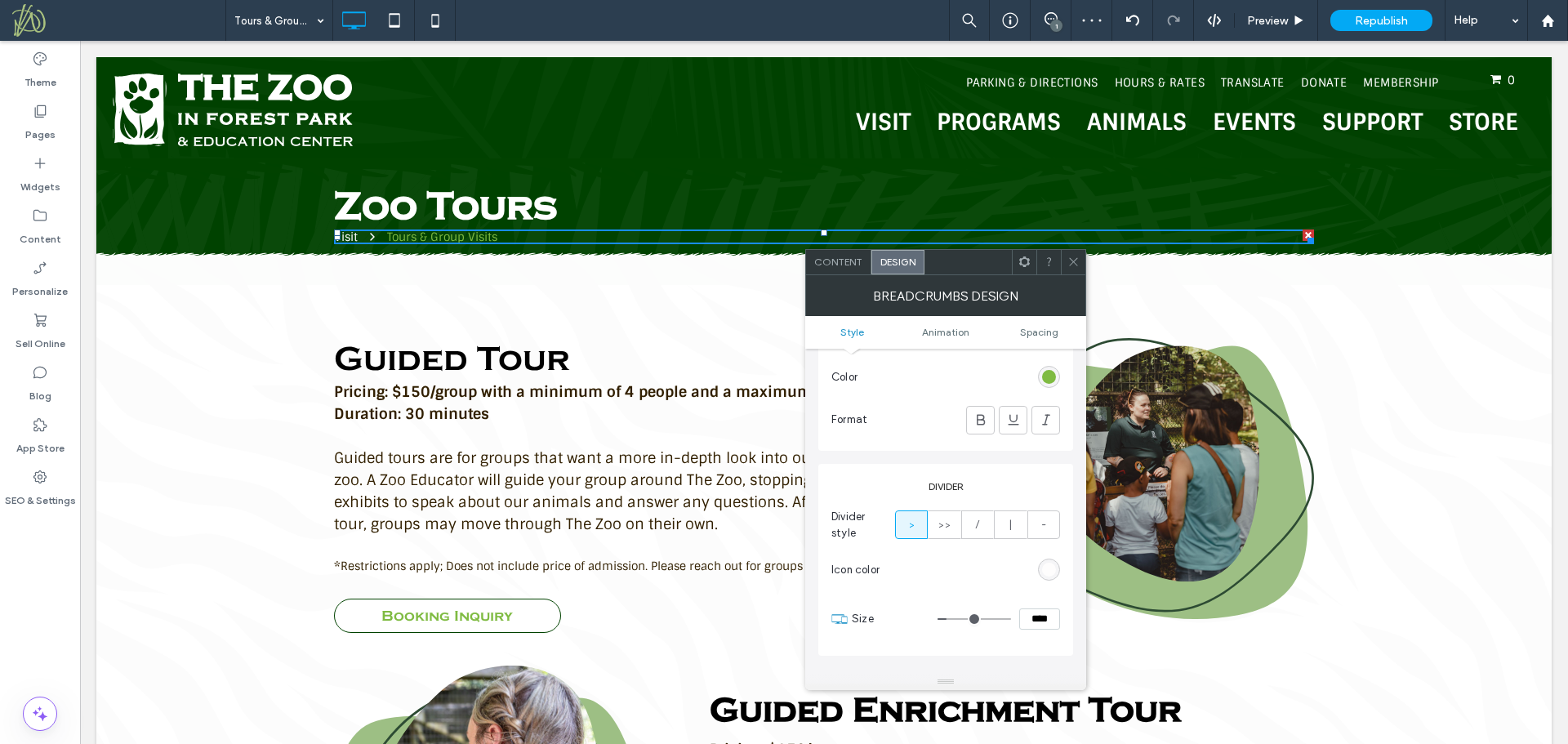
drag, startPoint x: 1074, startPoint y: 259, endPoint x: 1064, endPoint y: 263, distance: 10.8
click at [1073, 258] on icon at bounding box center [1073, 262] width 13 height 13
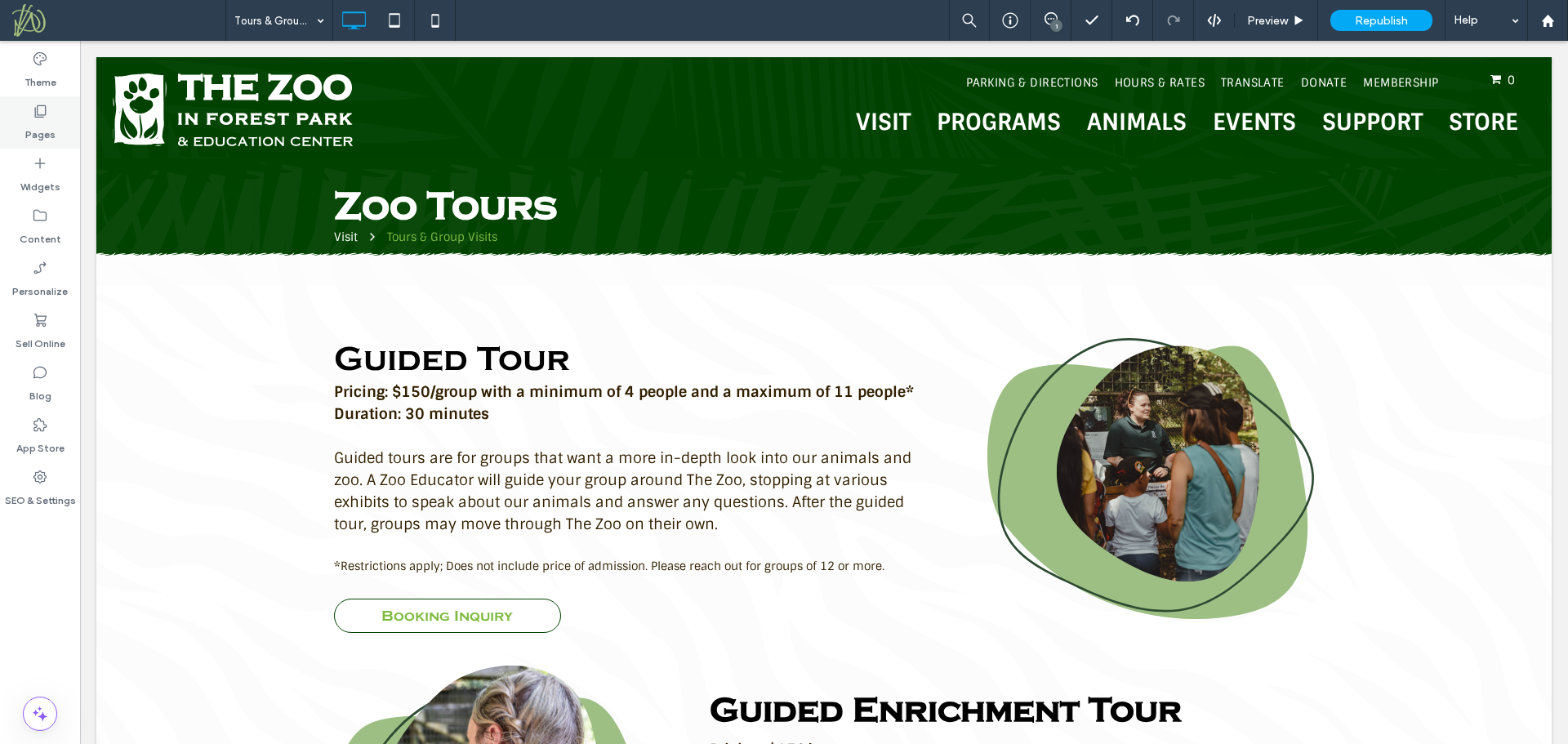
click at [45, 125] on label "Pages" at bounding box center [40, 130] width 30 height 23
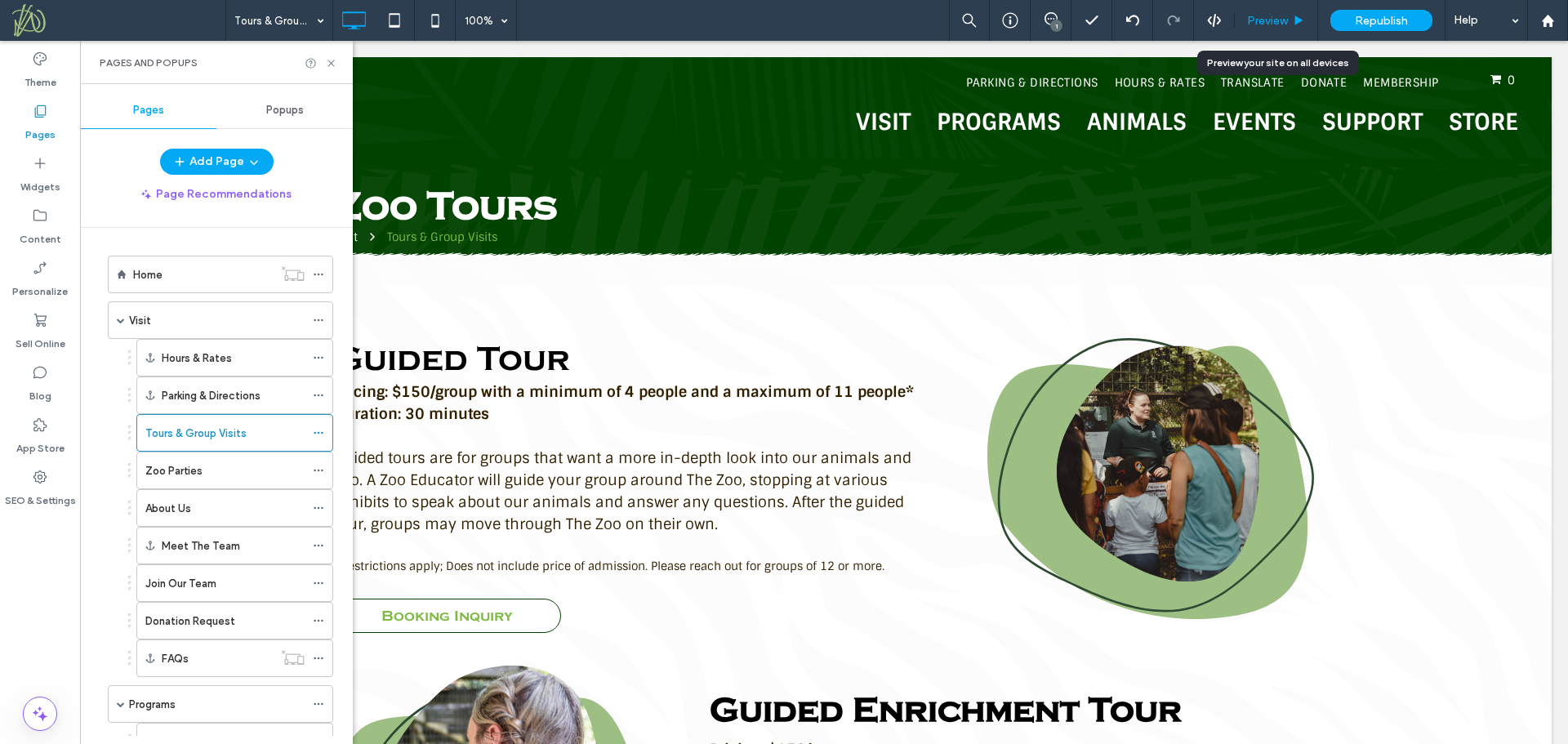
drag, startPoint x: 1281, startPoint y: 24, endPoint x: 1030, endPoint y: 24, distance: 251.0
click at [1281, 24] on span "Preview" at bounding box center [1268, 20] width 41 height 14
